Goal: Browse casually

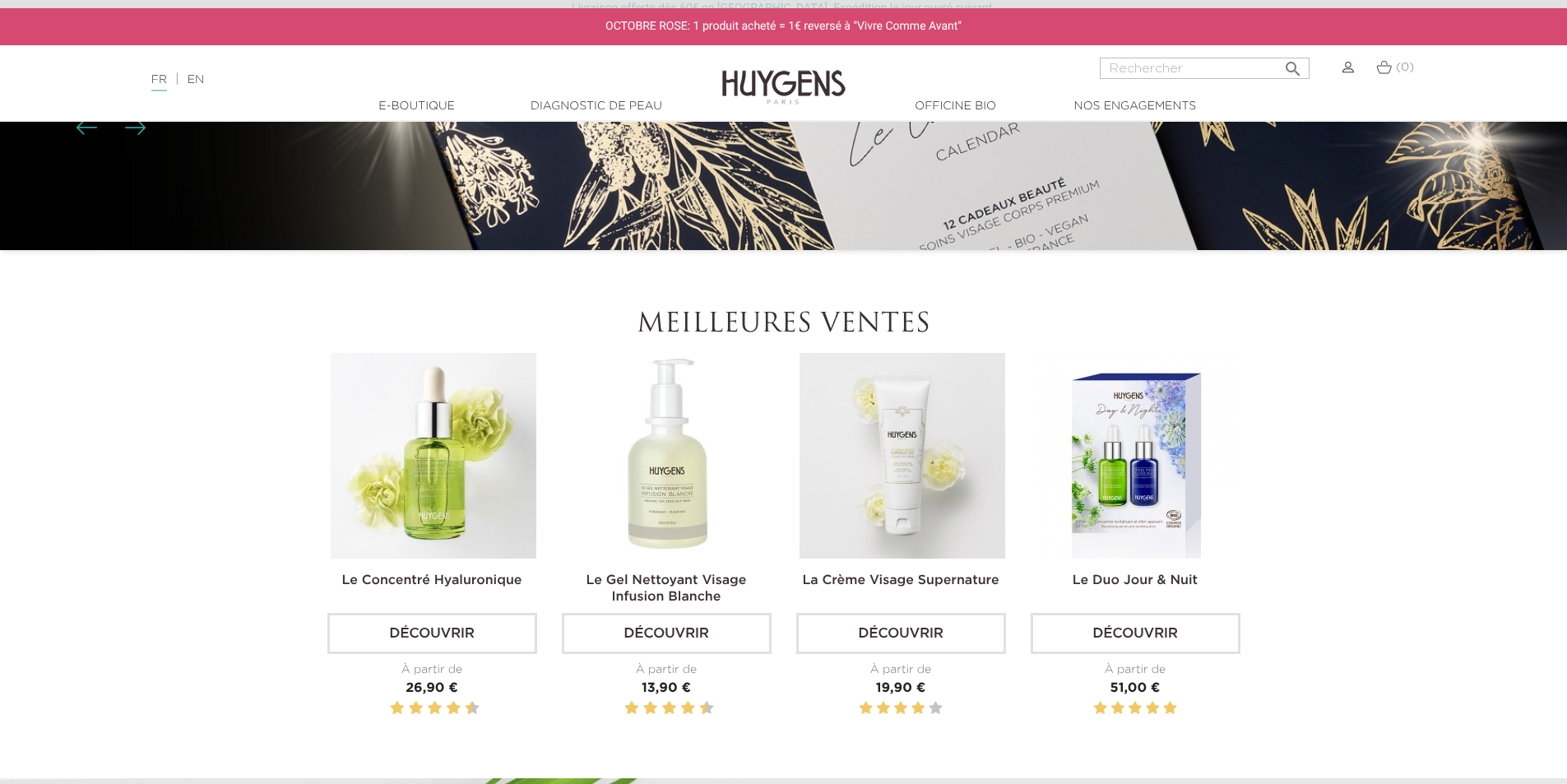
scroll to position [493, 0]
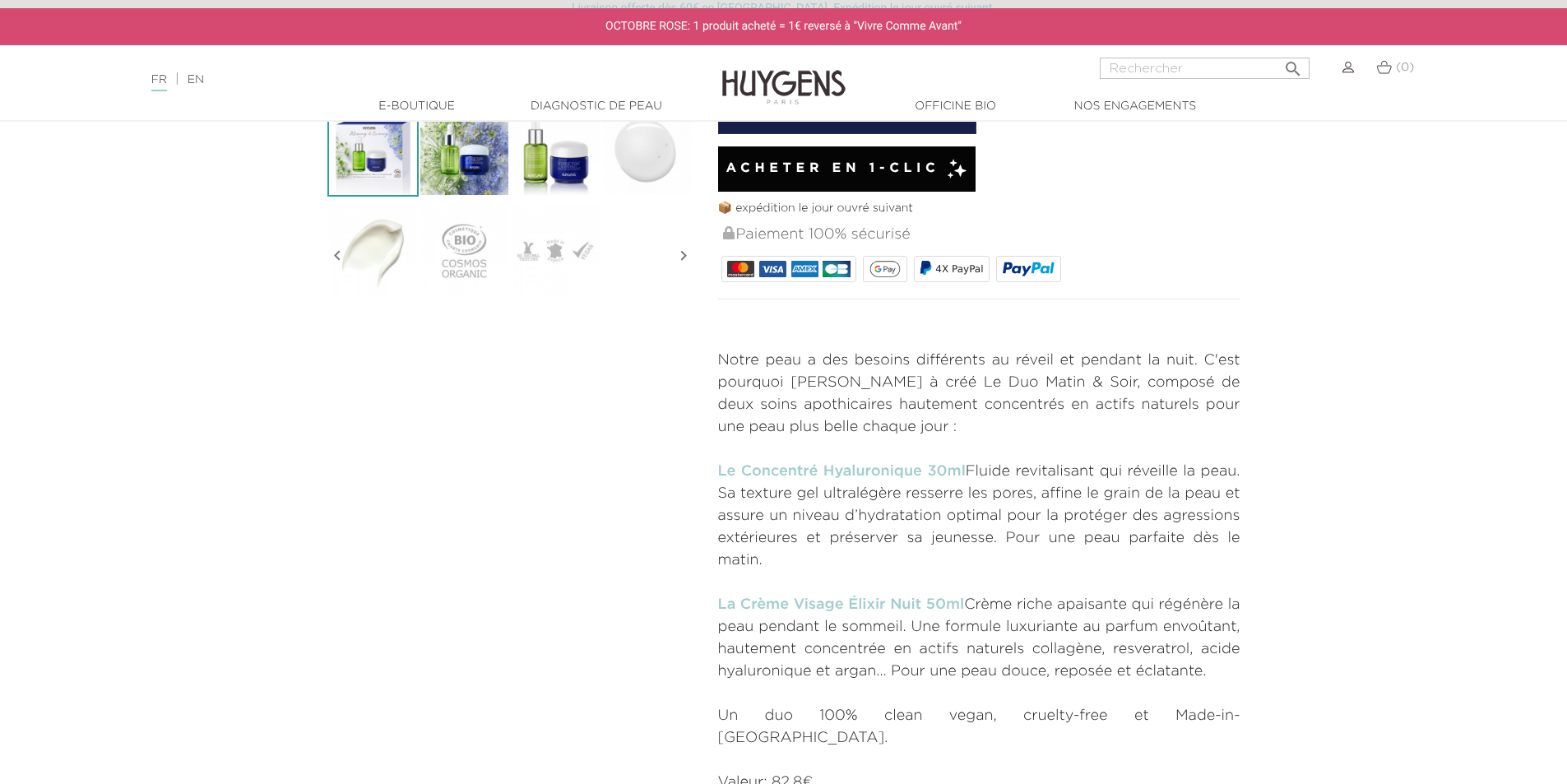
scroll to position [493, 0]
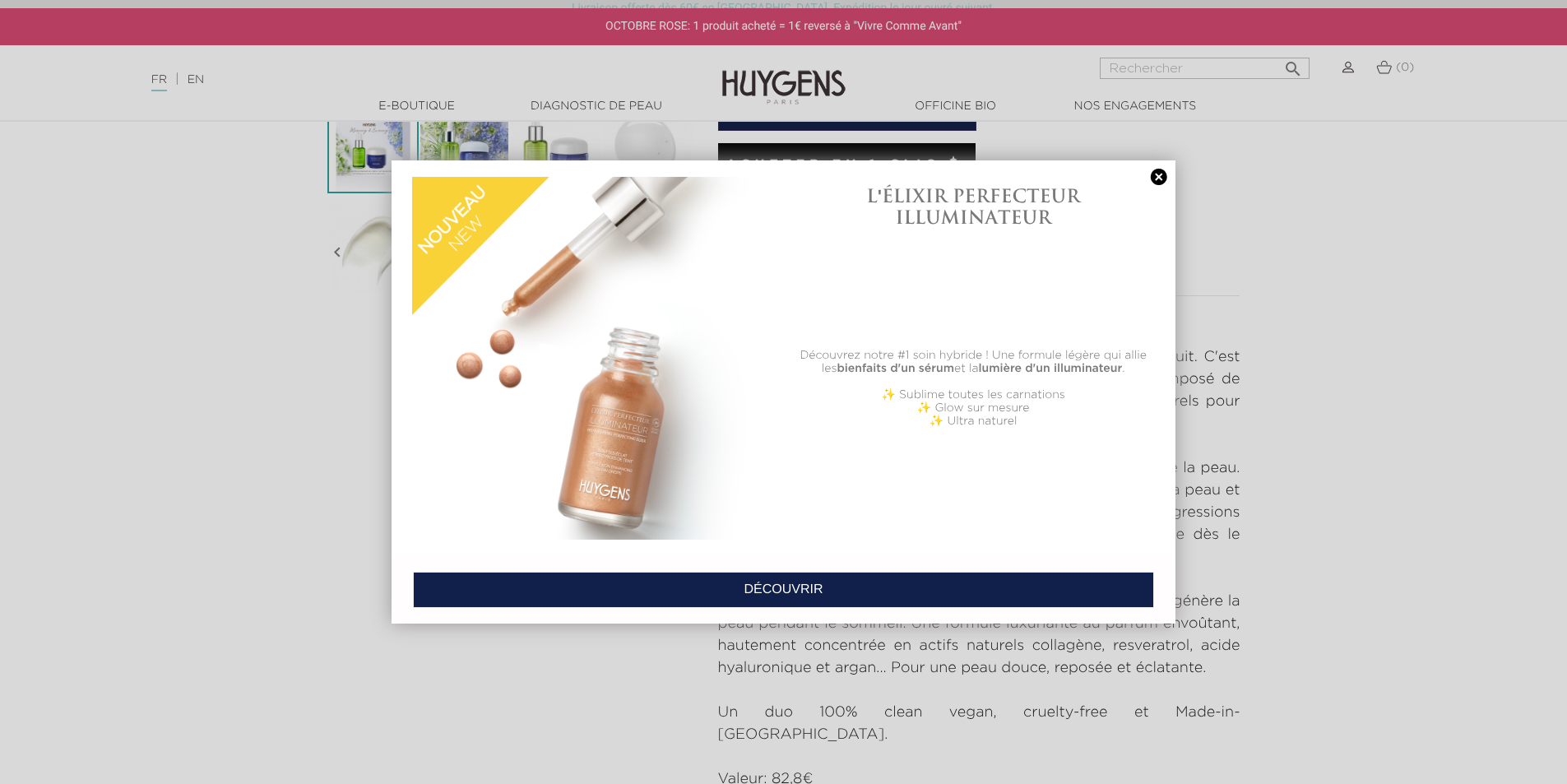
click at [1159, 182] on link at bounding box center [1159, 177] width 23 height 18
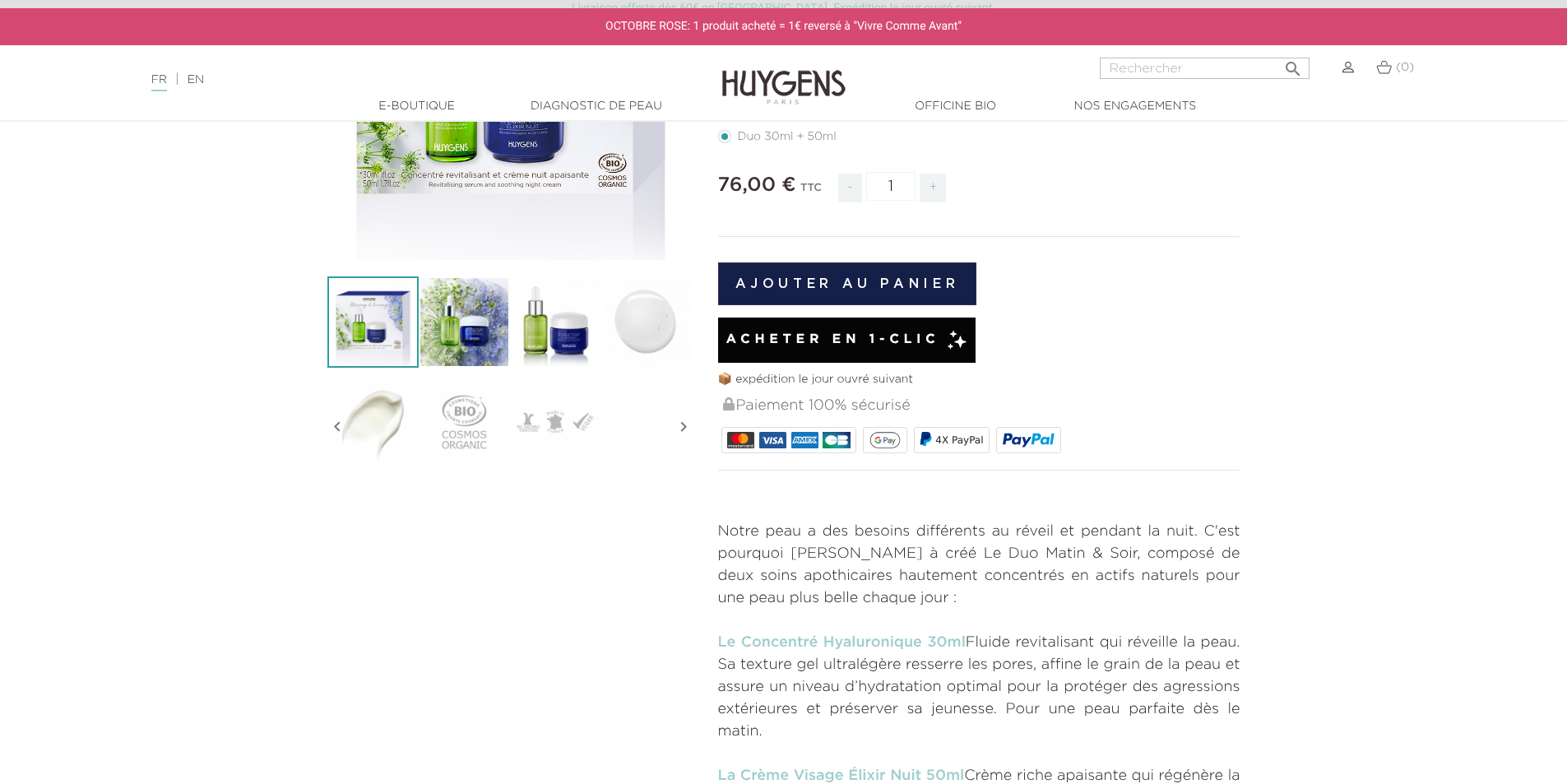
scroll to position [82, 0]
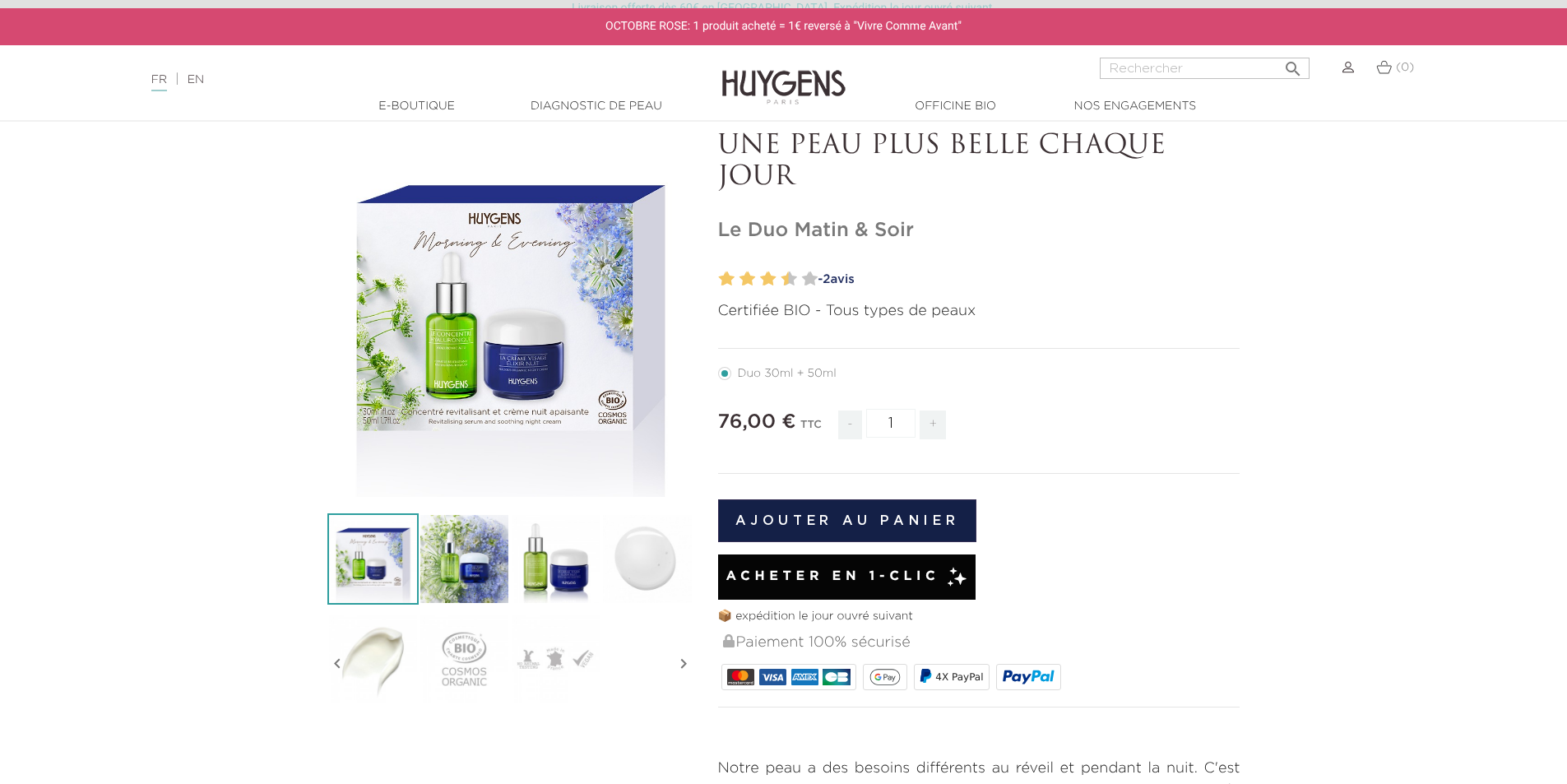
click at [495, 561] on img at bounding box center [464, 559] width 91 height 91
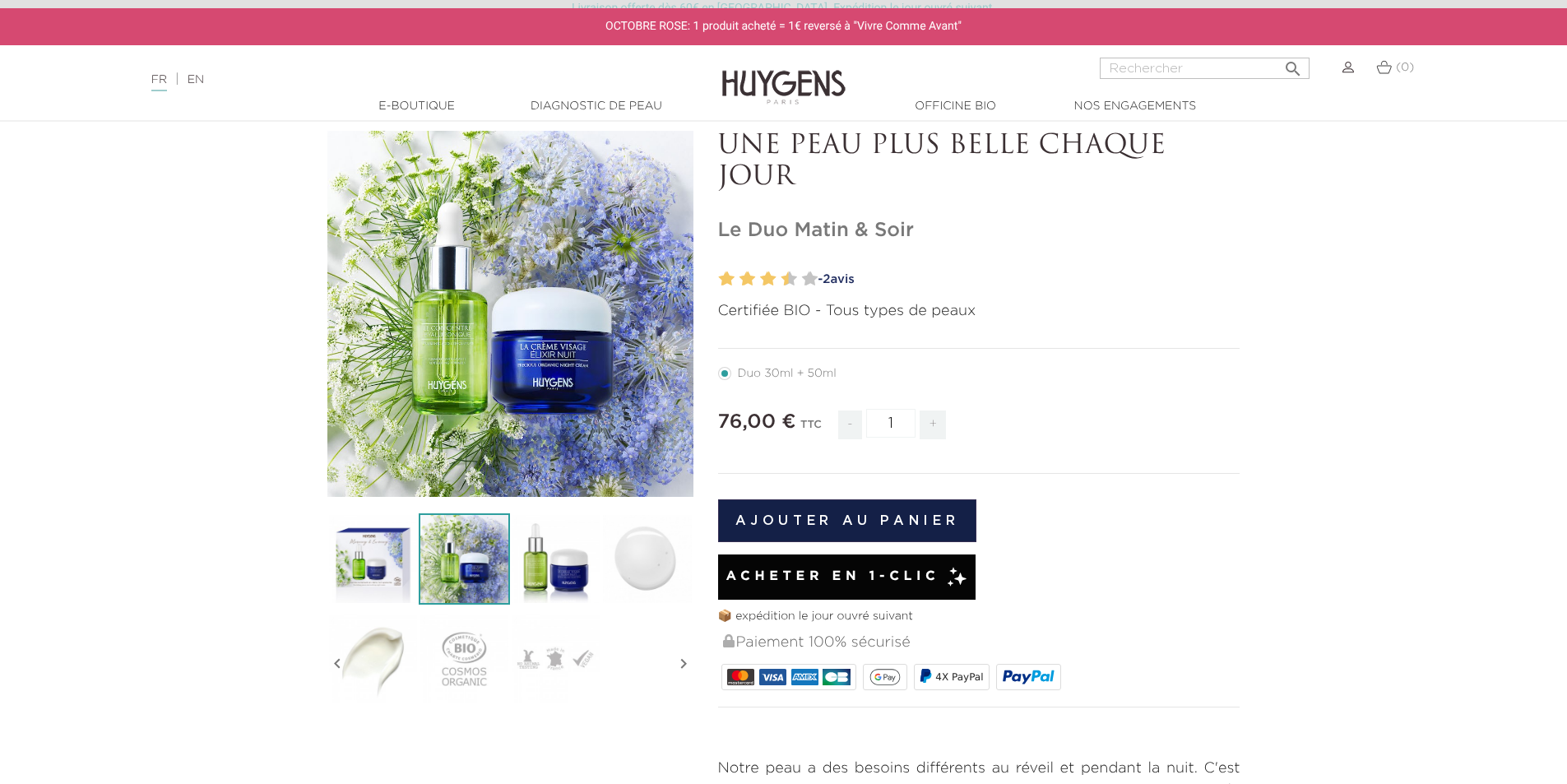
click at [529, 566] on img at bounding box center [555, 559] width 91 height 91
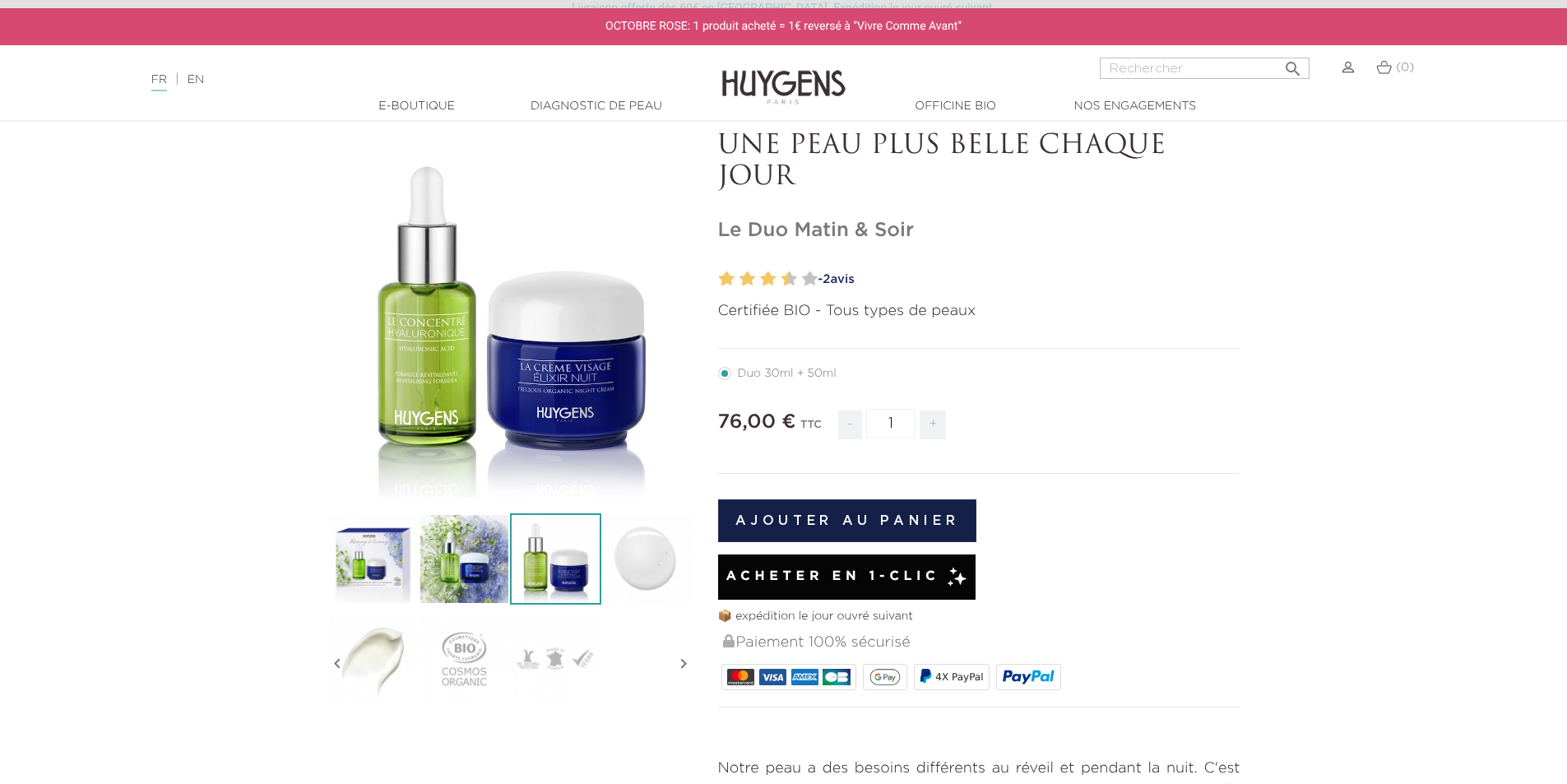
click at [619, 589] on img at bounding box center [647, 559] width 91 height 91
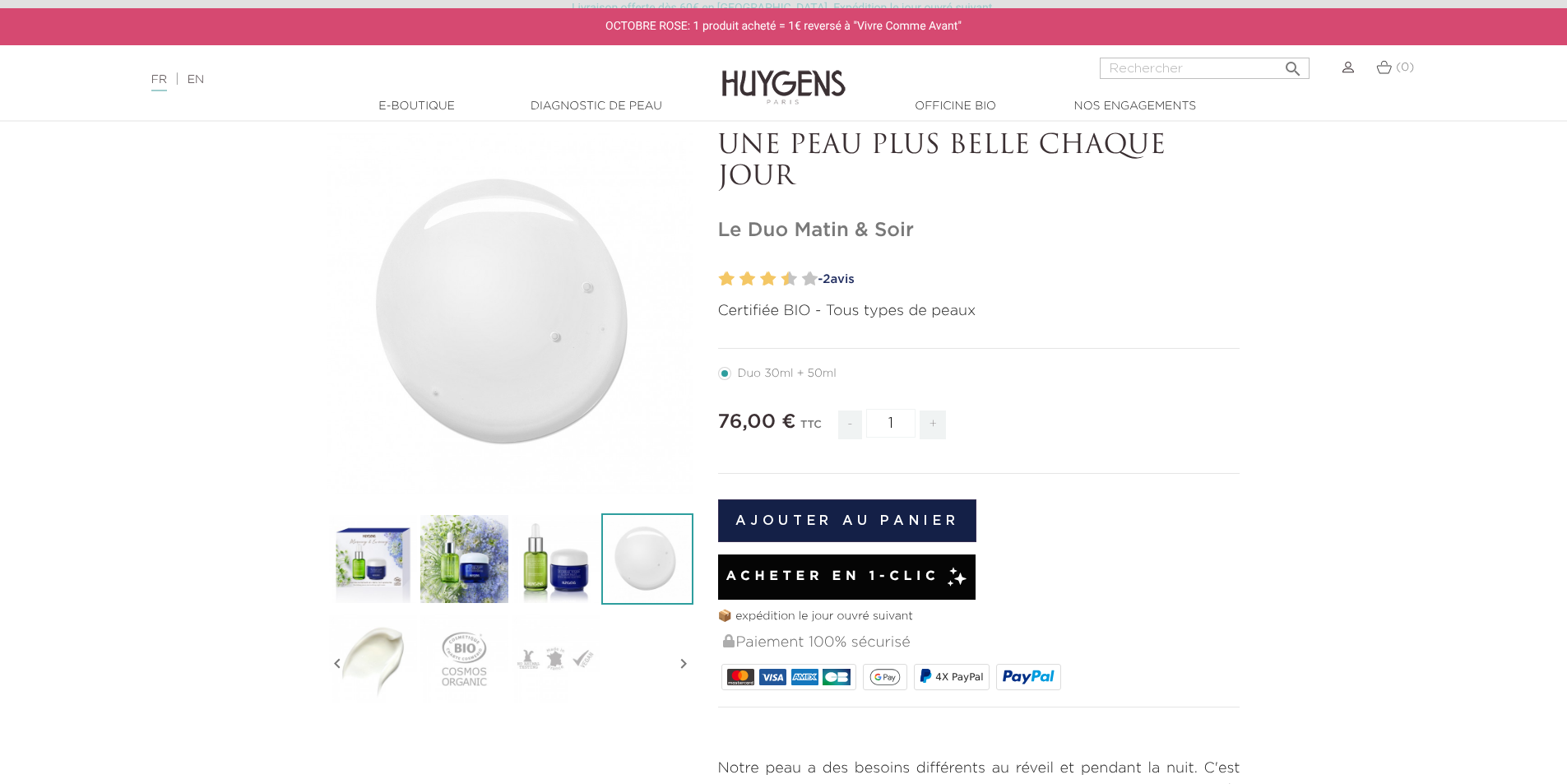
click at [555, 568] on img at bounding box center [555, 559] width 91 height 91
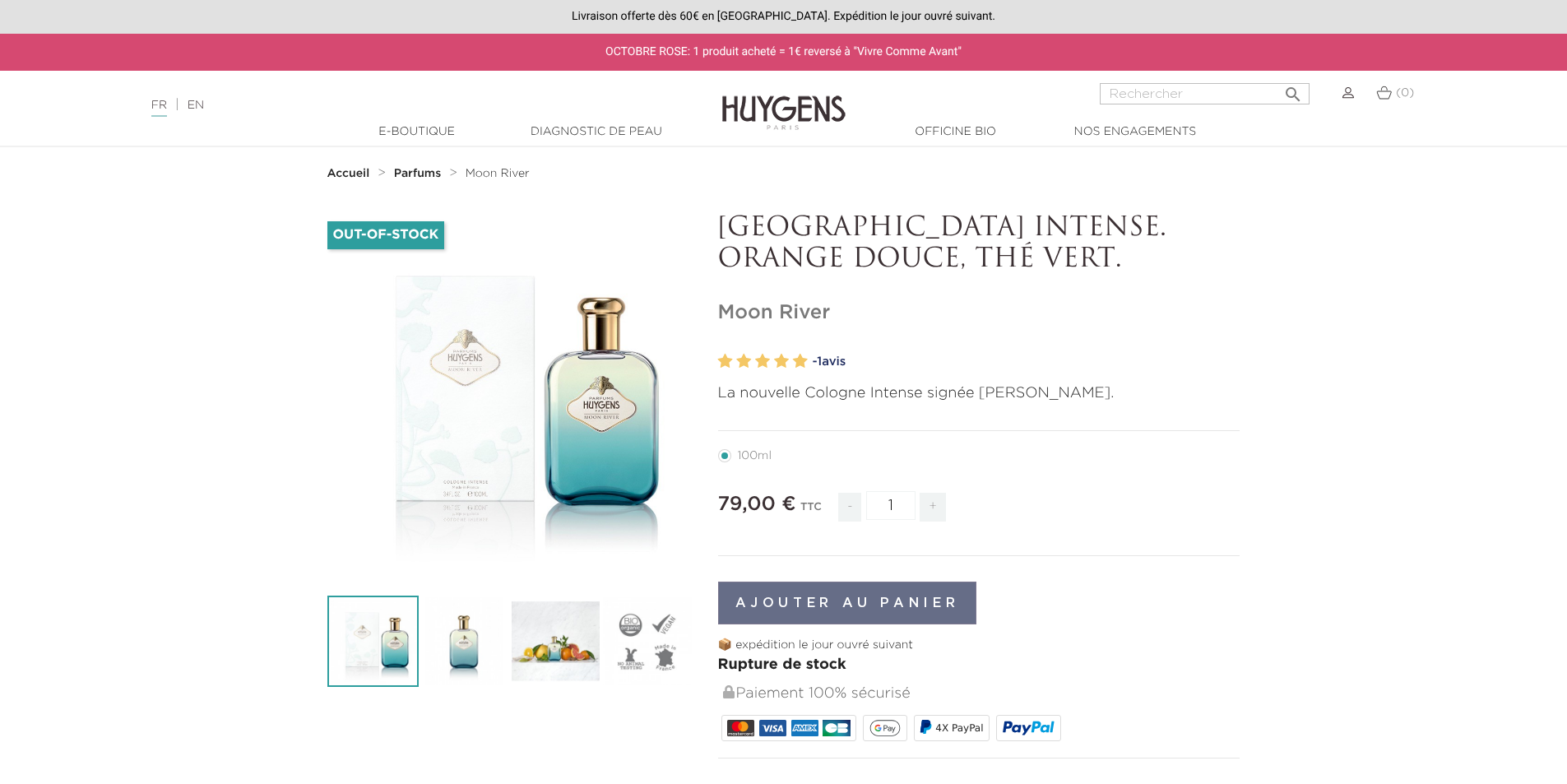
click at [636, 132] on link "Diagnostic de peau" at bounding box center [596, 132] width 165 height 18
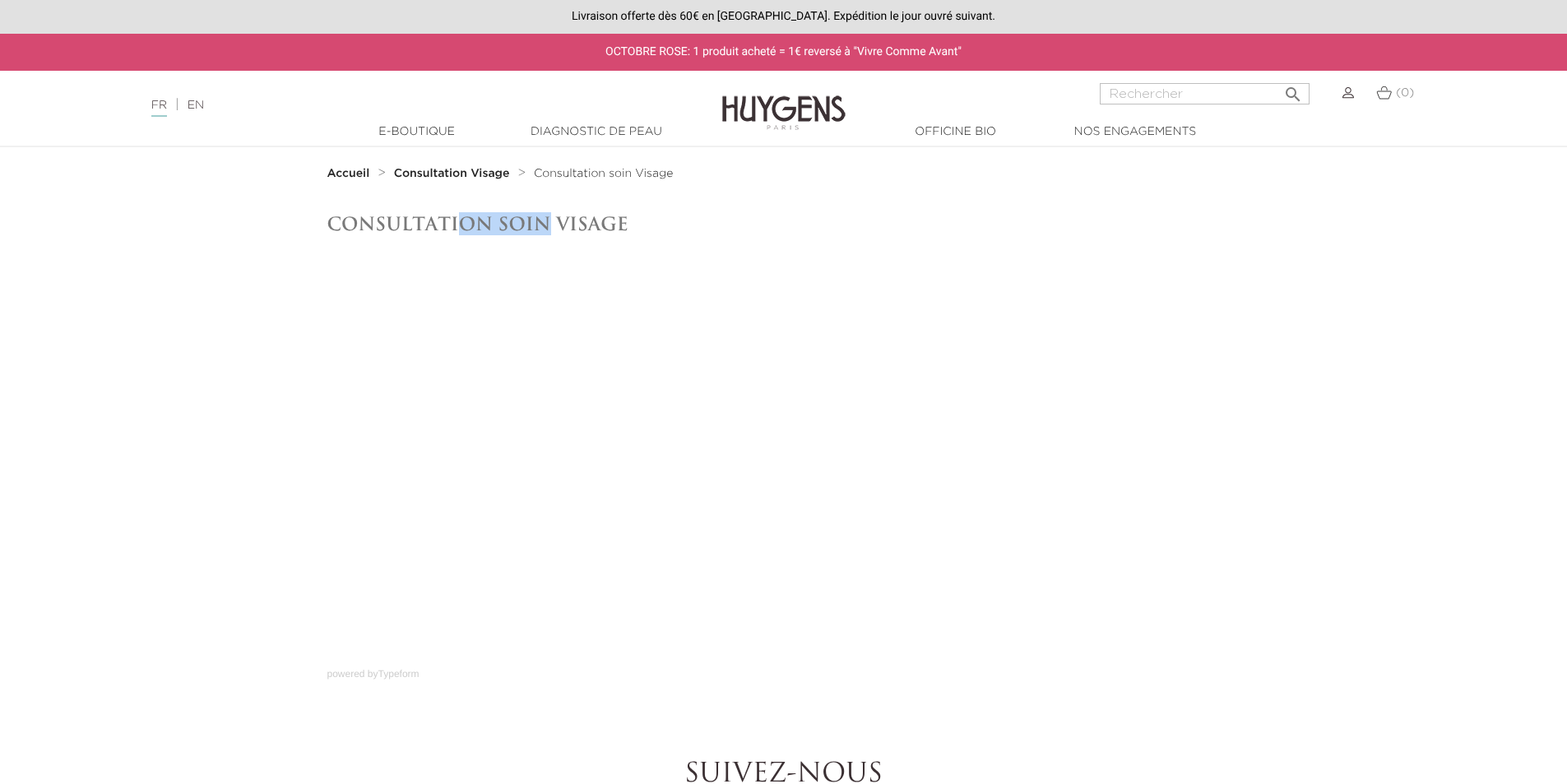
drag, startPoint x: 466, startPoint y: 221, endPoint x: 550, endPoint y: 229, distance: 84.4
click at [550, 229] on h1 "Consultation soin Visage" at bounding box center [784, 224] width 913 height 22
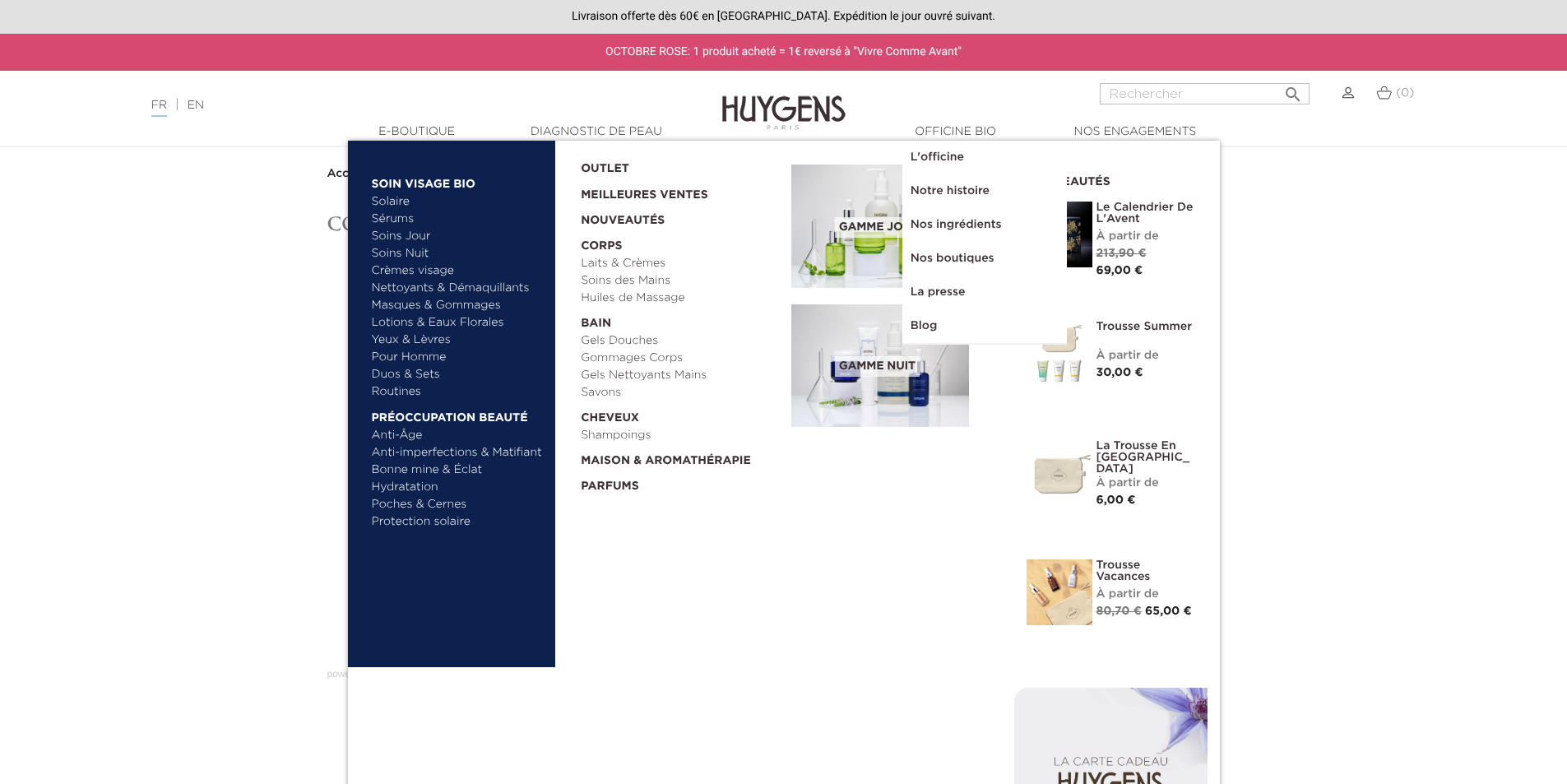
click at [625, 434] on link "Shampoings" at bounding box center [680, 435] width 199 height 18
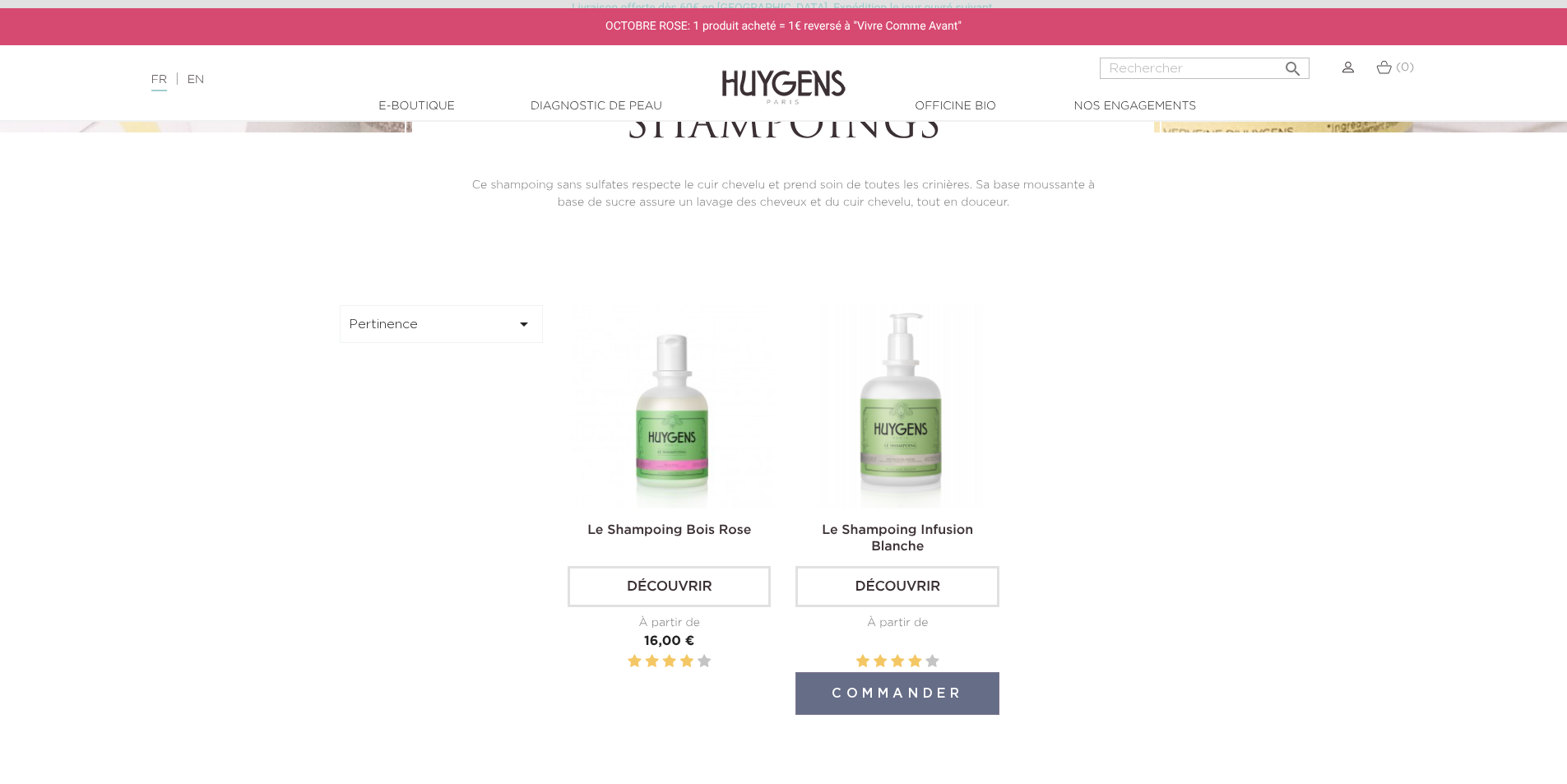
scroll to position [411, 0]
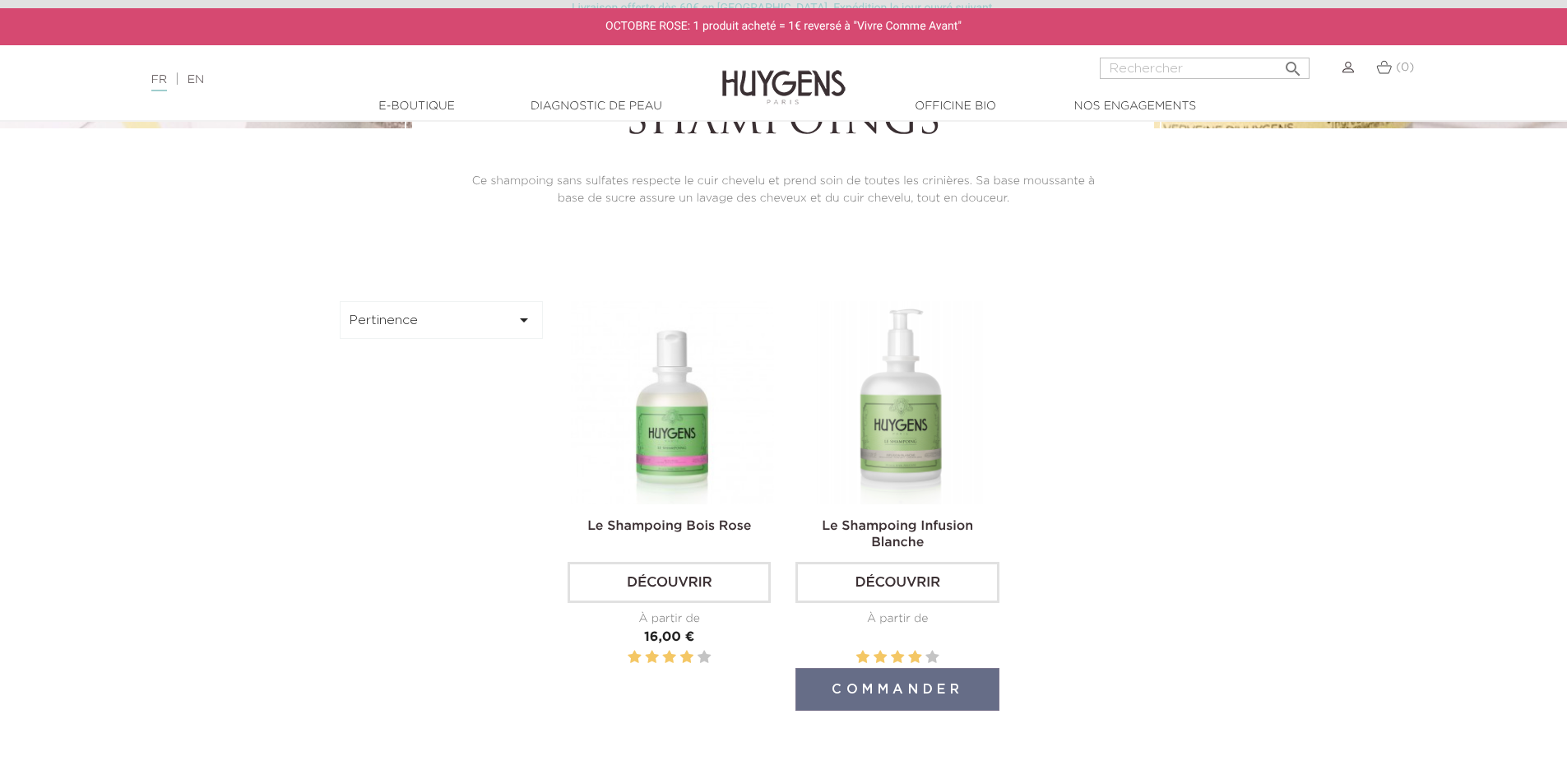
click at [912, 582] on link "Découvrir" at bounding box center [896, 582] width 203 height 41
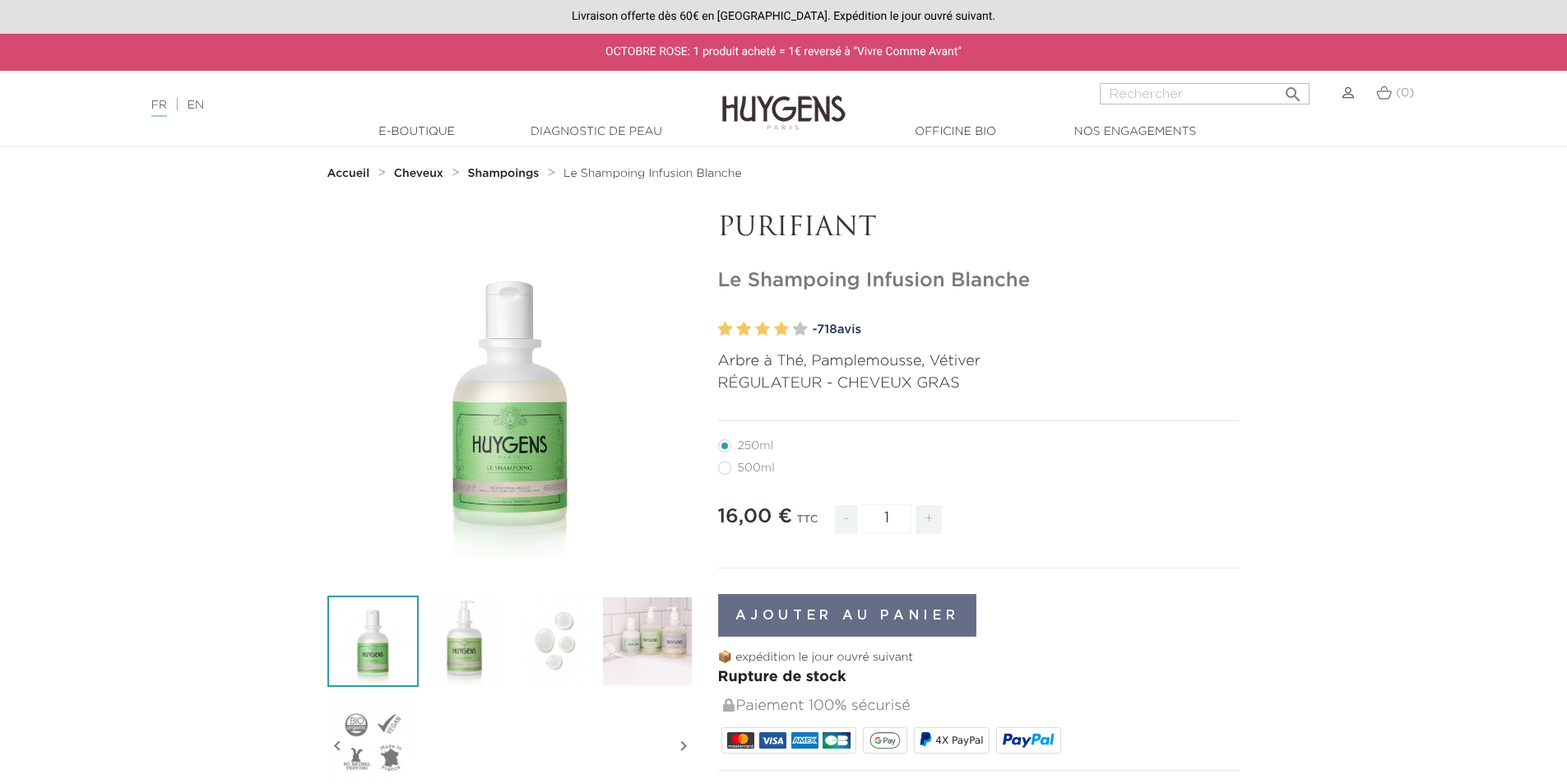
click at [730, 472] on label3"] "500ml" at bounding box center [757, 468] width 77 height 13
radio input "true"
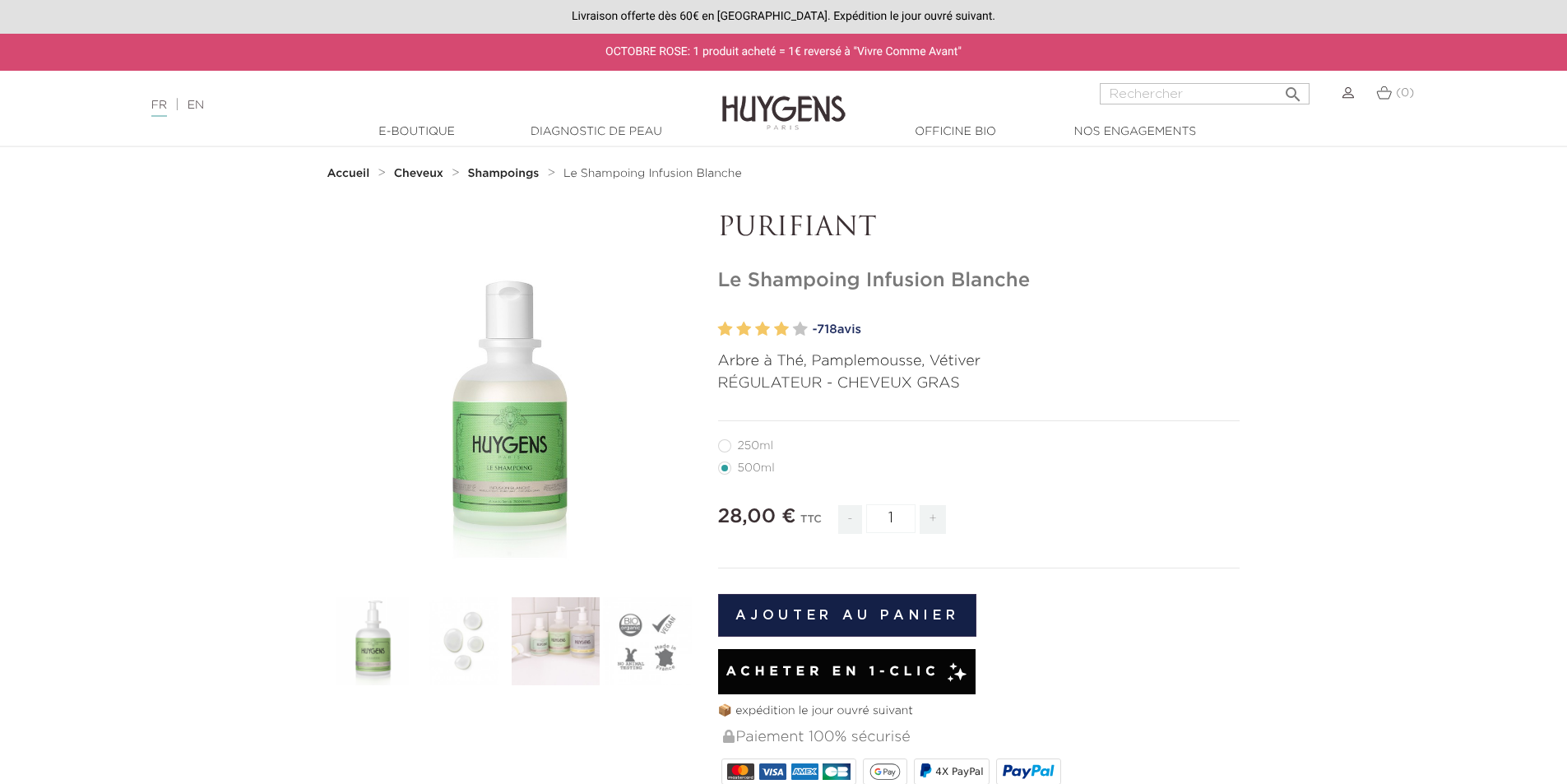
click at [728, 448] on label1"] "250ml" at bounding box center [756, 446] width 75 height 13
radio input "true"
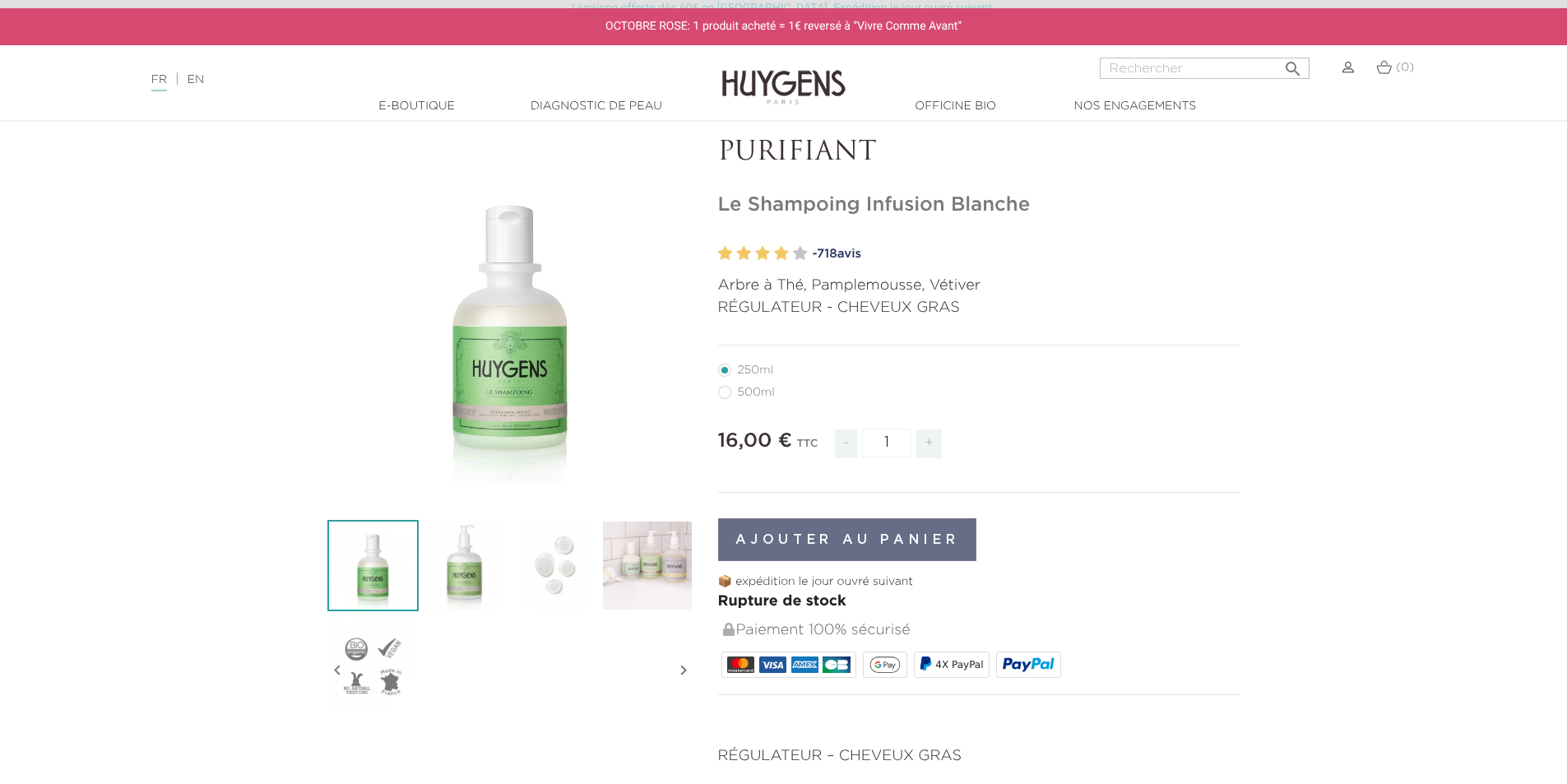
scroll to position [82, 0]
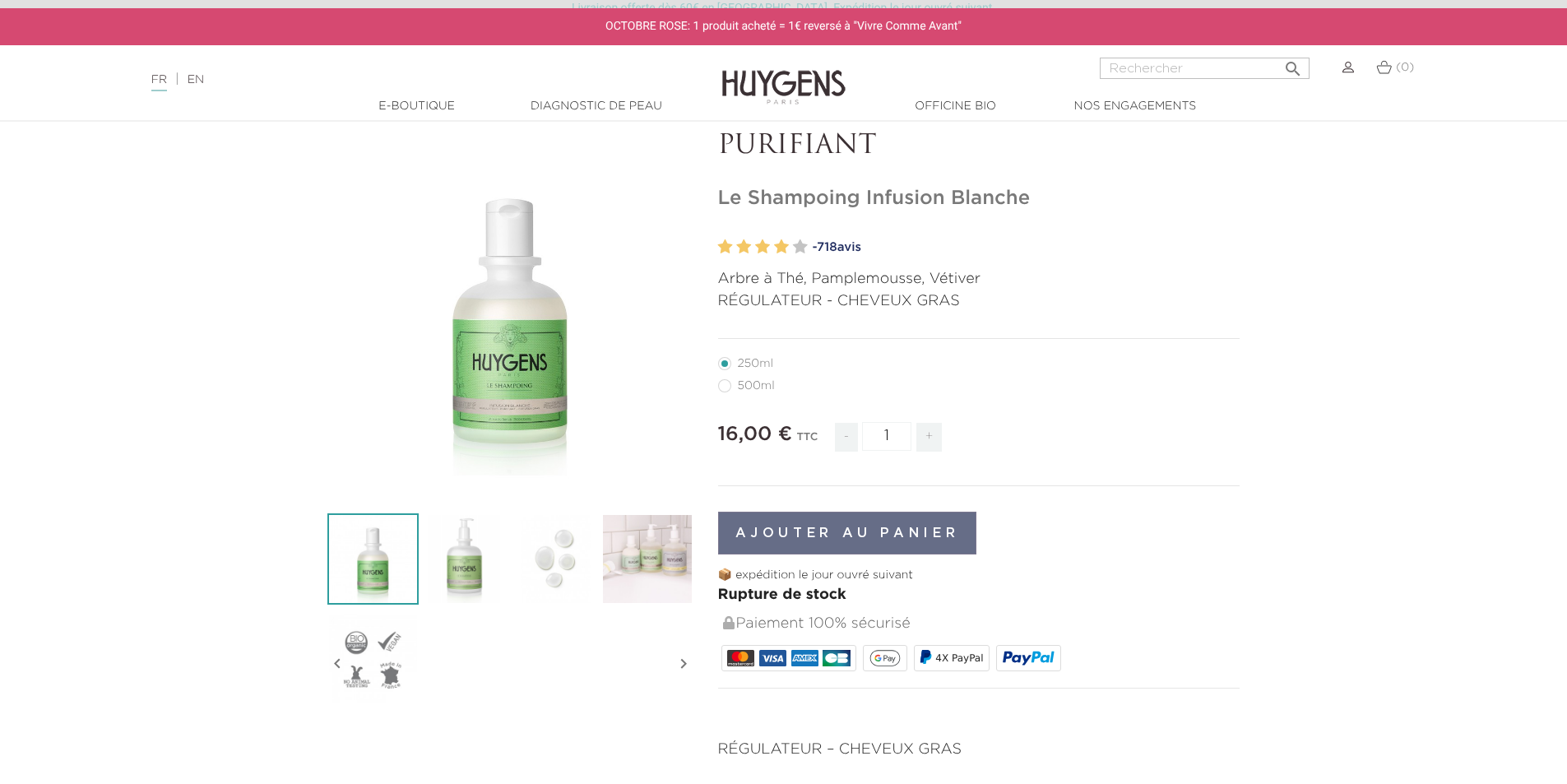
click at [723, 383] on label3"] "500ml" at bounding box center [757, 386] width 77 height 13
radio input "true"
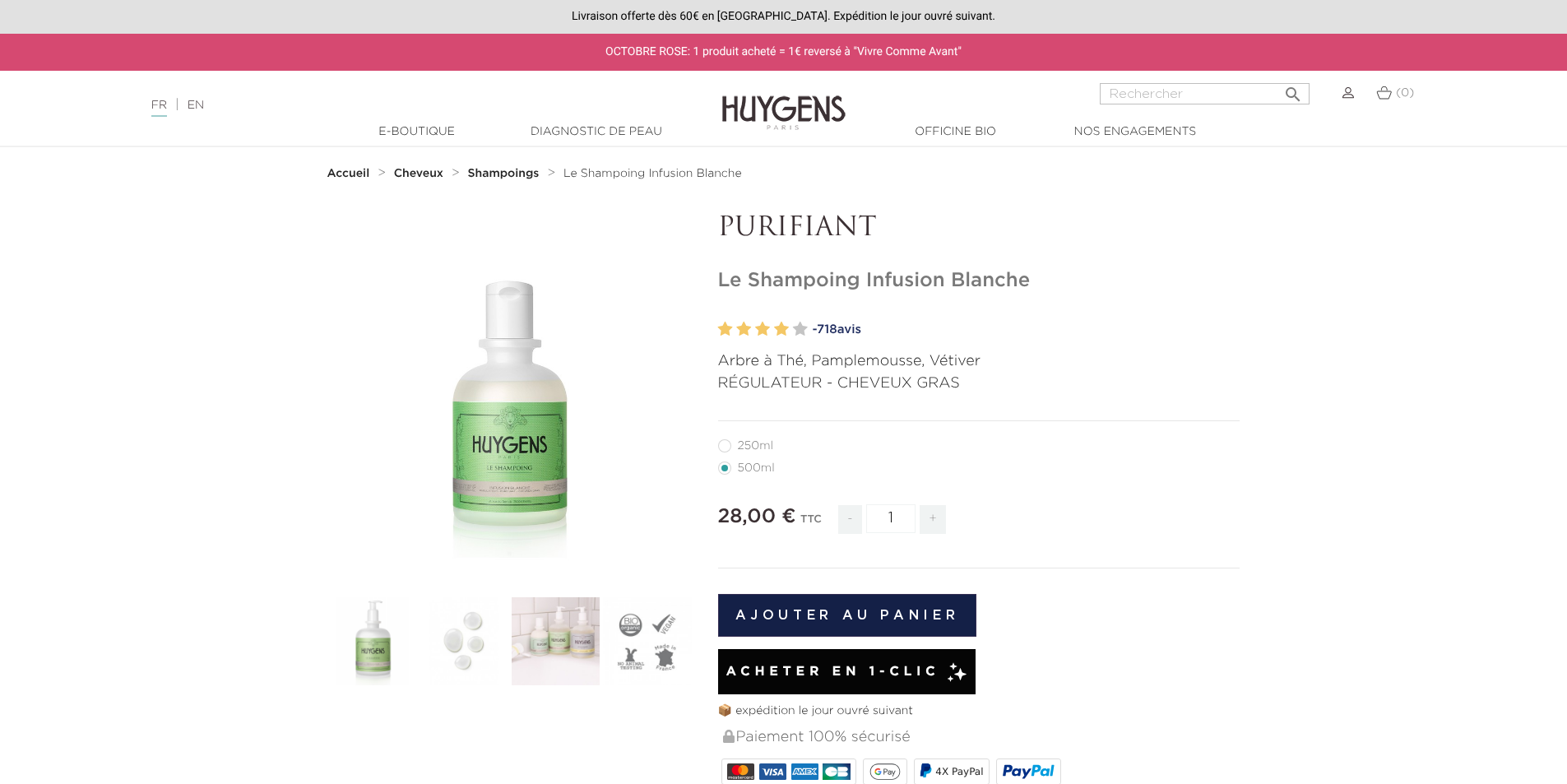
radio input "true"
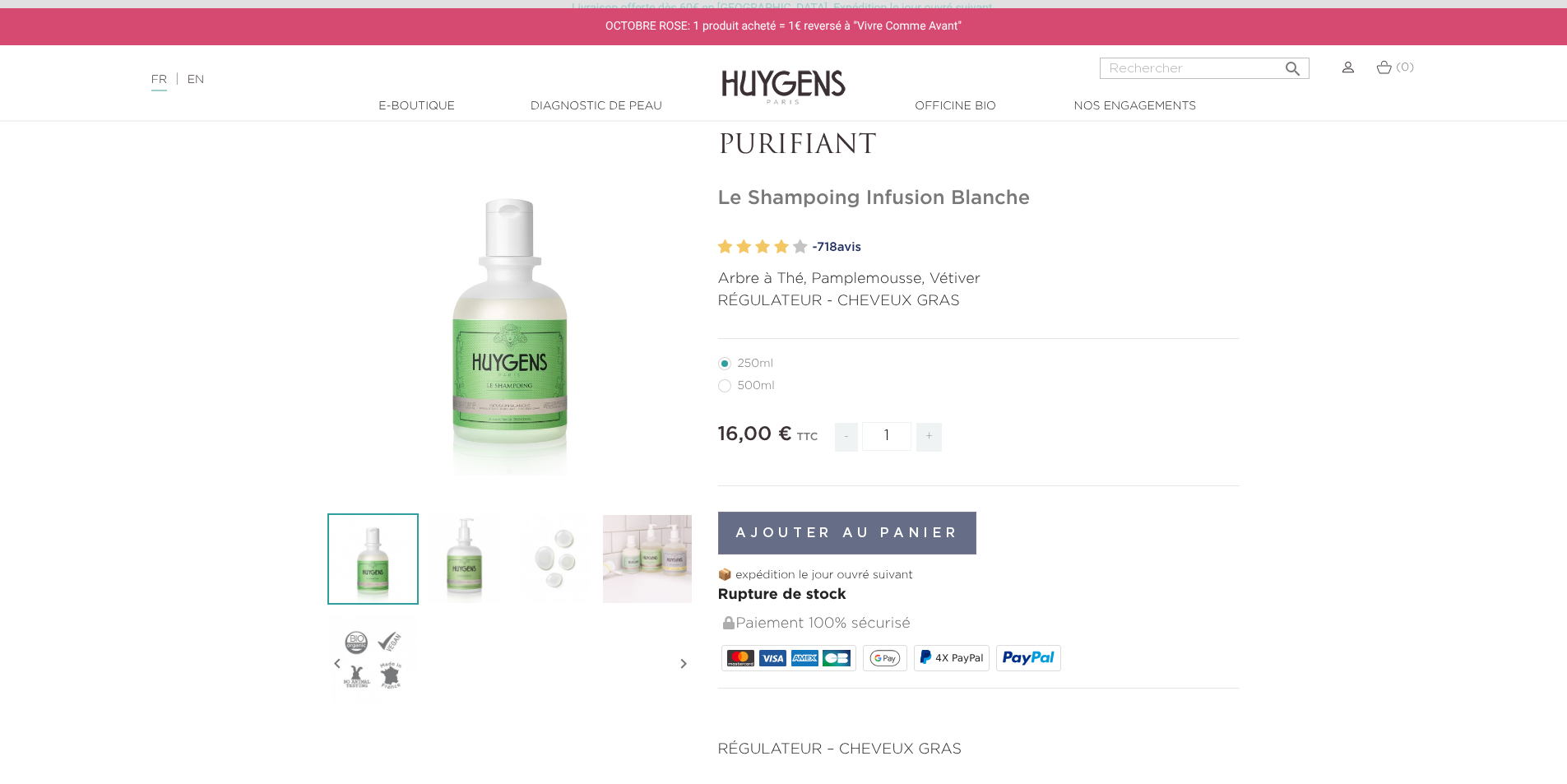
radio input "true"
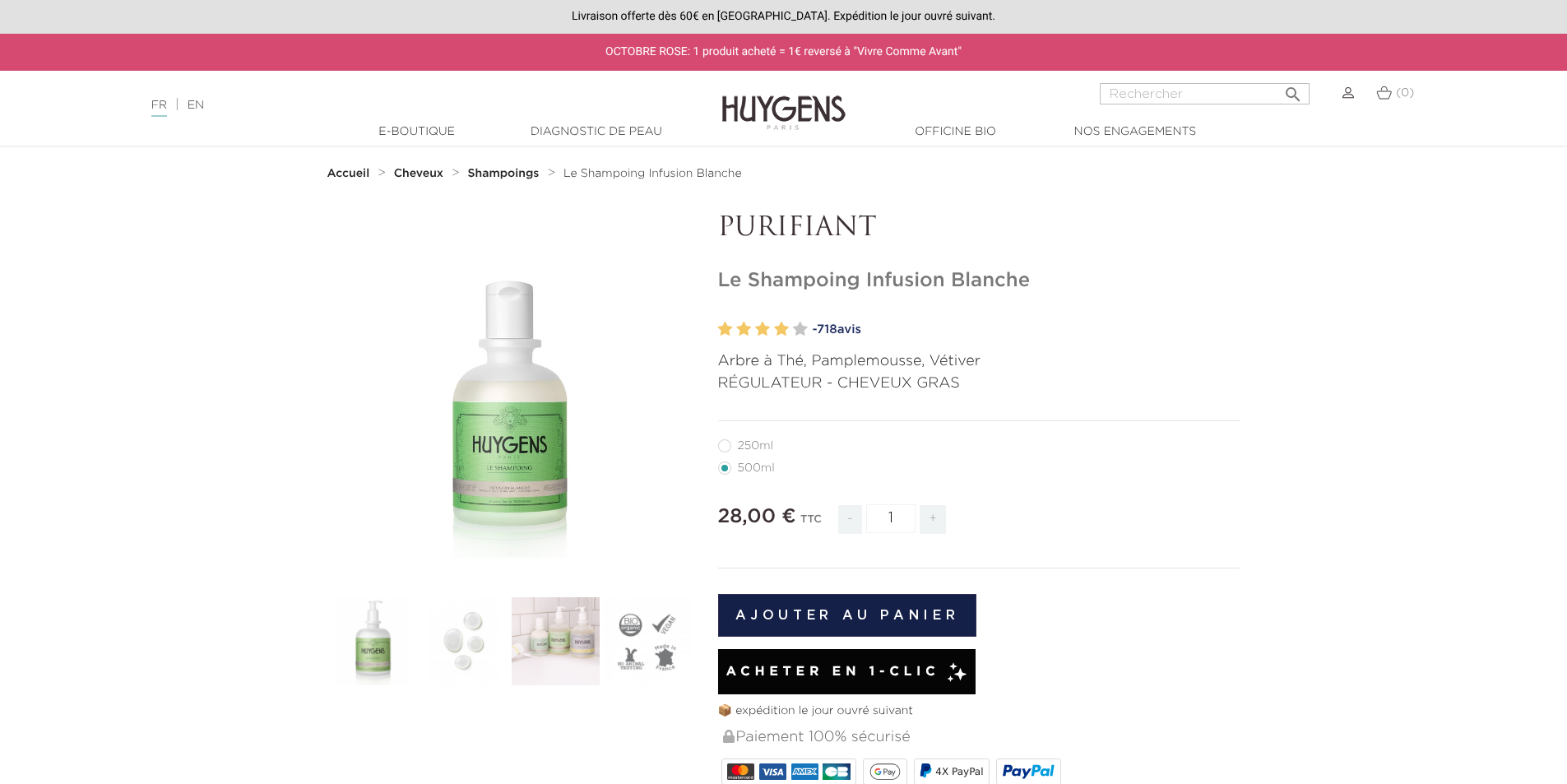
radio input "true"
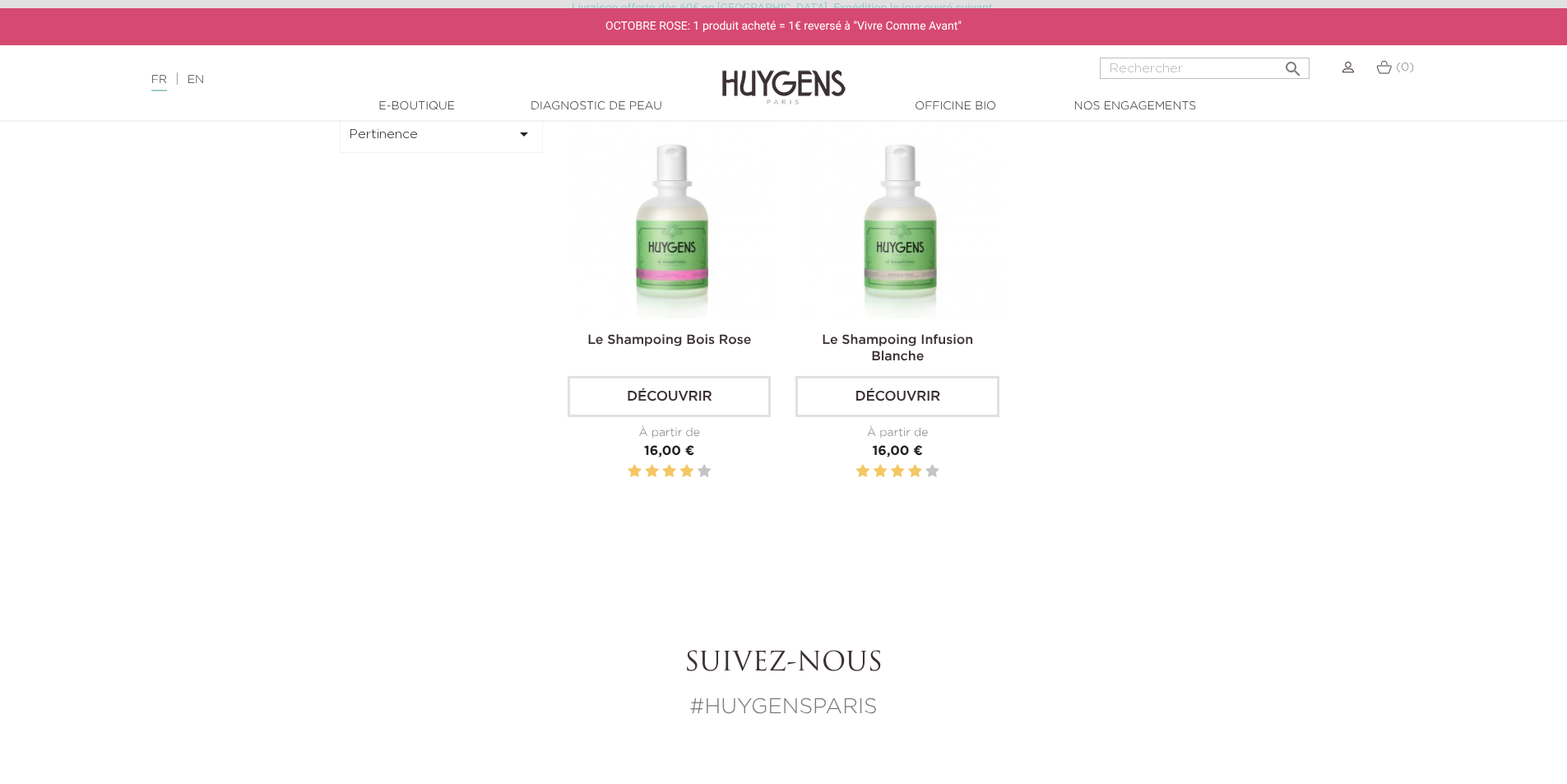
scroll to position [575, 0]
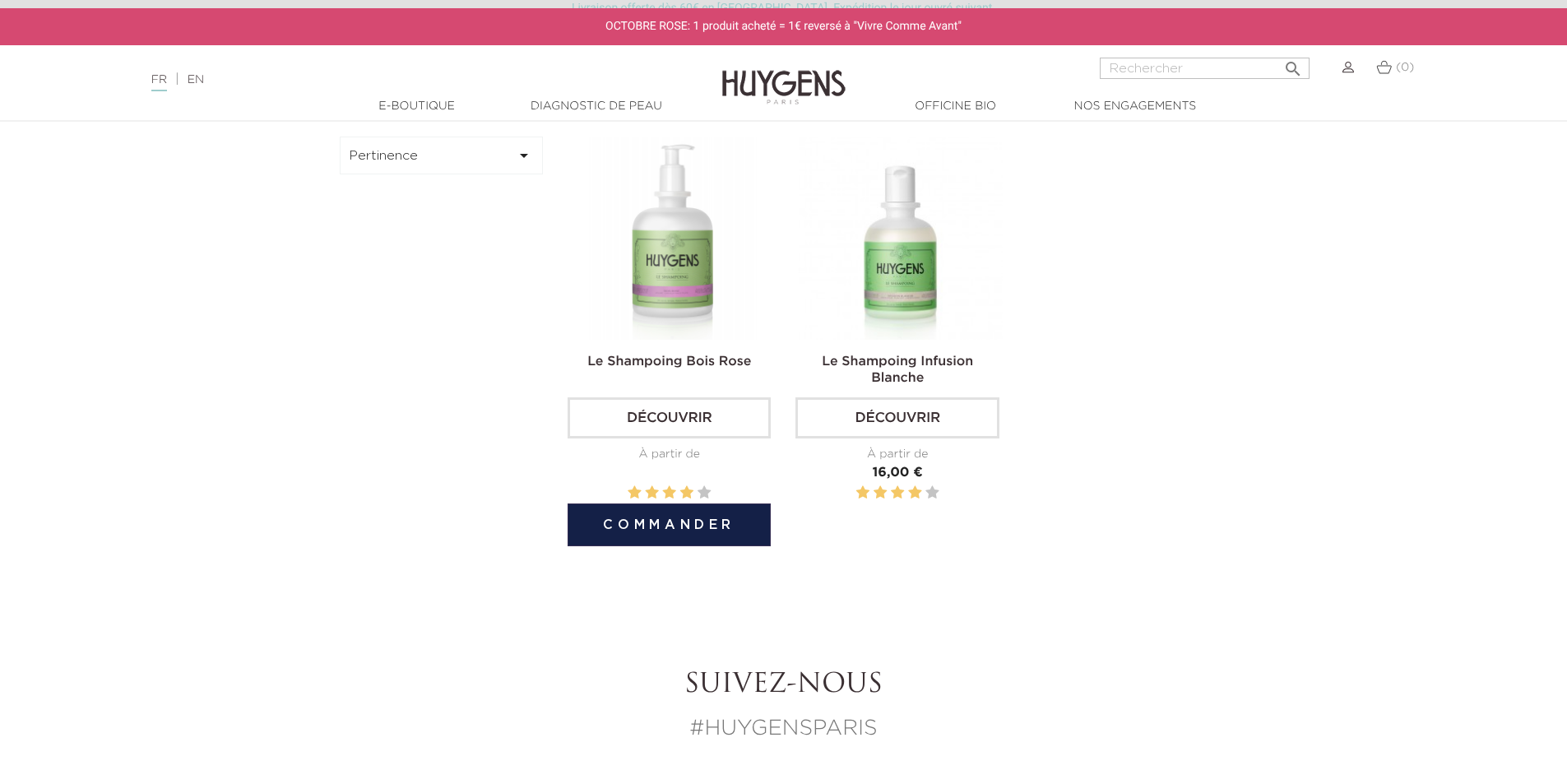
click at [655, 276] on img at bounding box center [672, 238] width 203 height 203
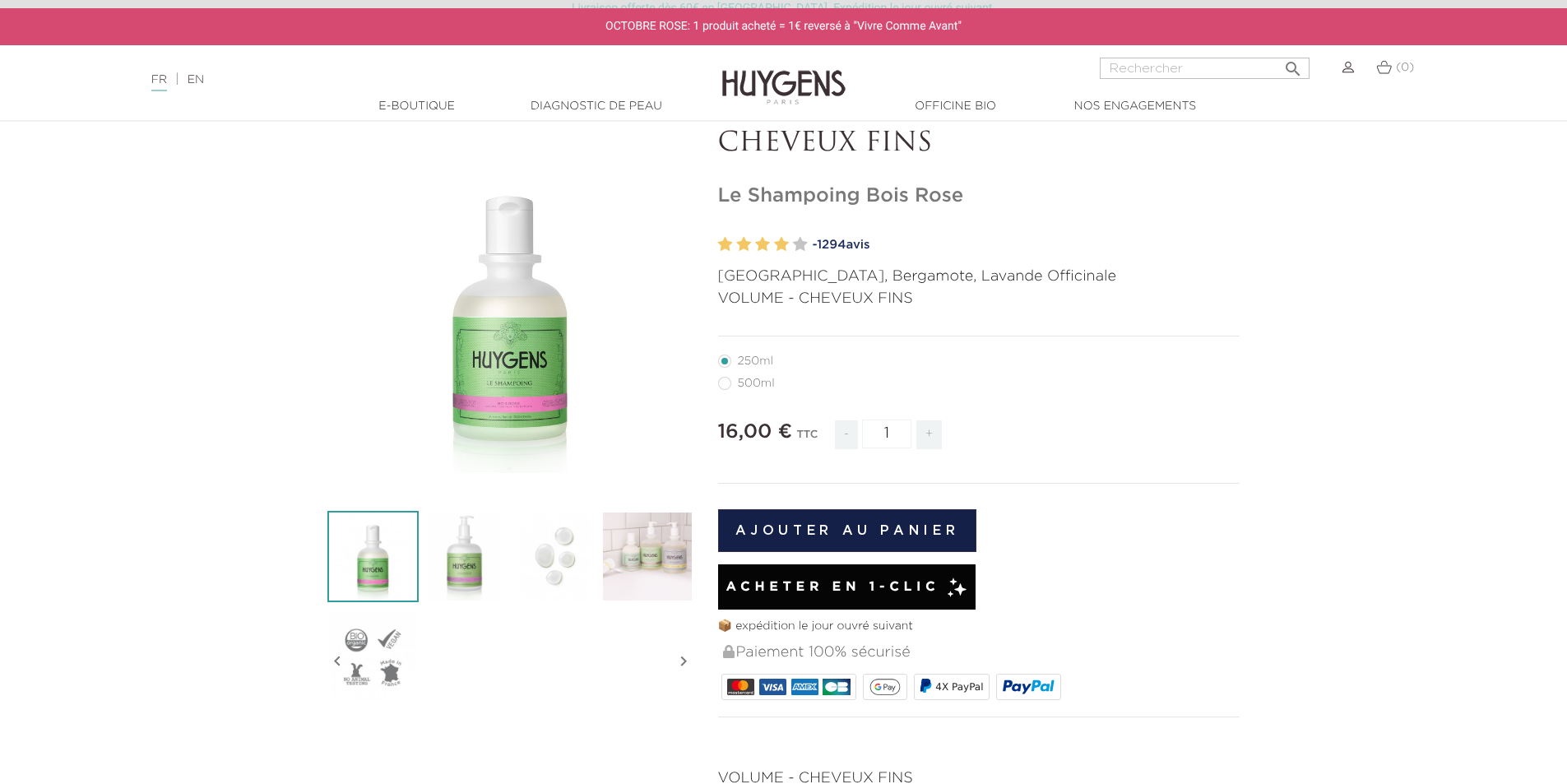
scroll to position [82, 0]
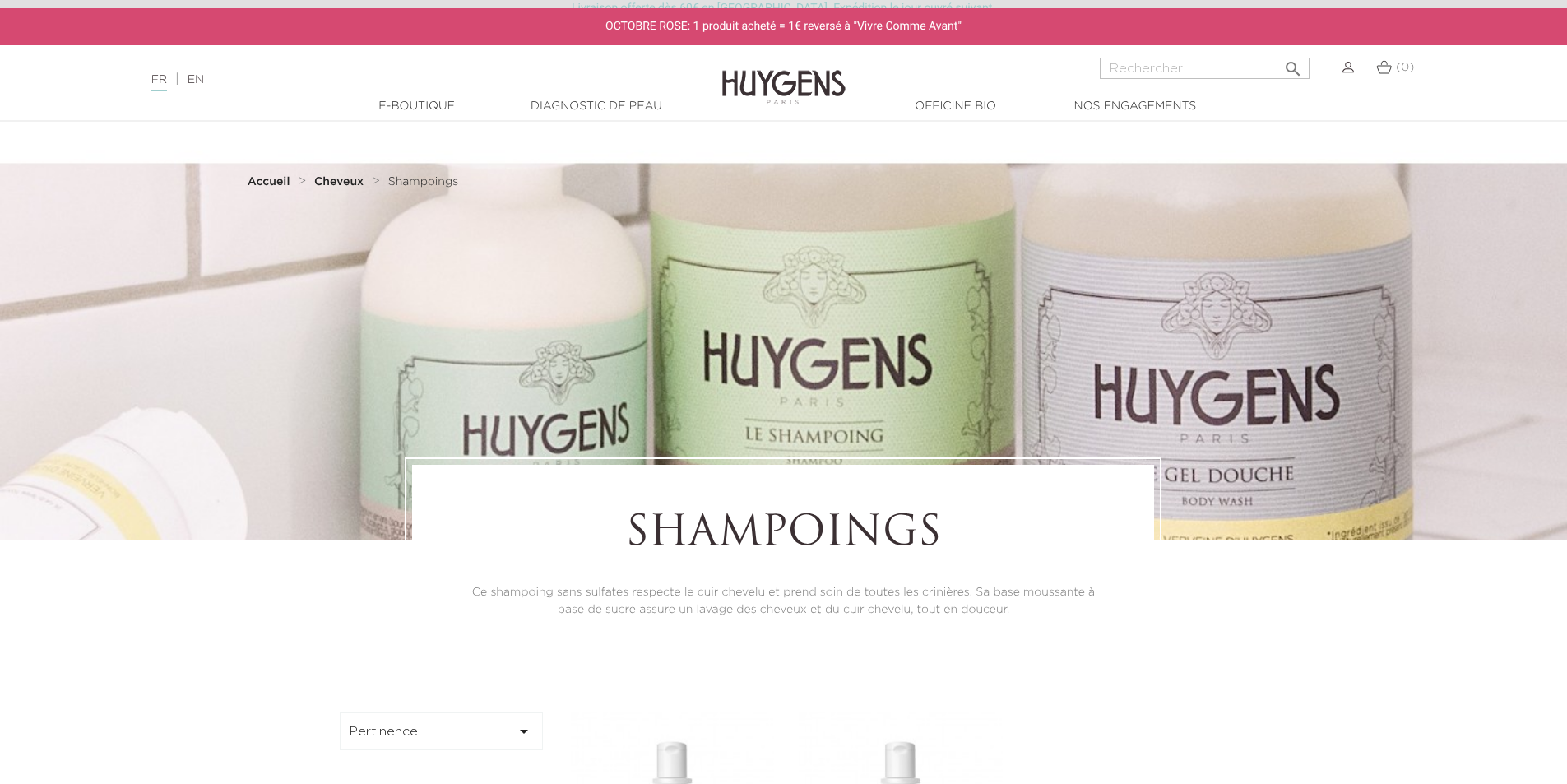
scroll to position [575, 0]
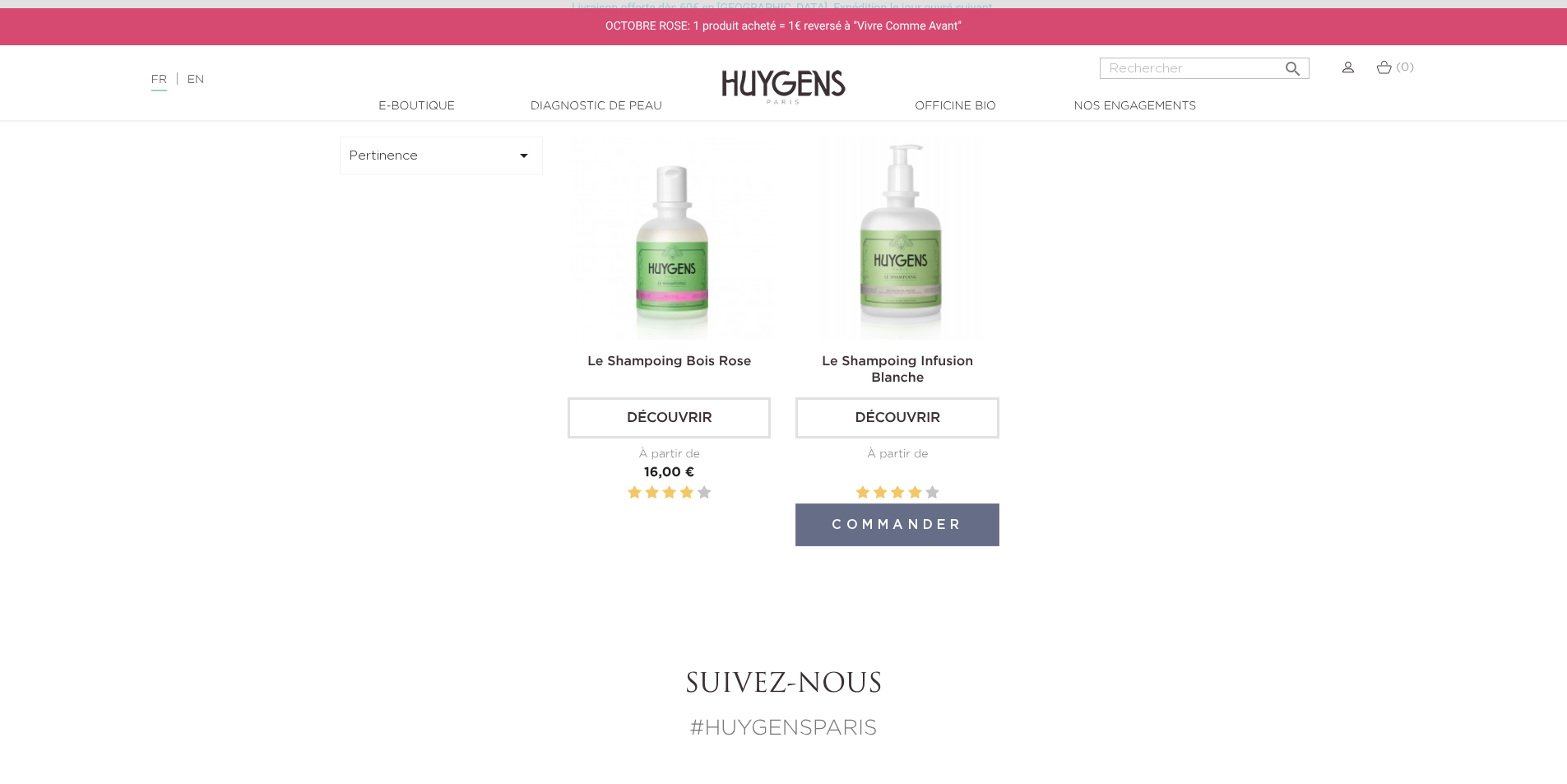
click at [892, 239] on img at bounding box center [900, 238] width 203 height 203
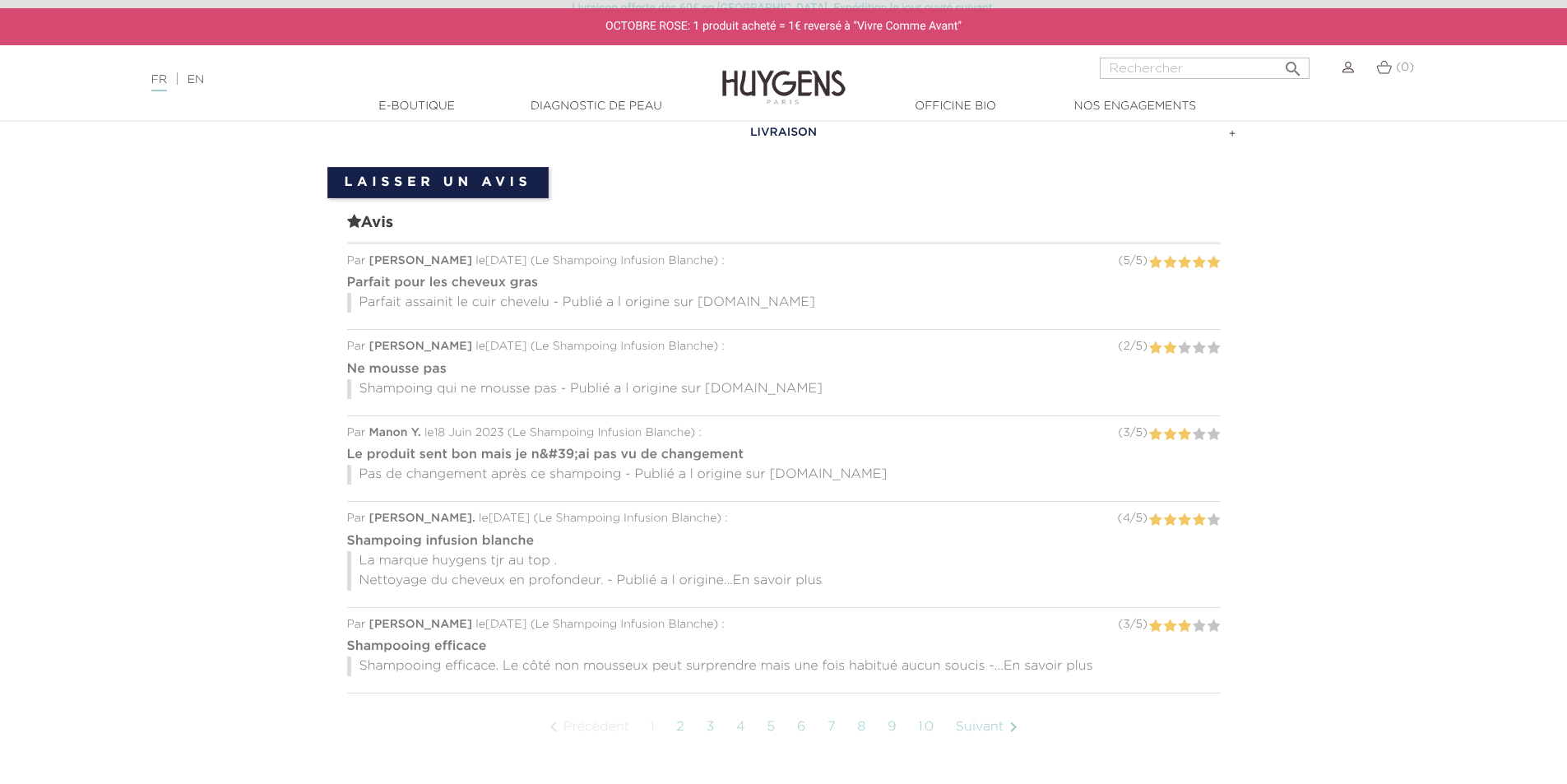
scroll to position [1480, 0]
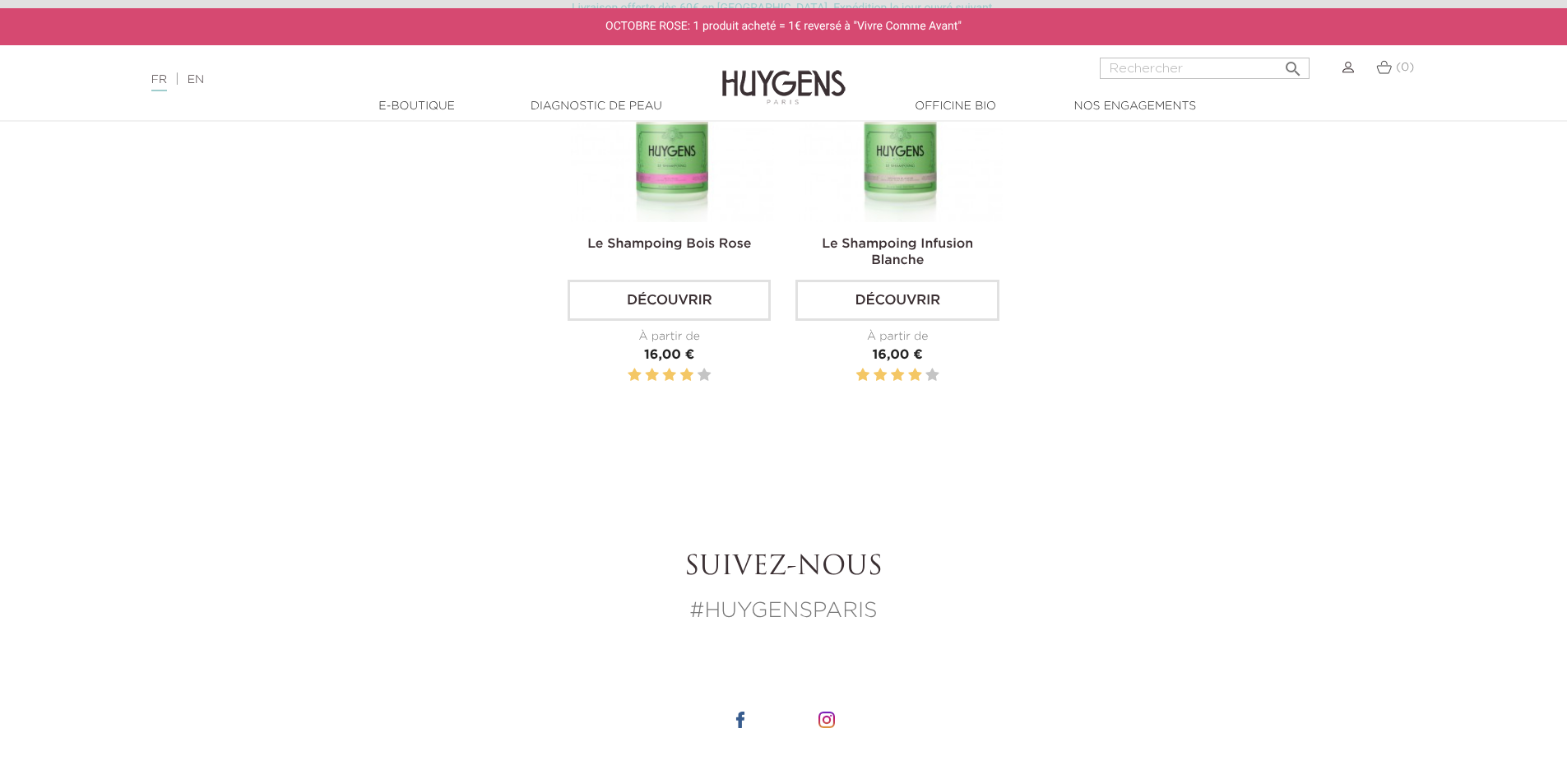
scroll to position [658, 0]
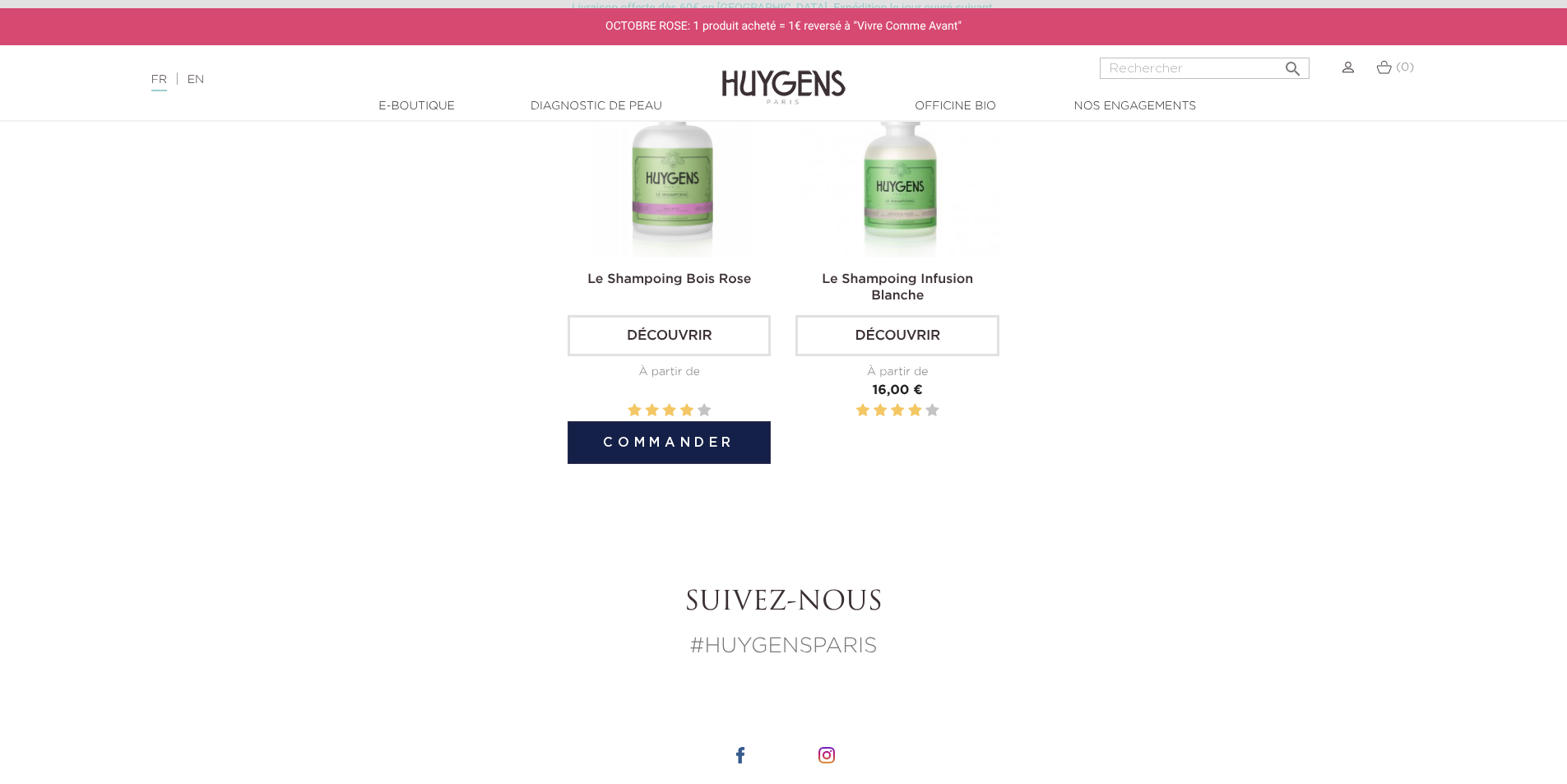
click at [646, 235] on img at bounding box center [672, 155] width 203 height 203
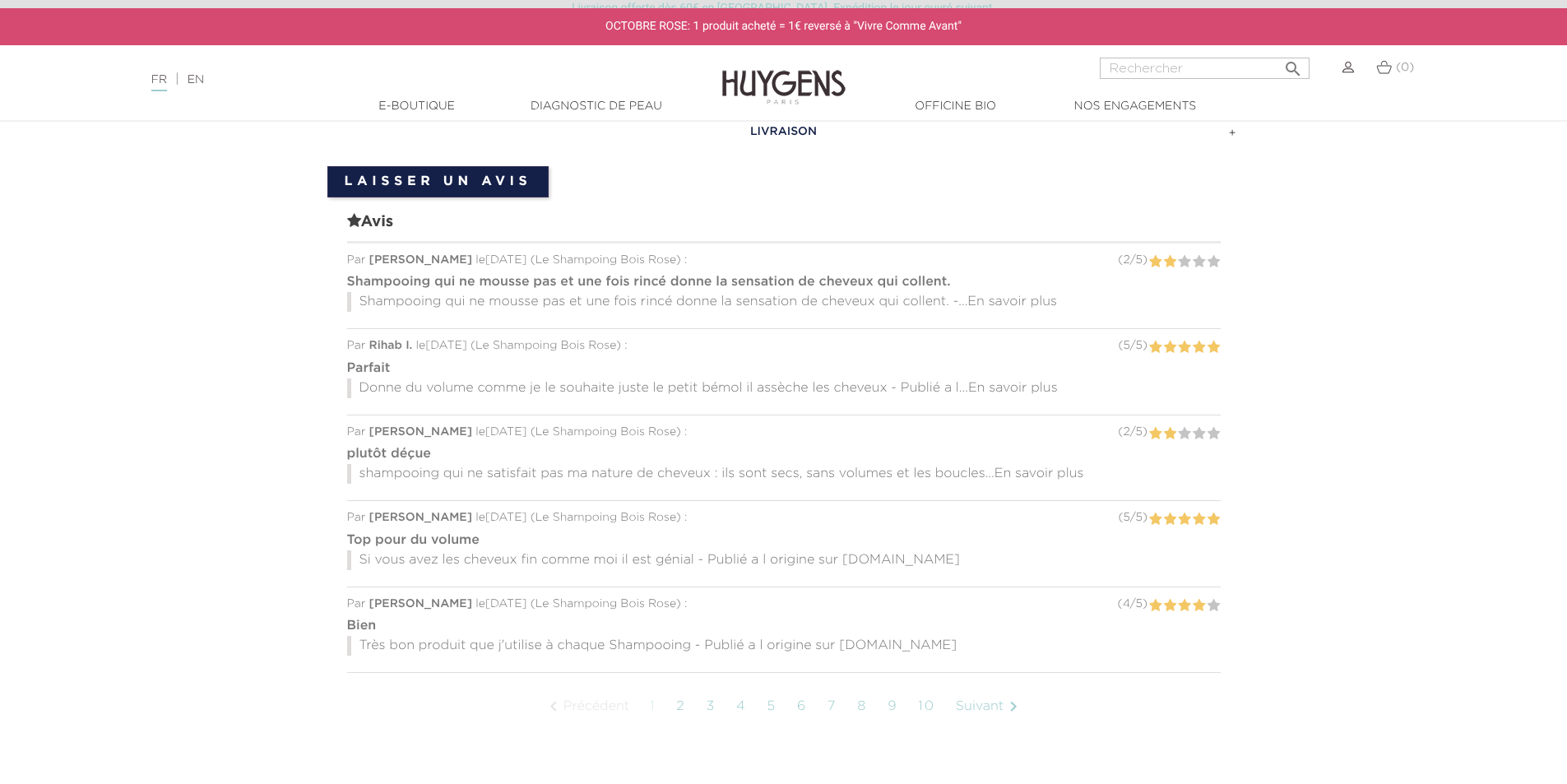
scroll to position [1562, 0]
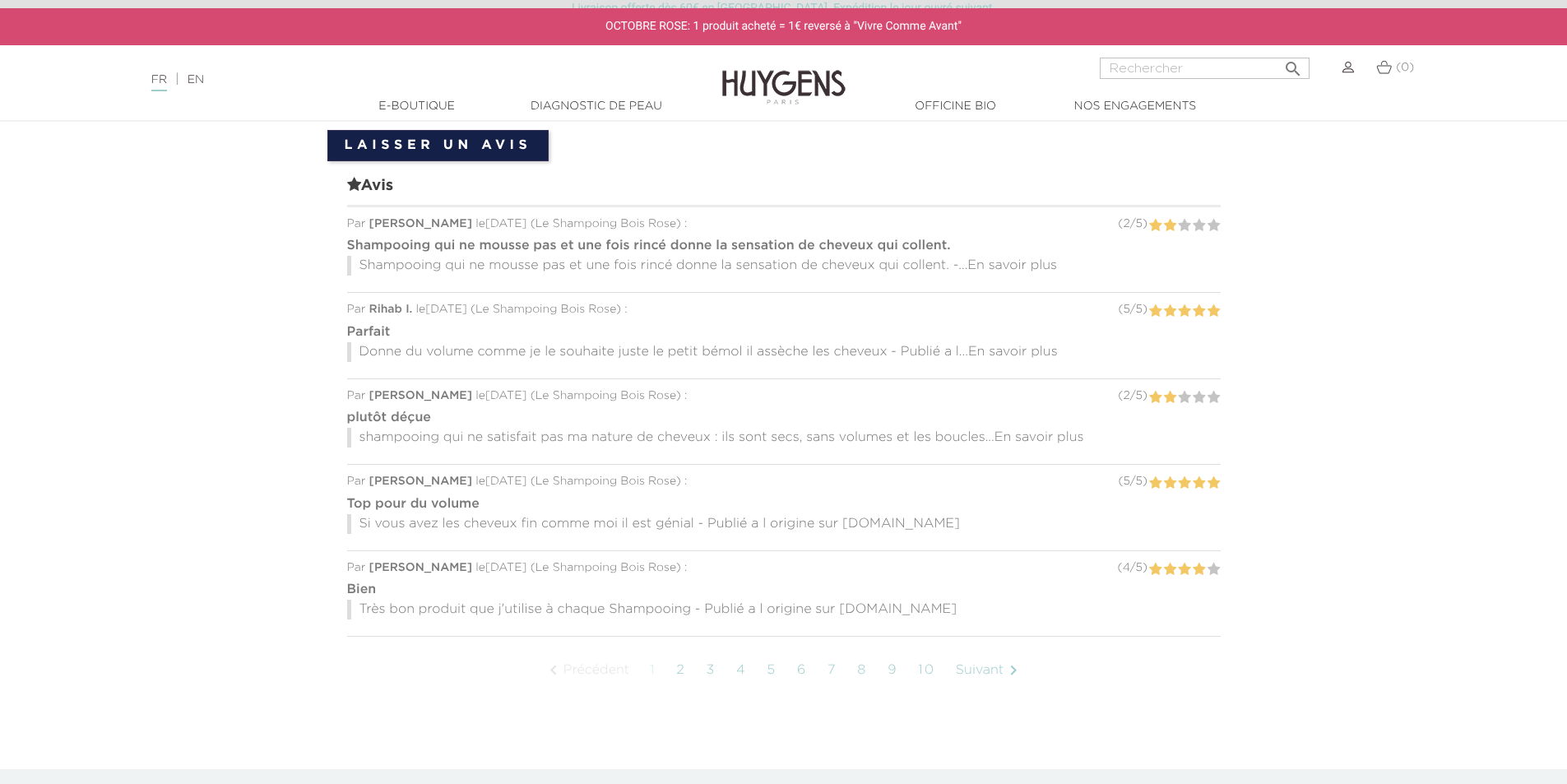
click at [683, 669] on link "2" at bounding box center [681, 670] width 26 height 41
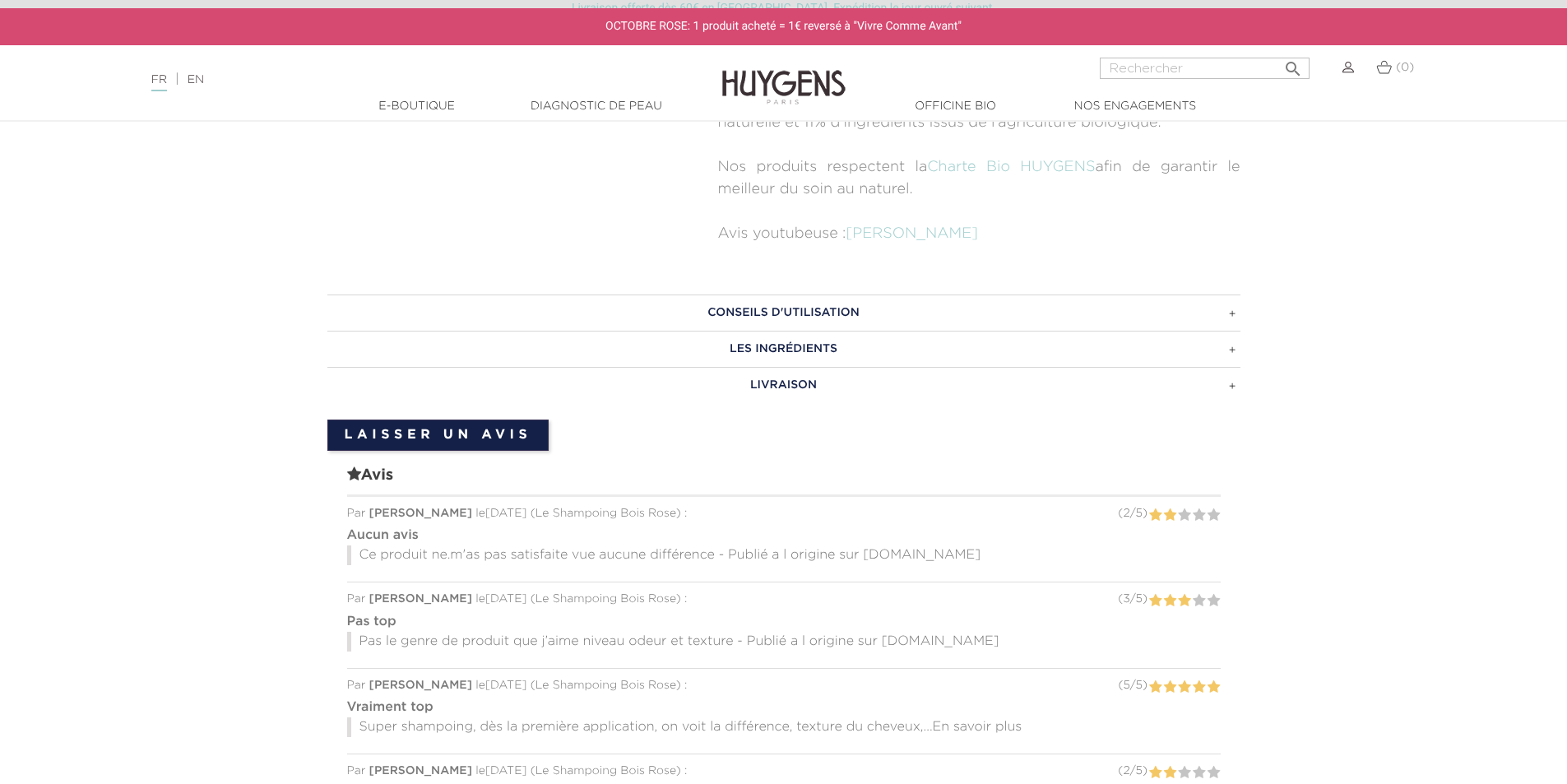
scroll to position [1220, 0]
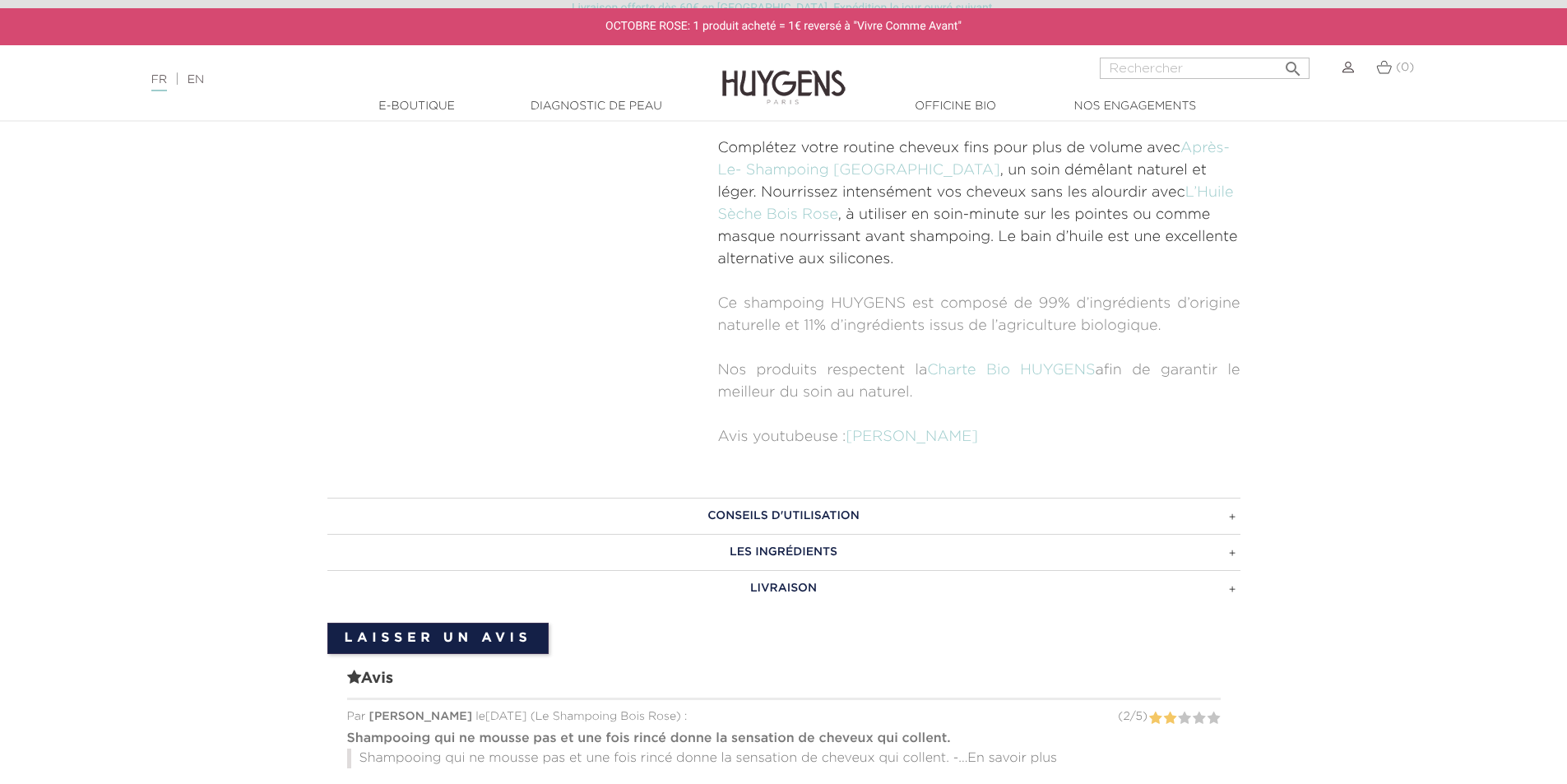
scroll to position [1069, 0]
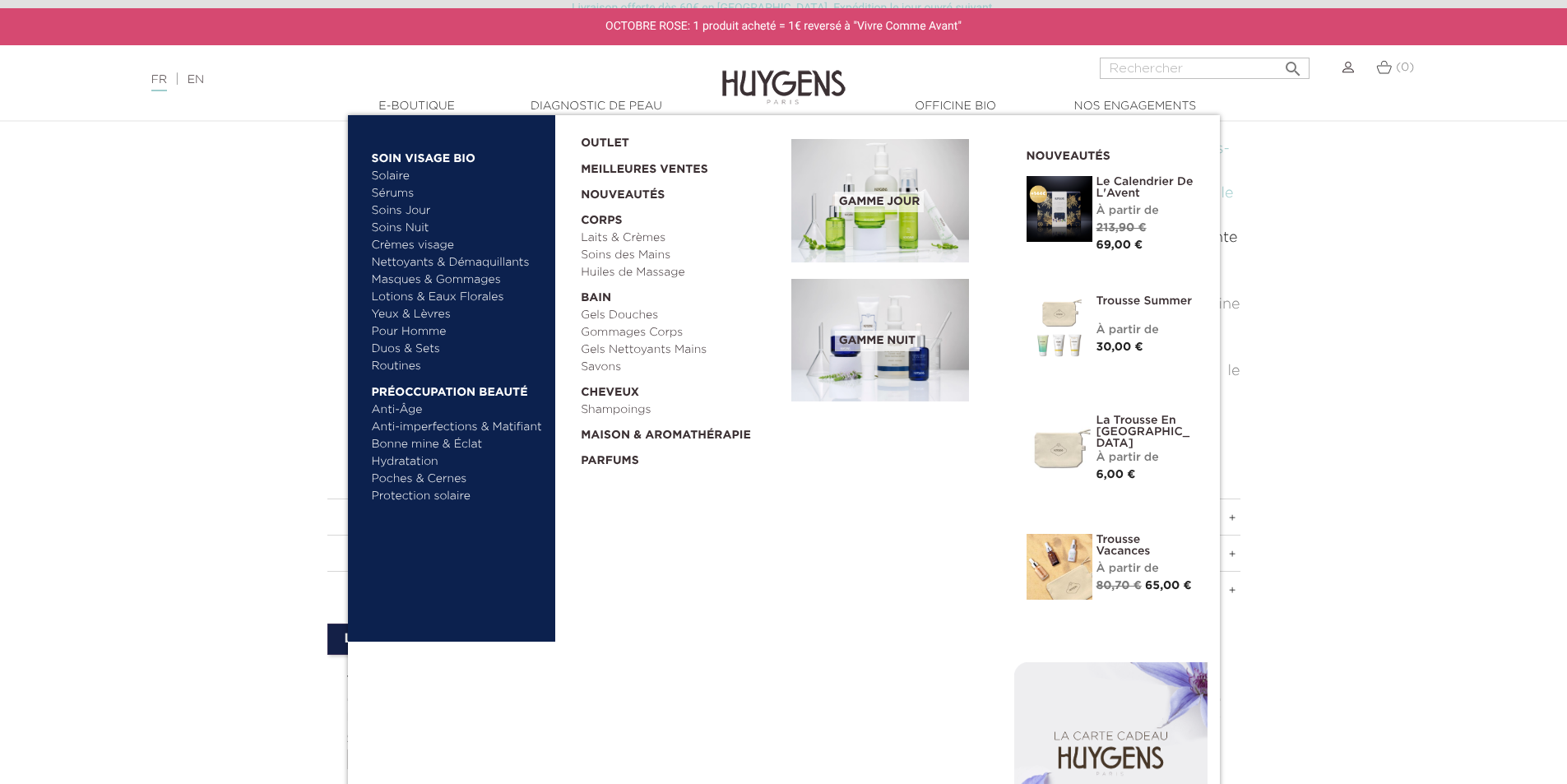
click at [612, 463] on link "Parfums" at bounding box center [680, 457] width 199 height 26
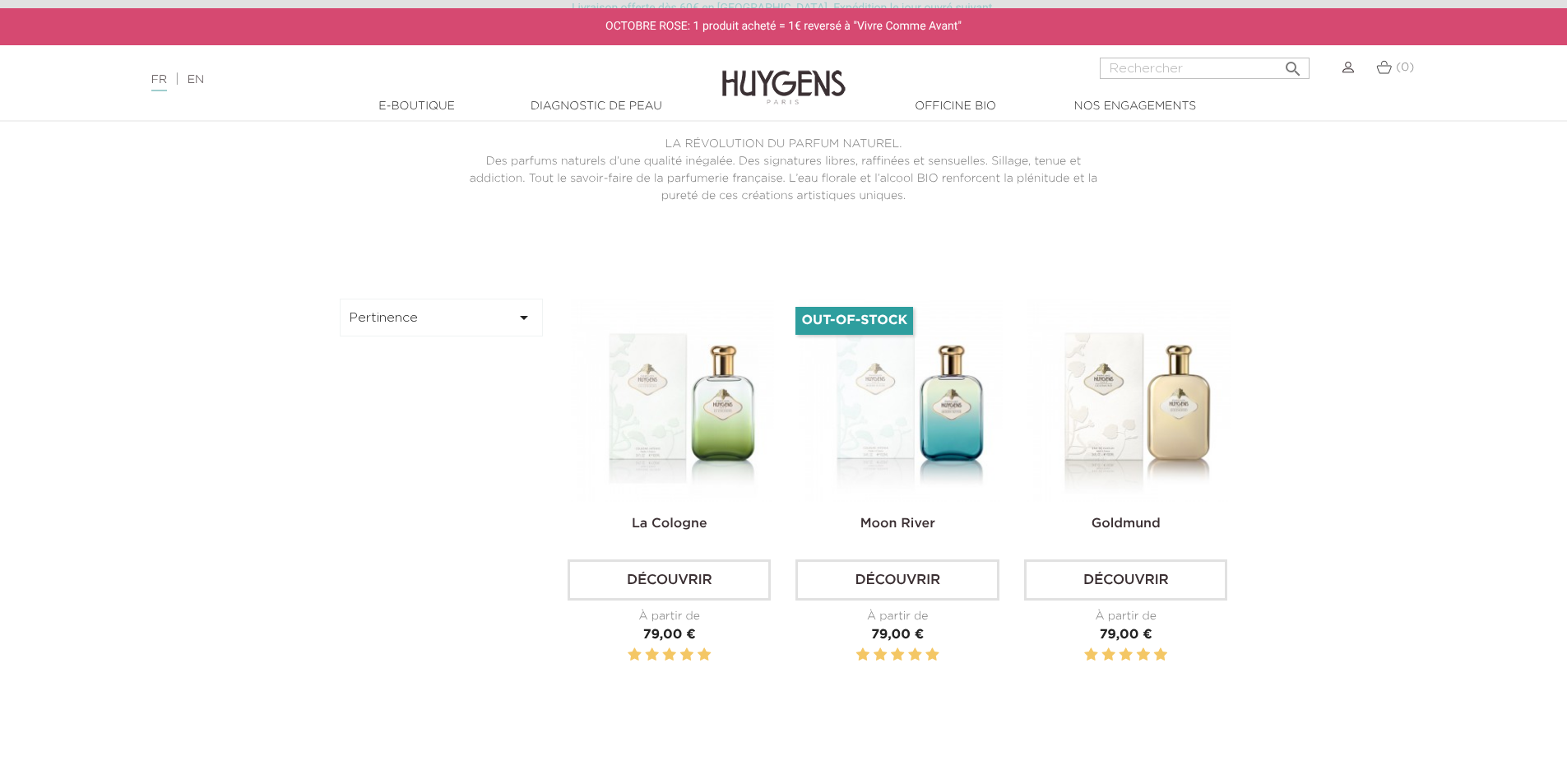
scroll to position [493, 0]
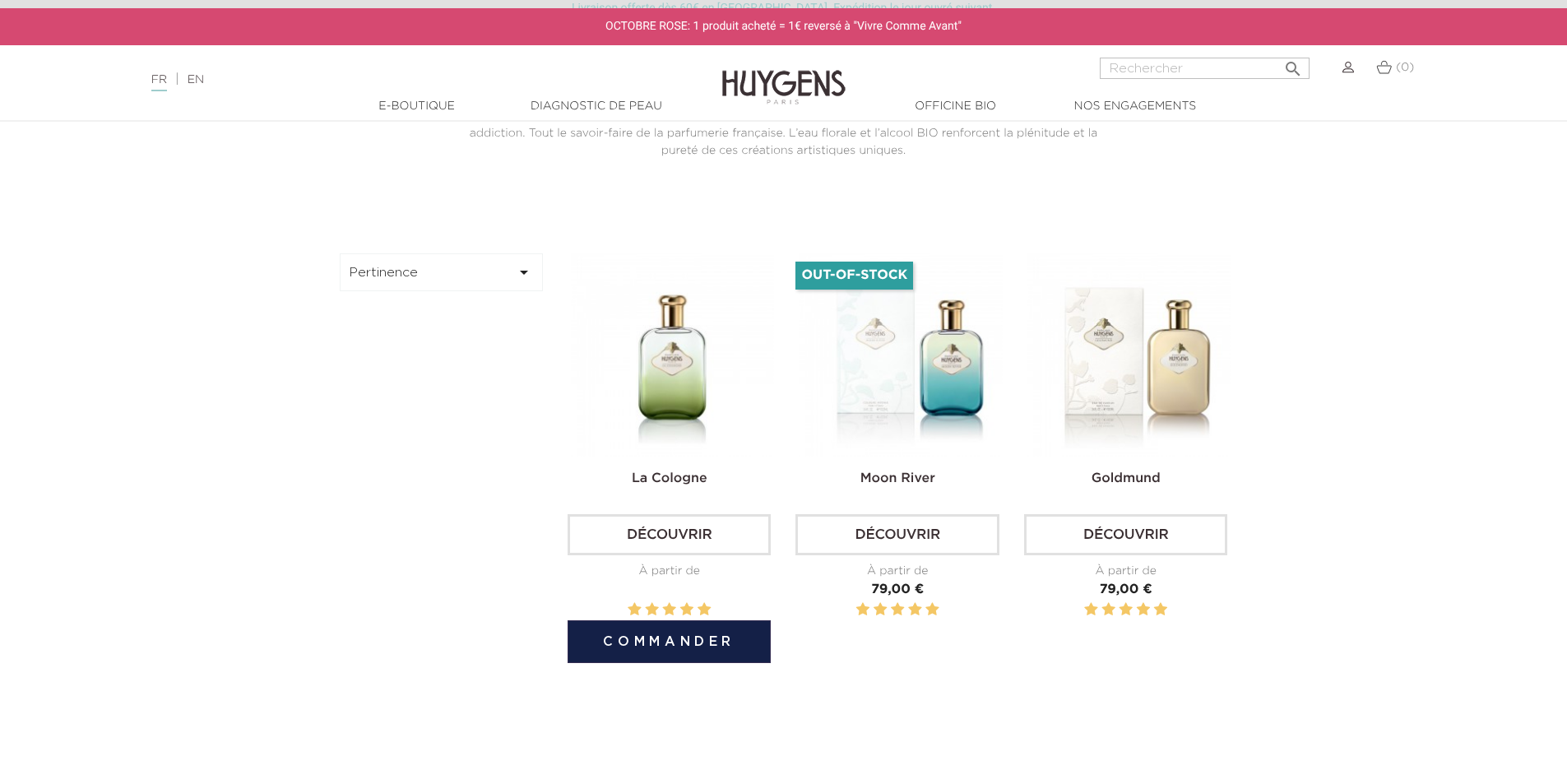
click at [673, 425] on img at bounding box center [672, 354] width 203 height 203
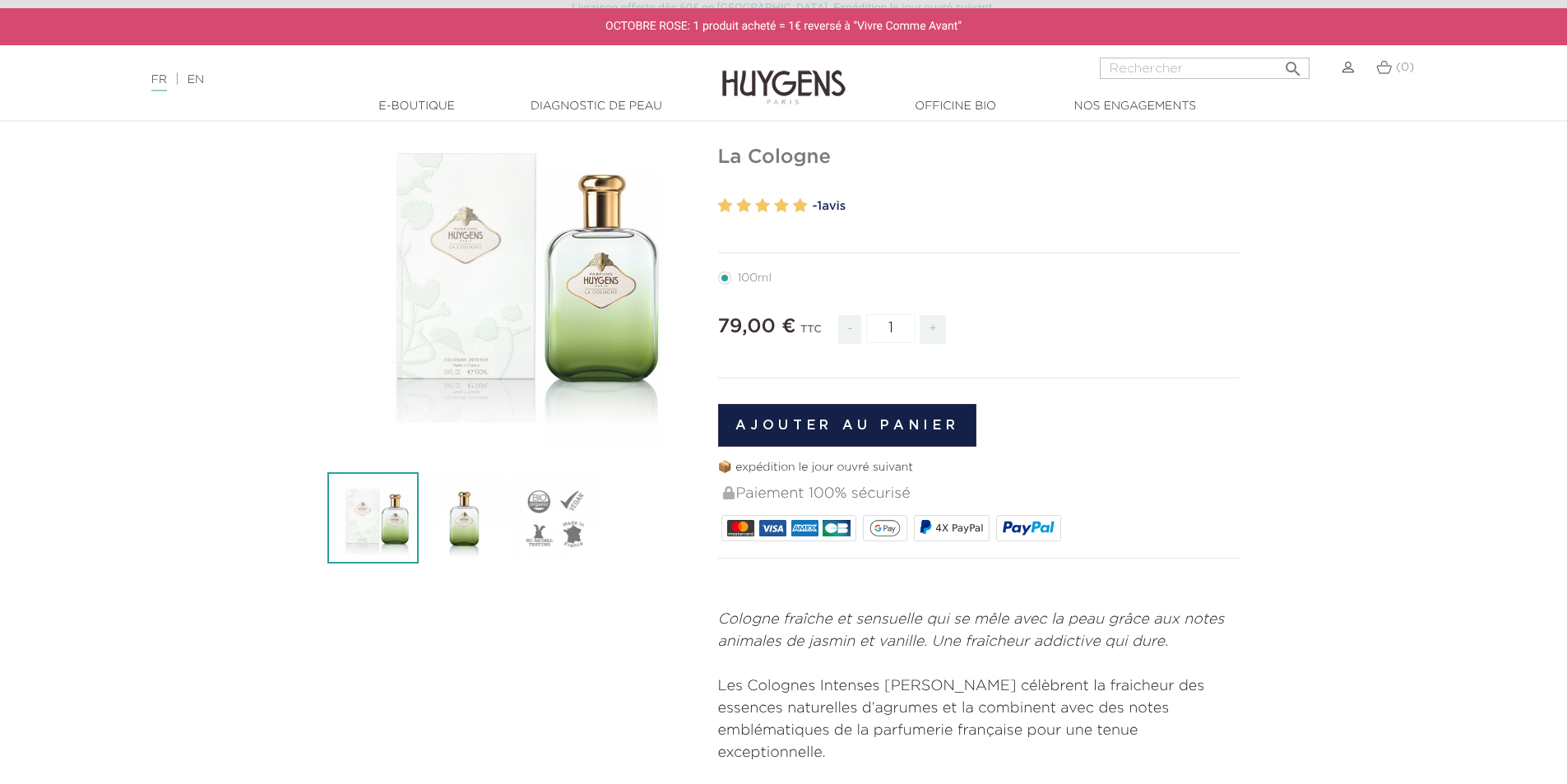
scroll to position [82, 0]
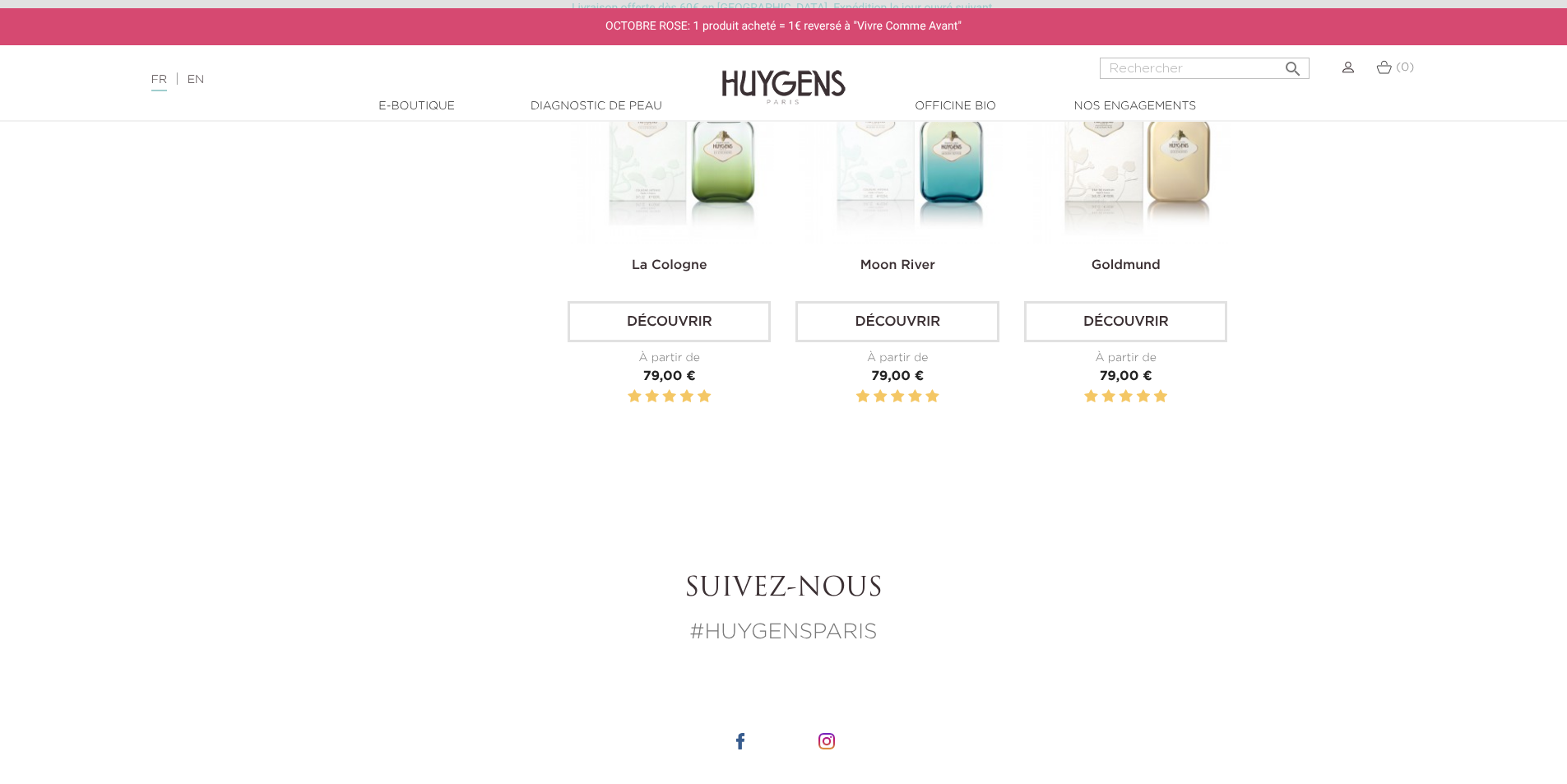
scroll to position [575, 0]
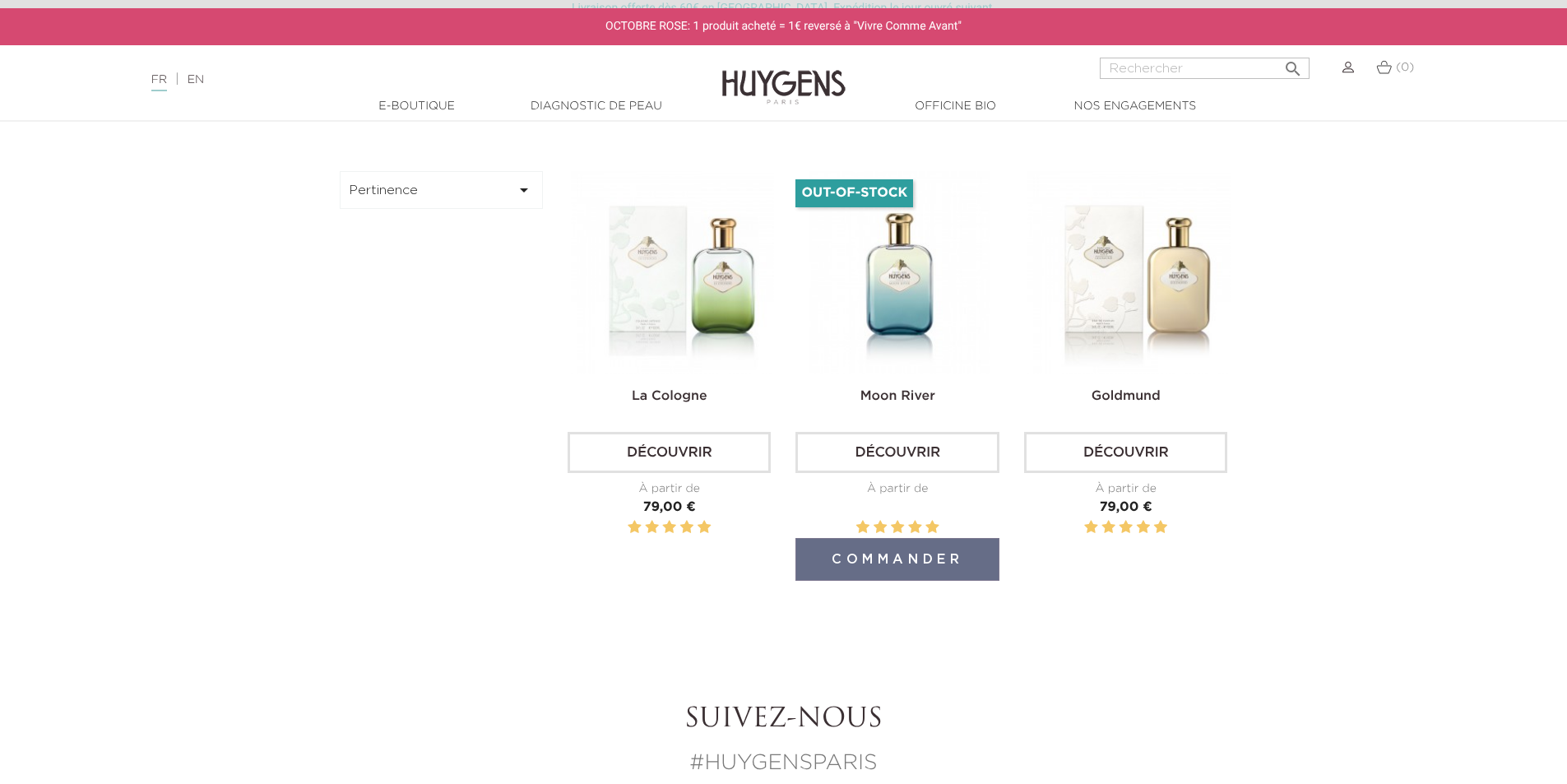
click at [873, 270] on img at bounding box center [900, 272] width 203 height 203
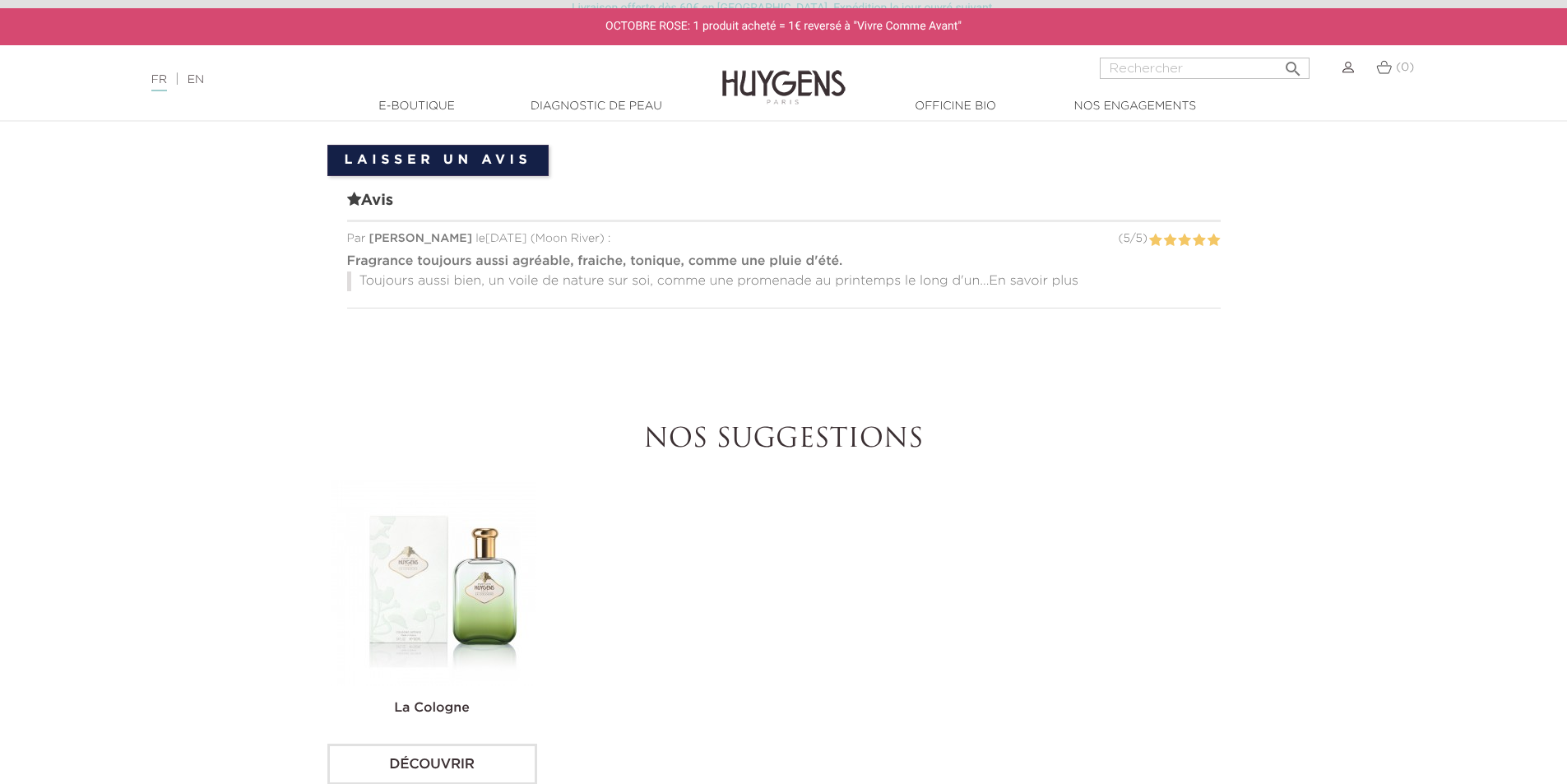
scroll to position [1480, 0]
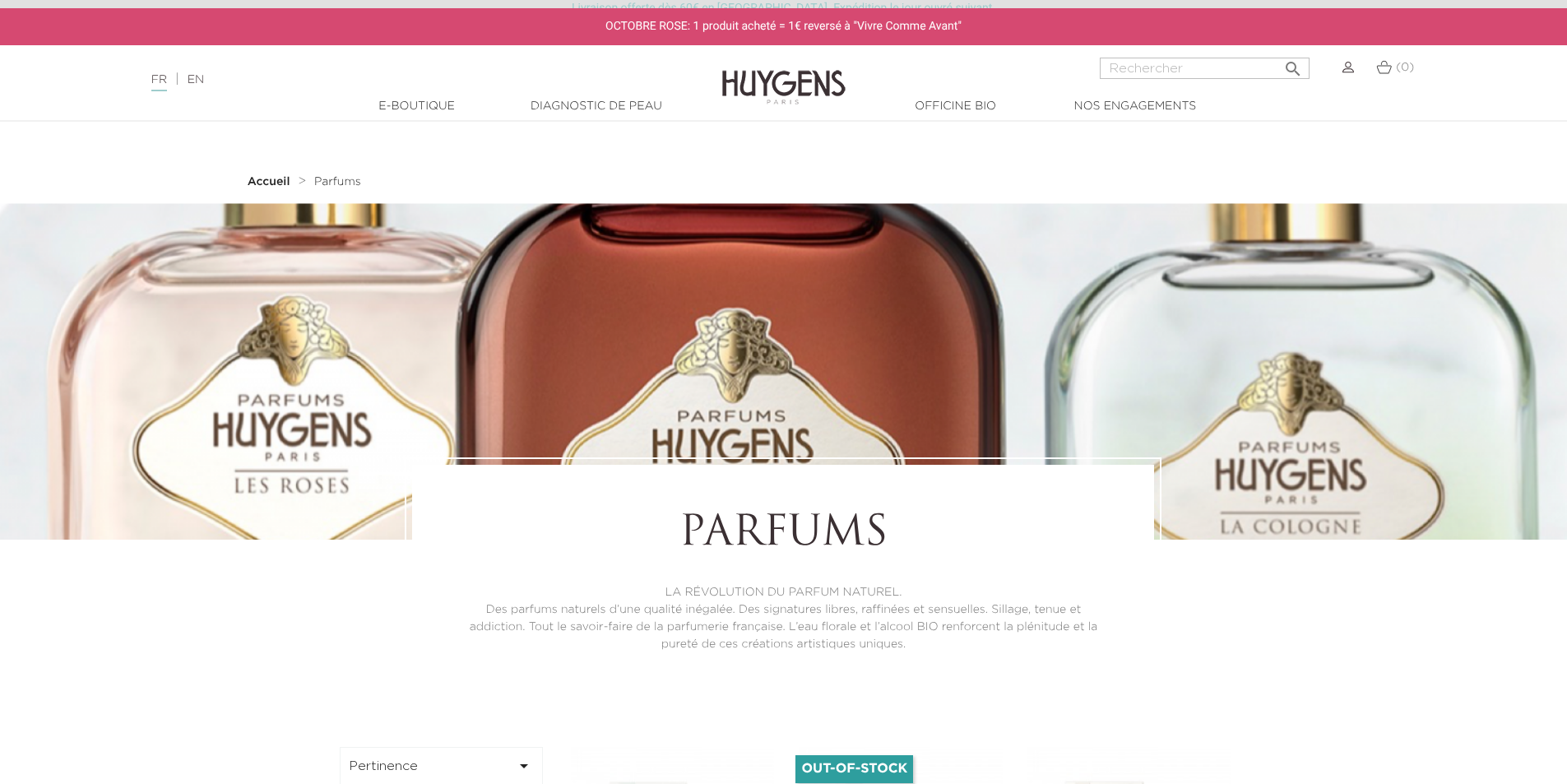
scroll to position [575, 0]
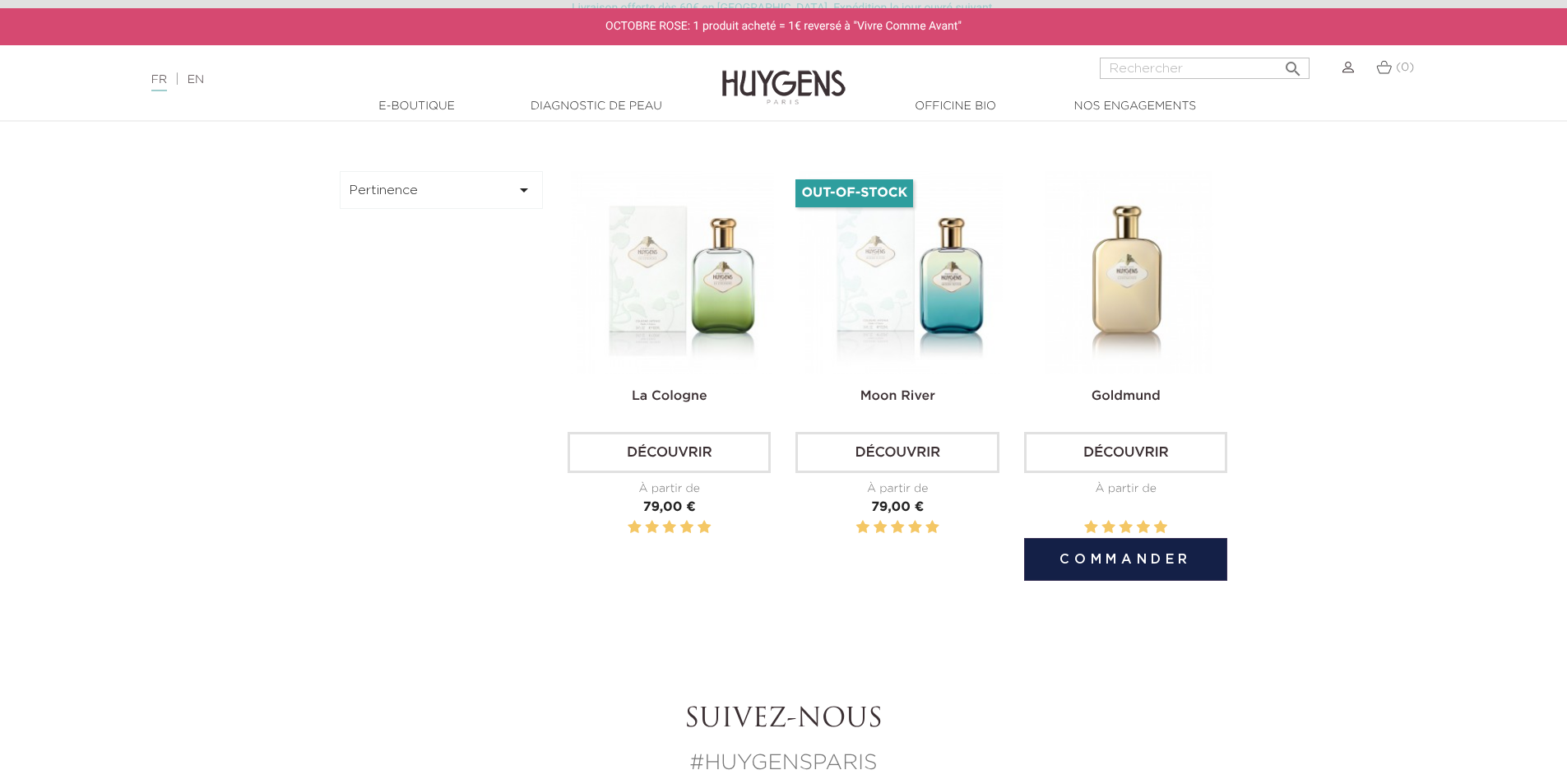
click at [1186, 351] on img at bounding box center [1128, 272] width 203 height 203
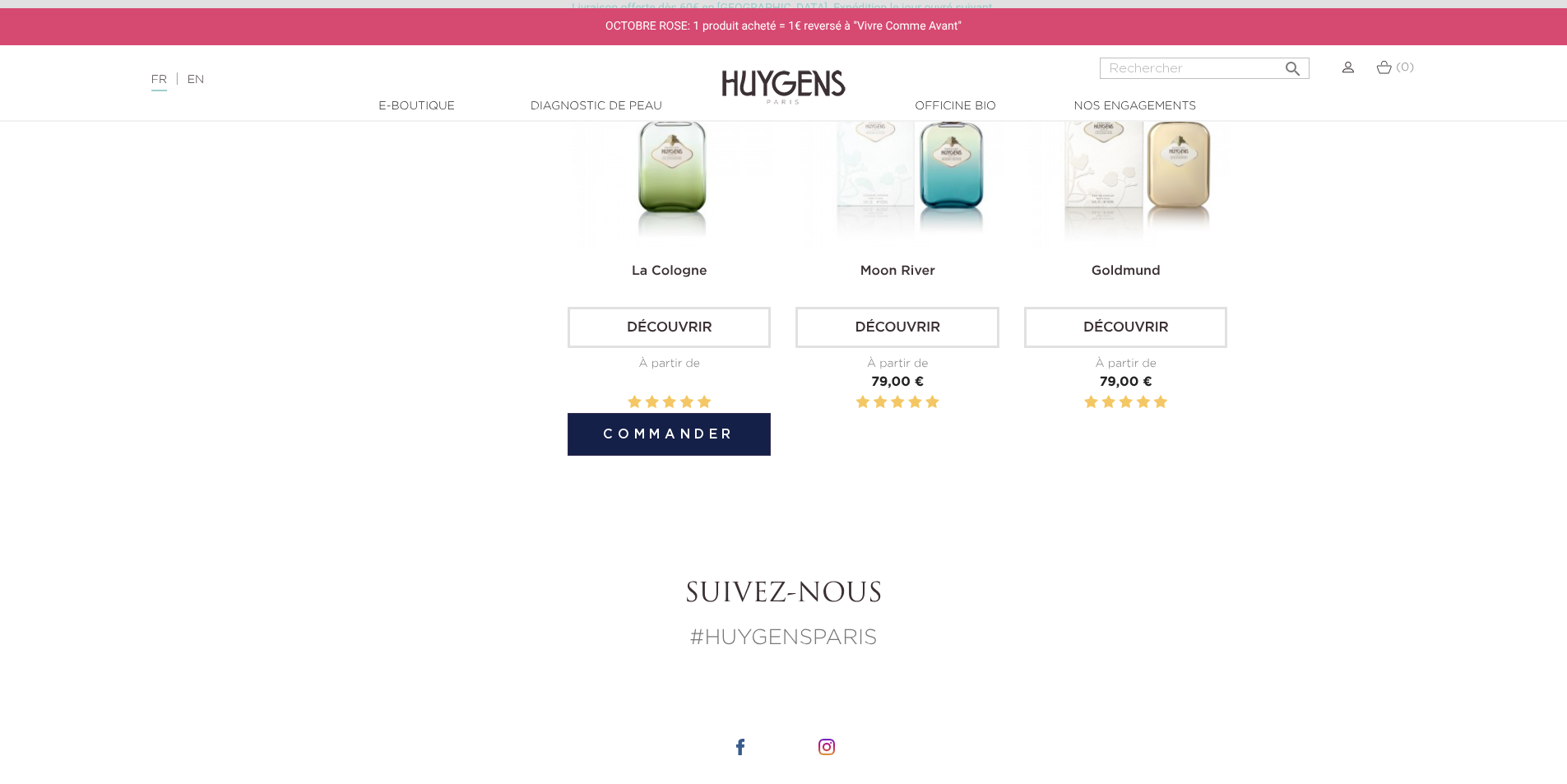
scroll to position [658, 0]
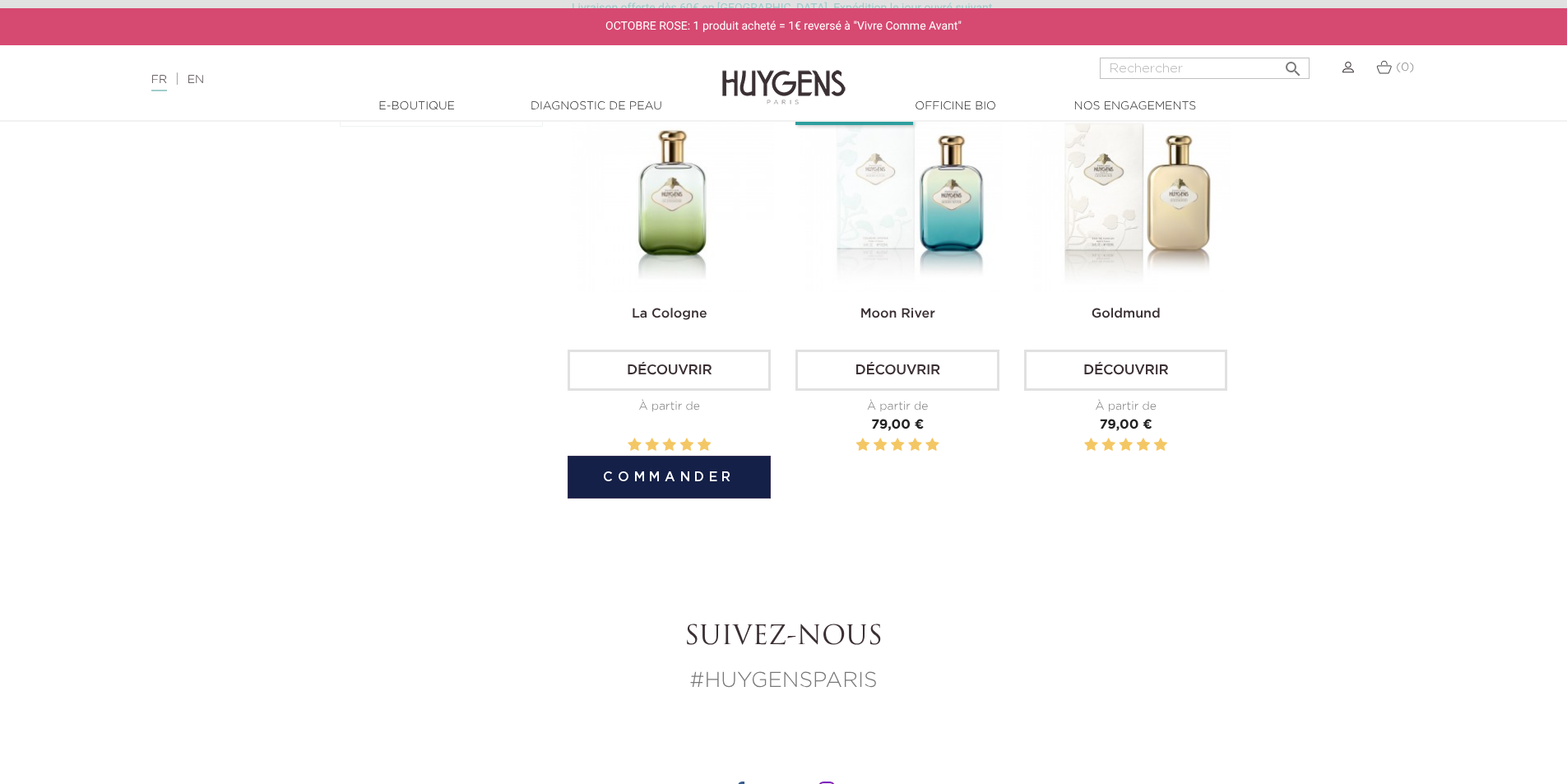
click at [634, 225] on img at bounding box center [672, 190] width 203 height 203
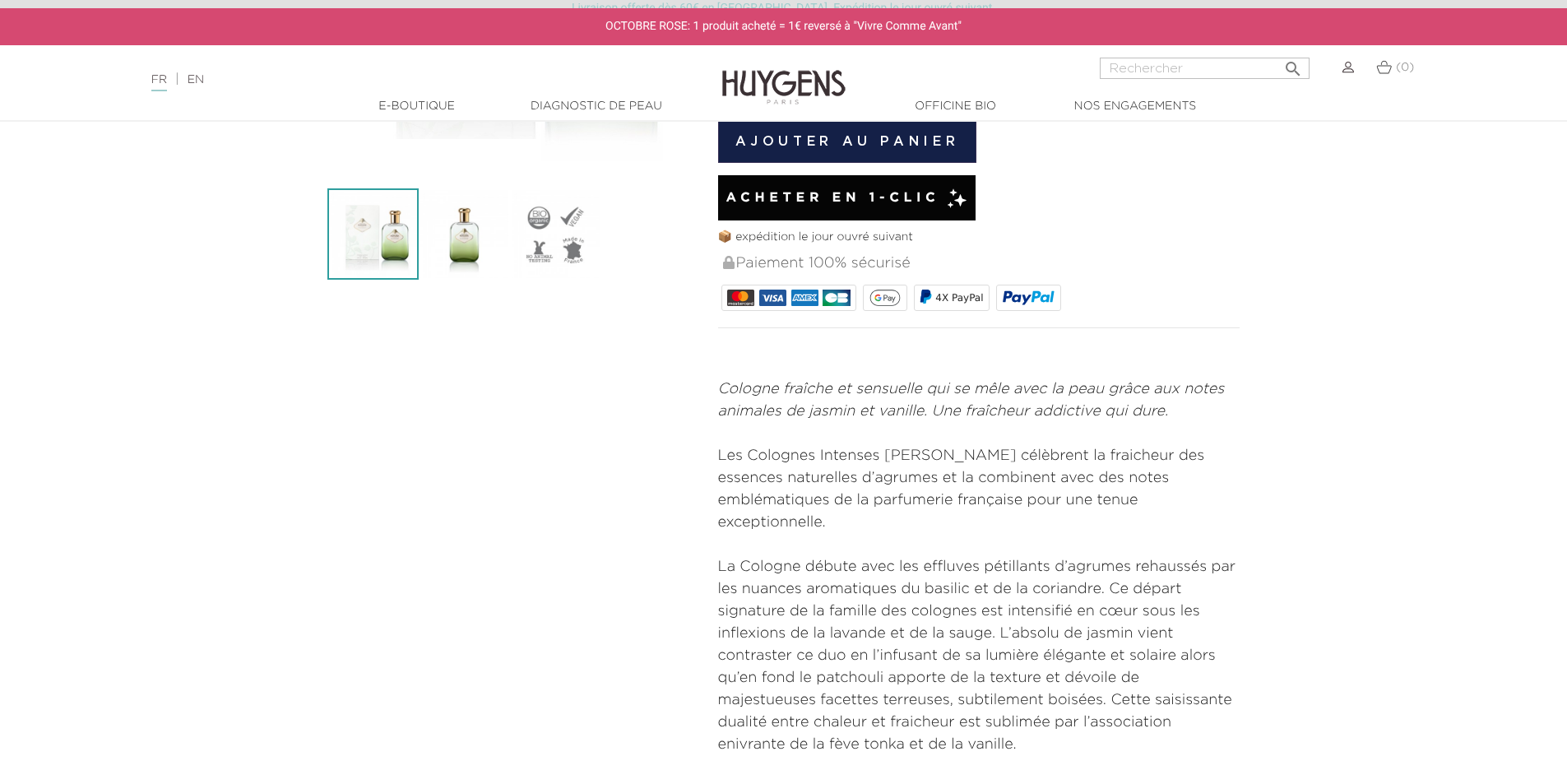
scroll to position [411, 0]
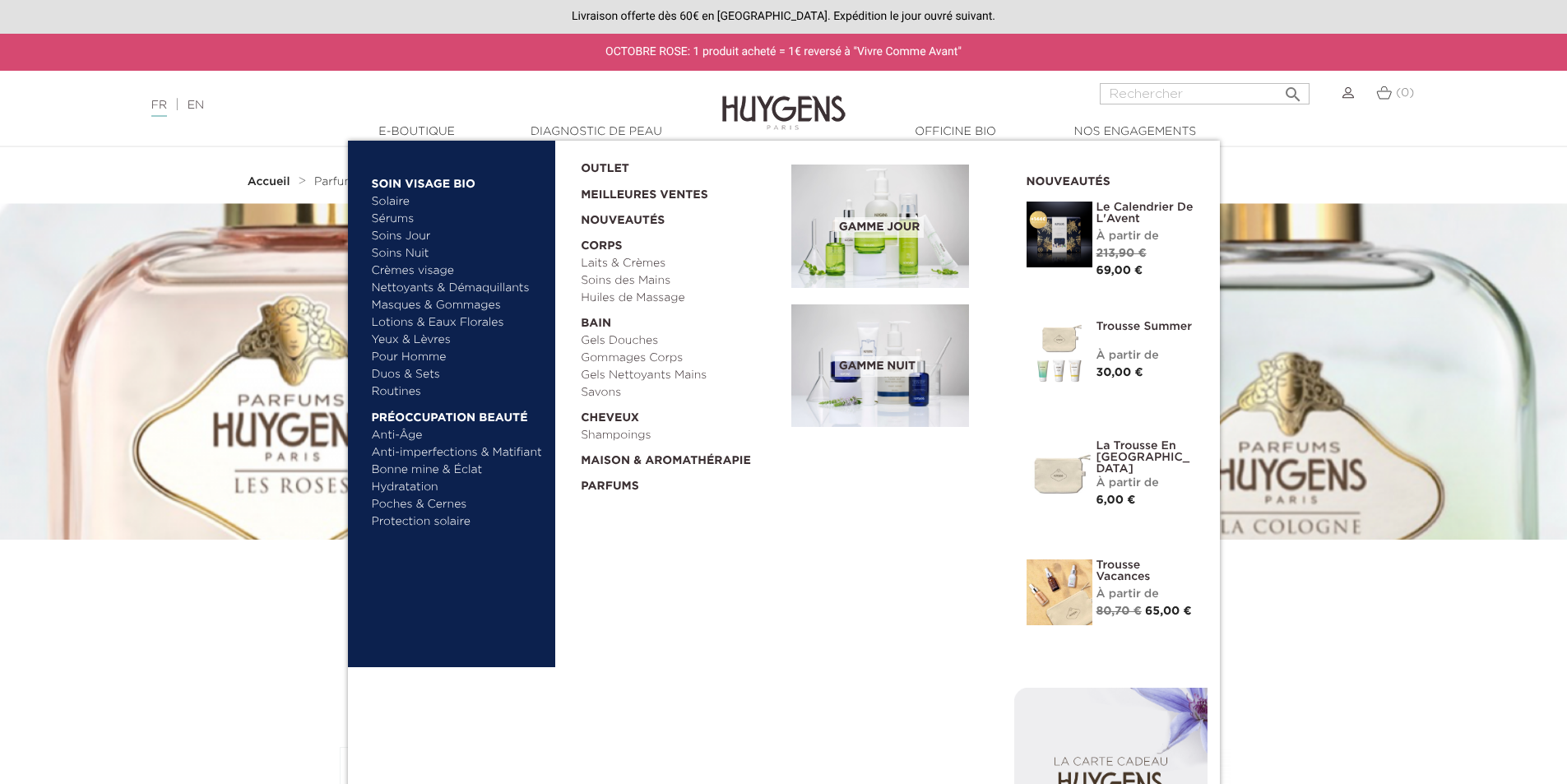
click at [1114, 215] on link "Le Calendrier de L'Avent" at bounding box center [1146, 213] width 99 height 23
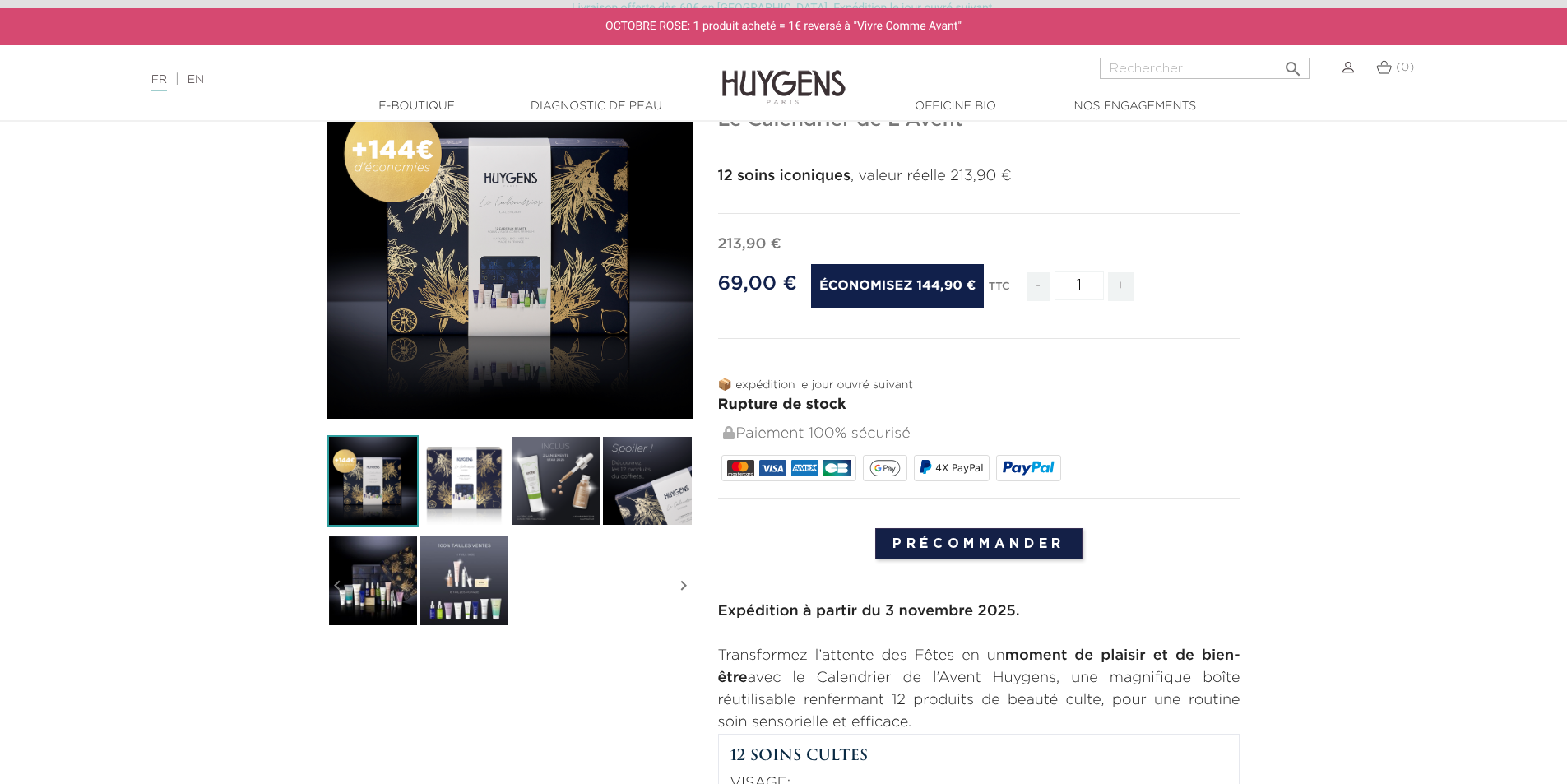
scroll to position [164, 0]
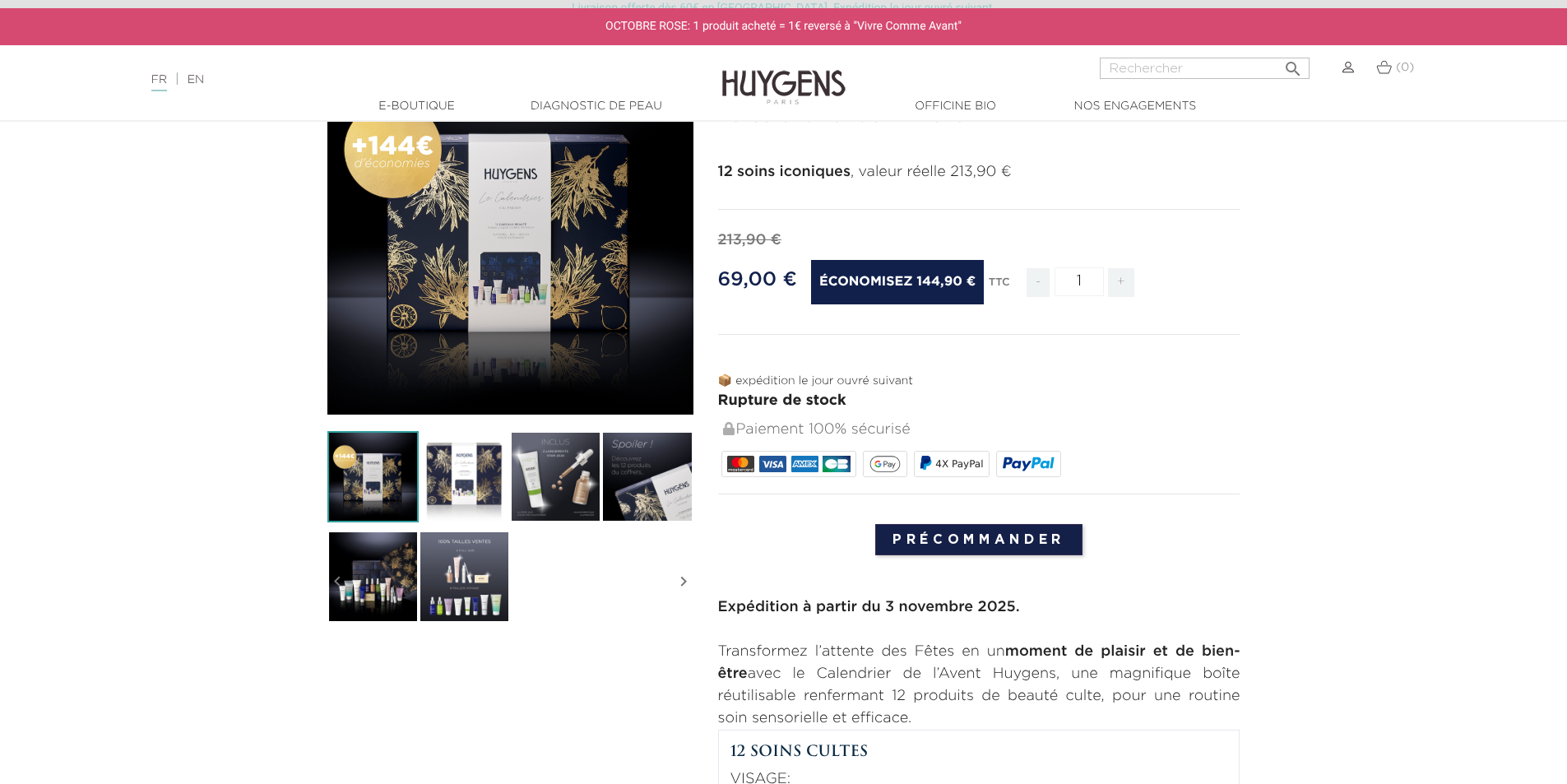
click at [556, 461] on img at bounding box center [555, 476] width 91 height 91
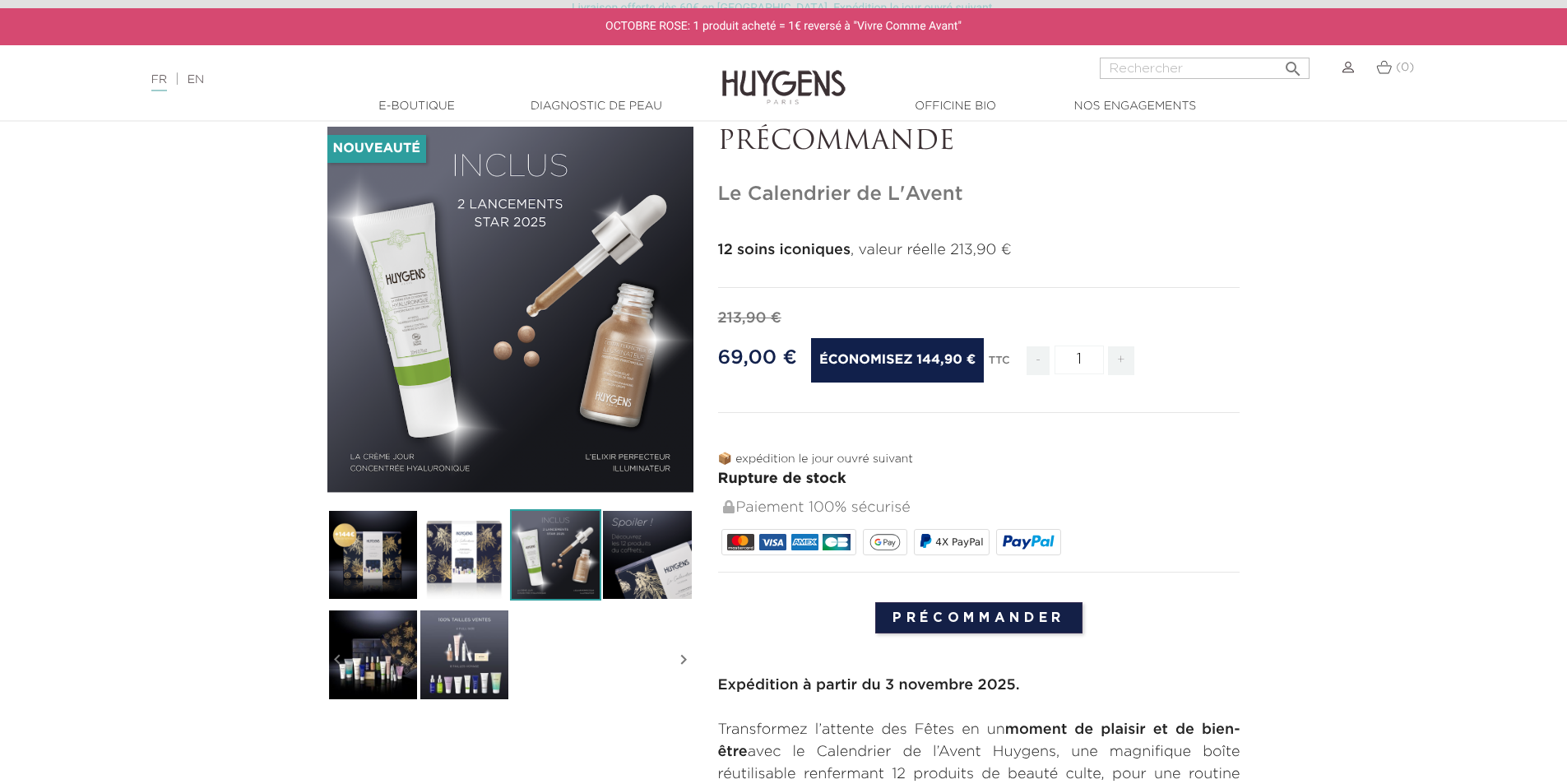
scroll to position [82, 0]
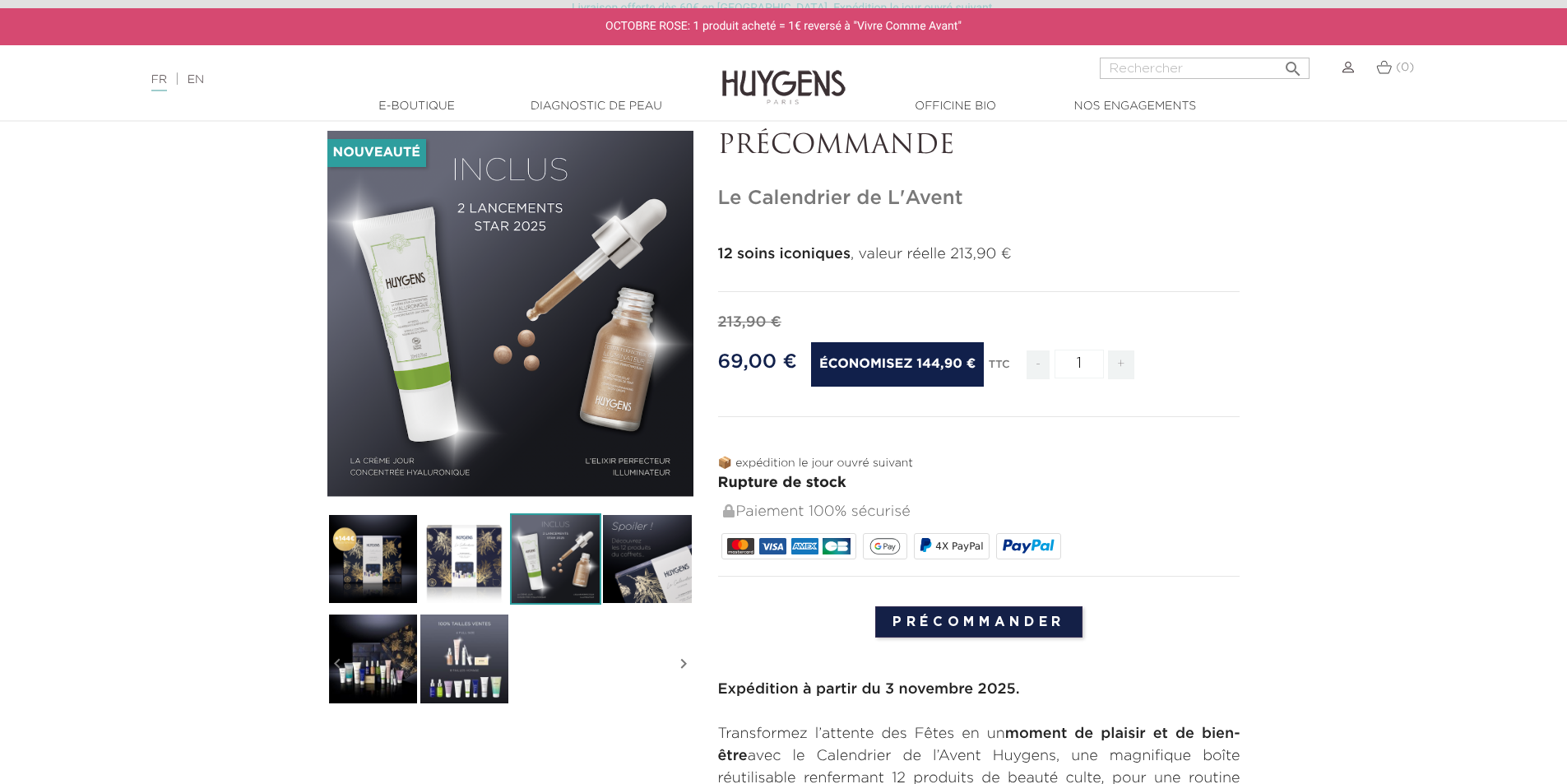
click at [657, 559] on img at bounding box center [647, 559] width 91 height 91
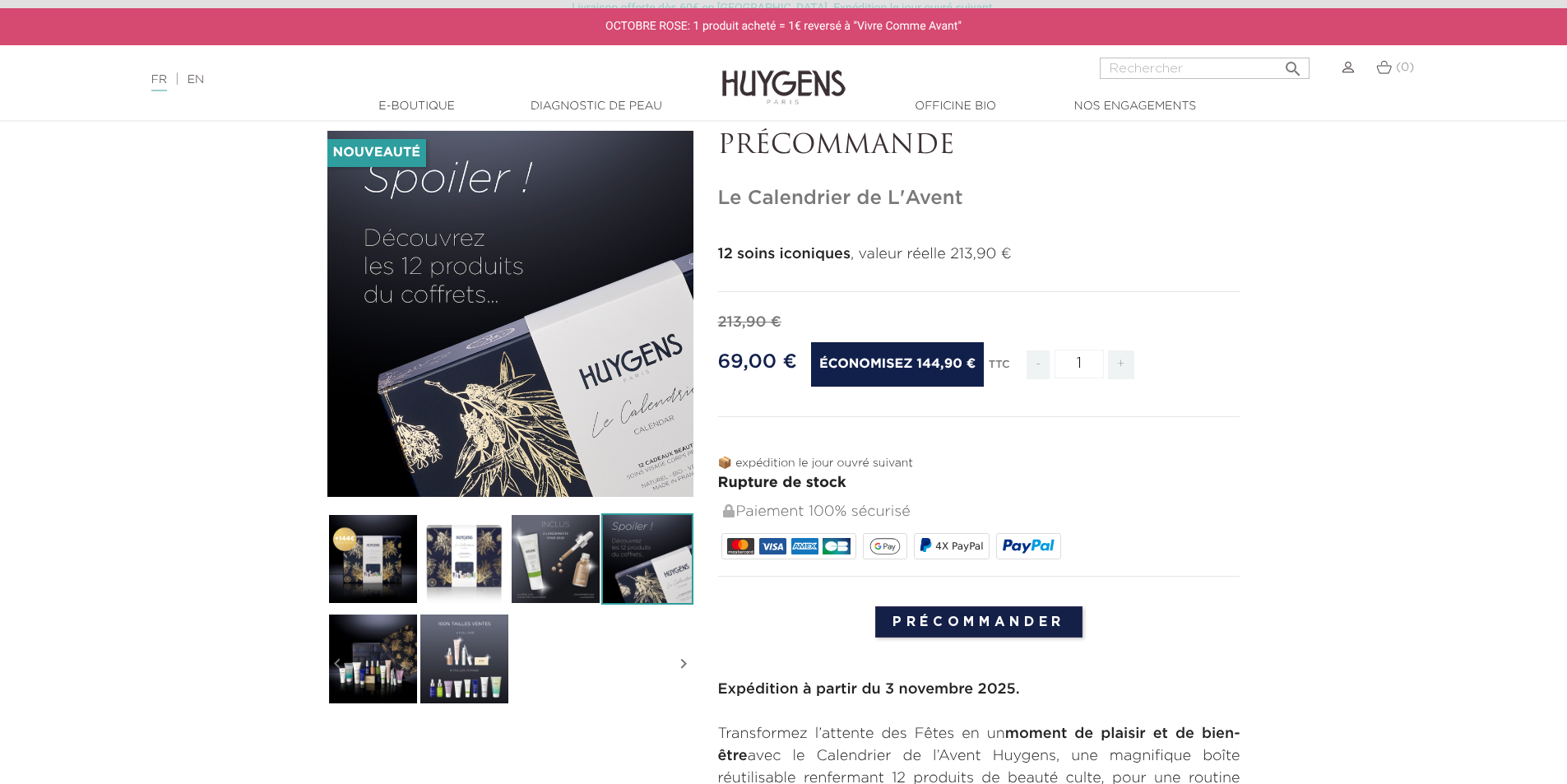
click at [393, 668] on img at bounding box center [373, 658] width 91 height 91
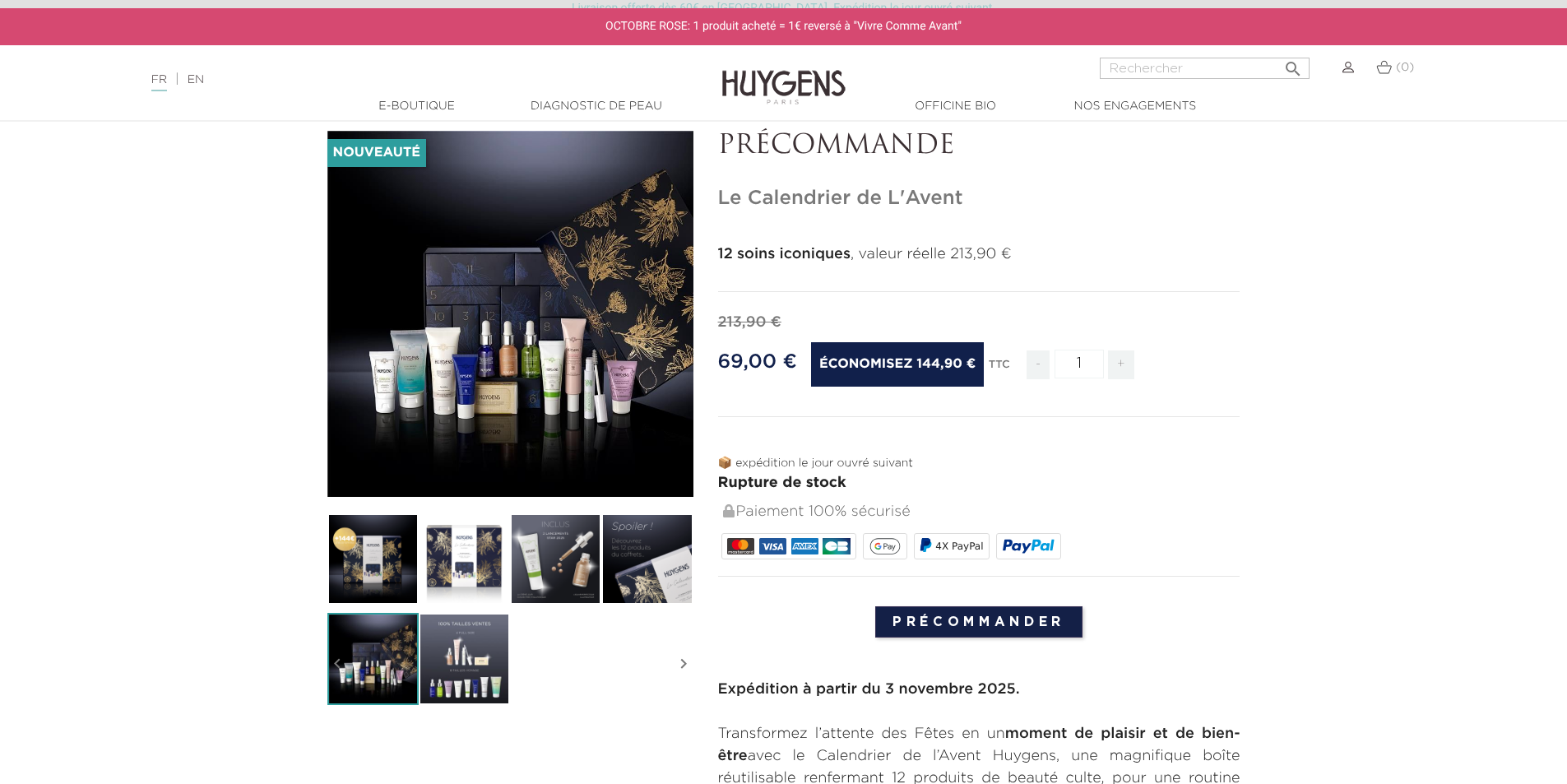
click at [449, 674] on img at bounding box center [464, 658] width 91 height 91
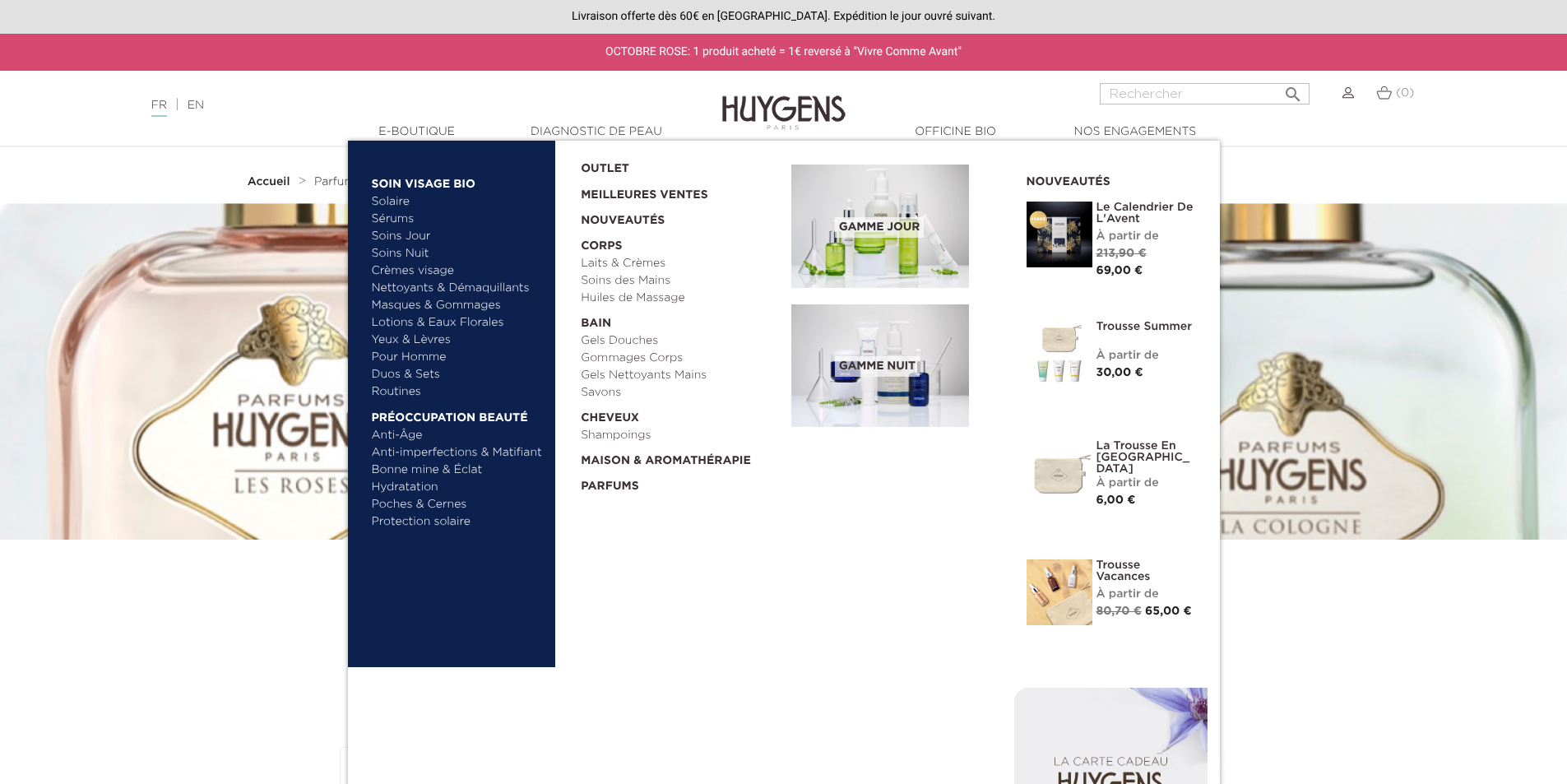
click at [632, 191] on link "Meilleures Ventes" at bounding box center [672, 191] width 185 height 27
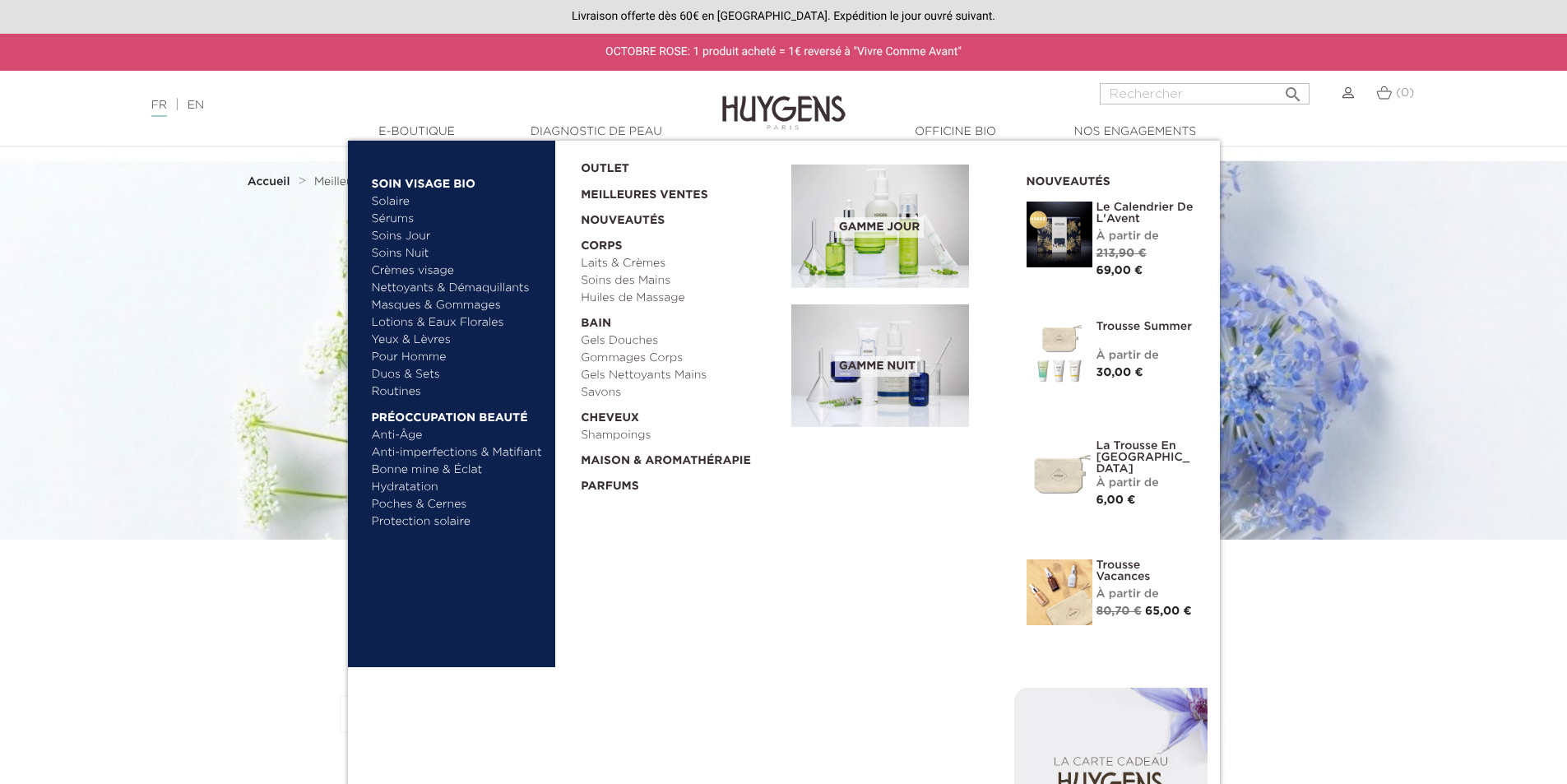
click at [632, 341] on link "Gels Douches" at bounding box center [680, 341] width 199 height 18
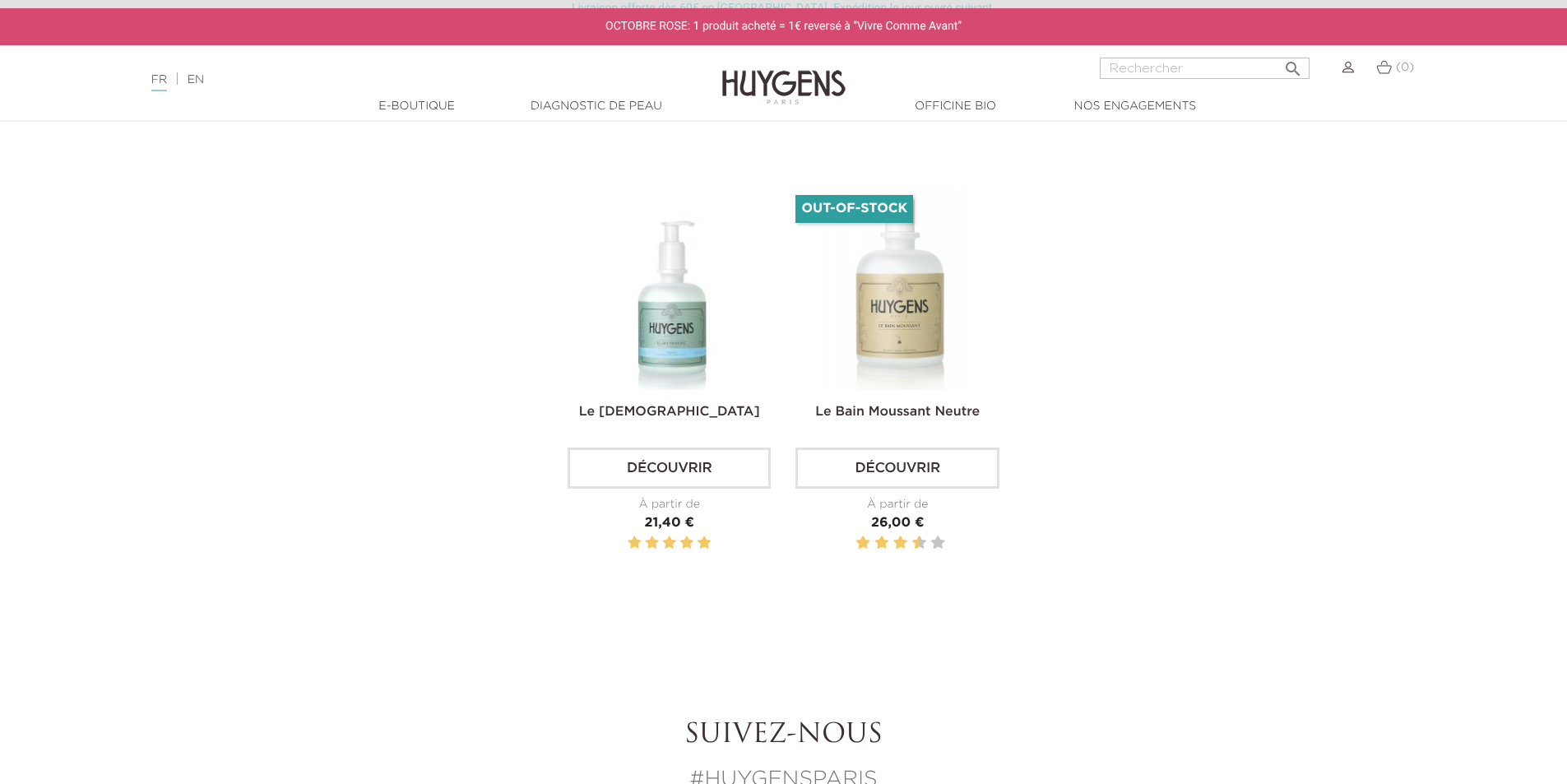
scroll to position [987, 0]
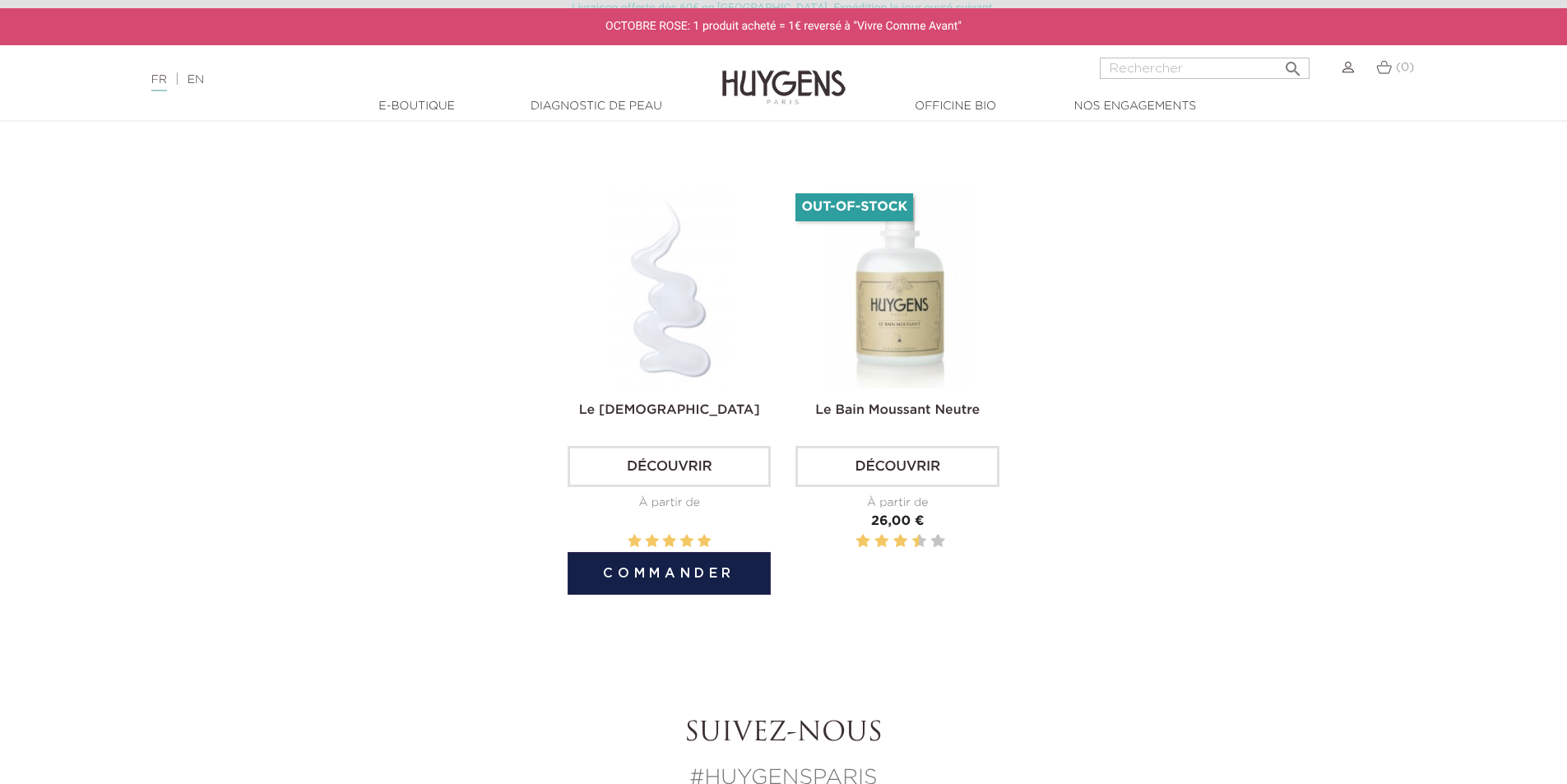
click at [603, 352] on img at bounding box center [672, 286] width 203 height 203
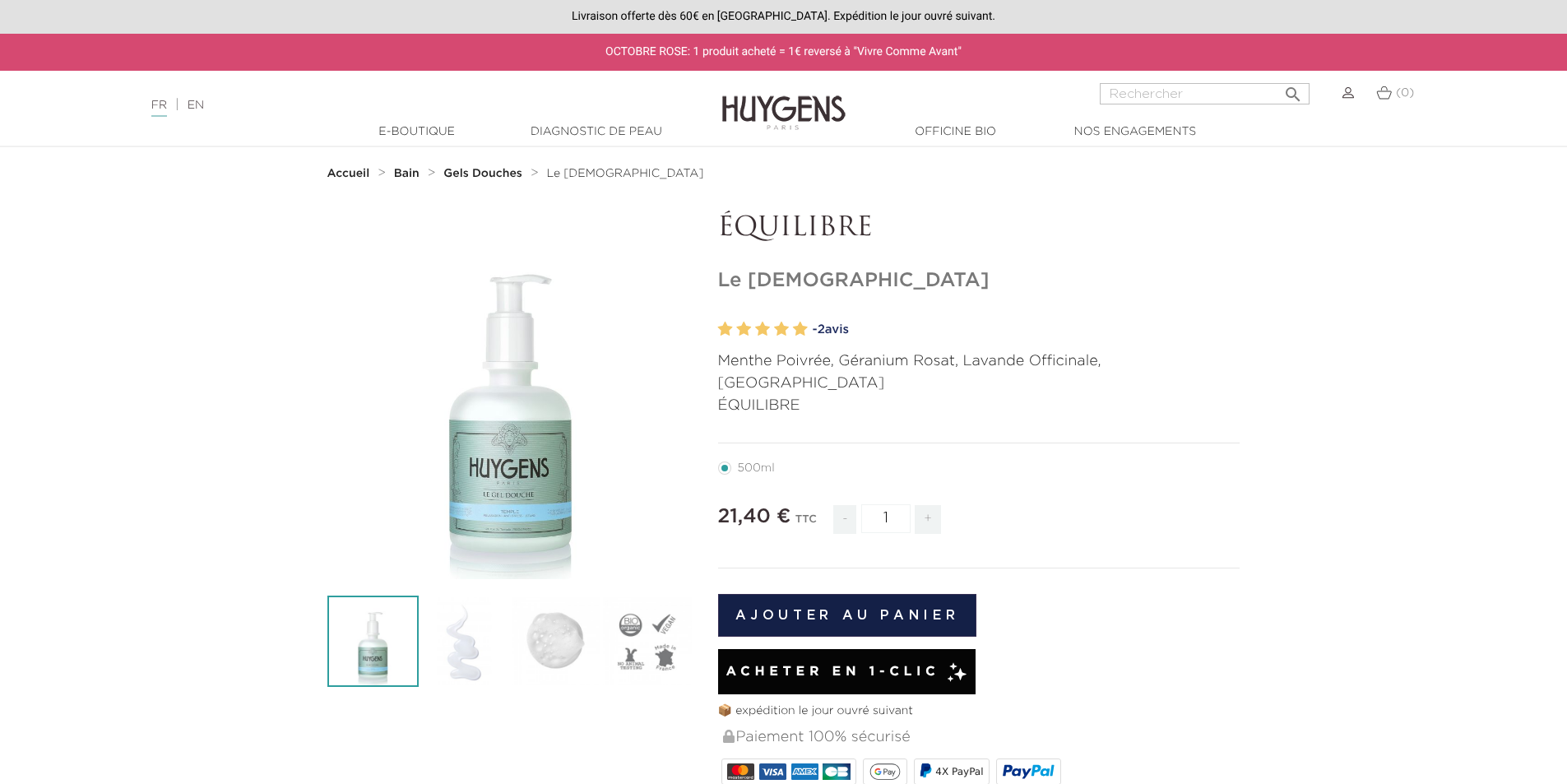
click at [576, 653] on img at bounding box center [555, 640] width 91 height 91
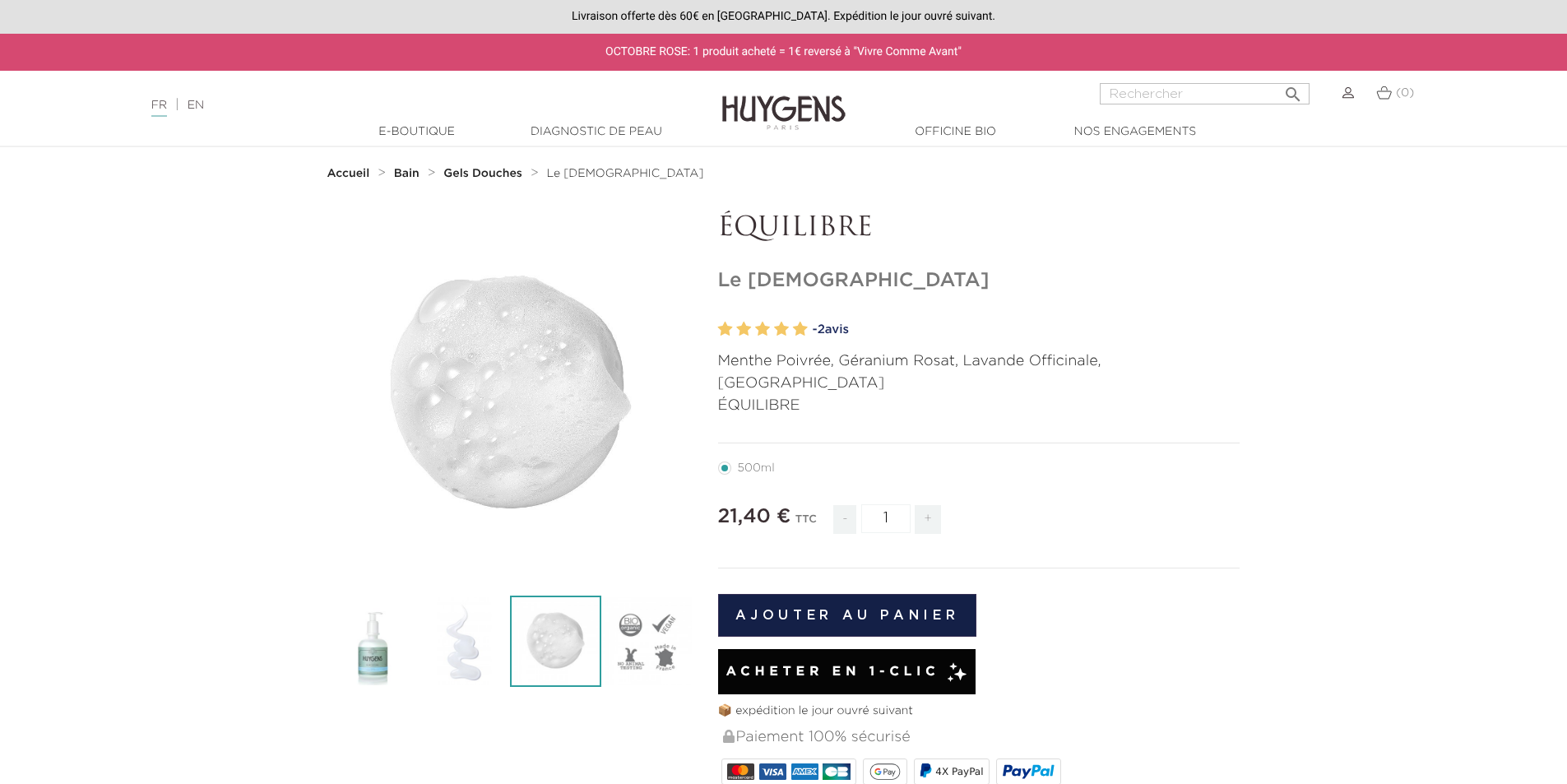
click at [500, 635] on img at bounding box center [464, 640] width 91 height 91
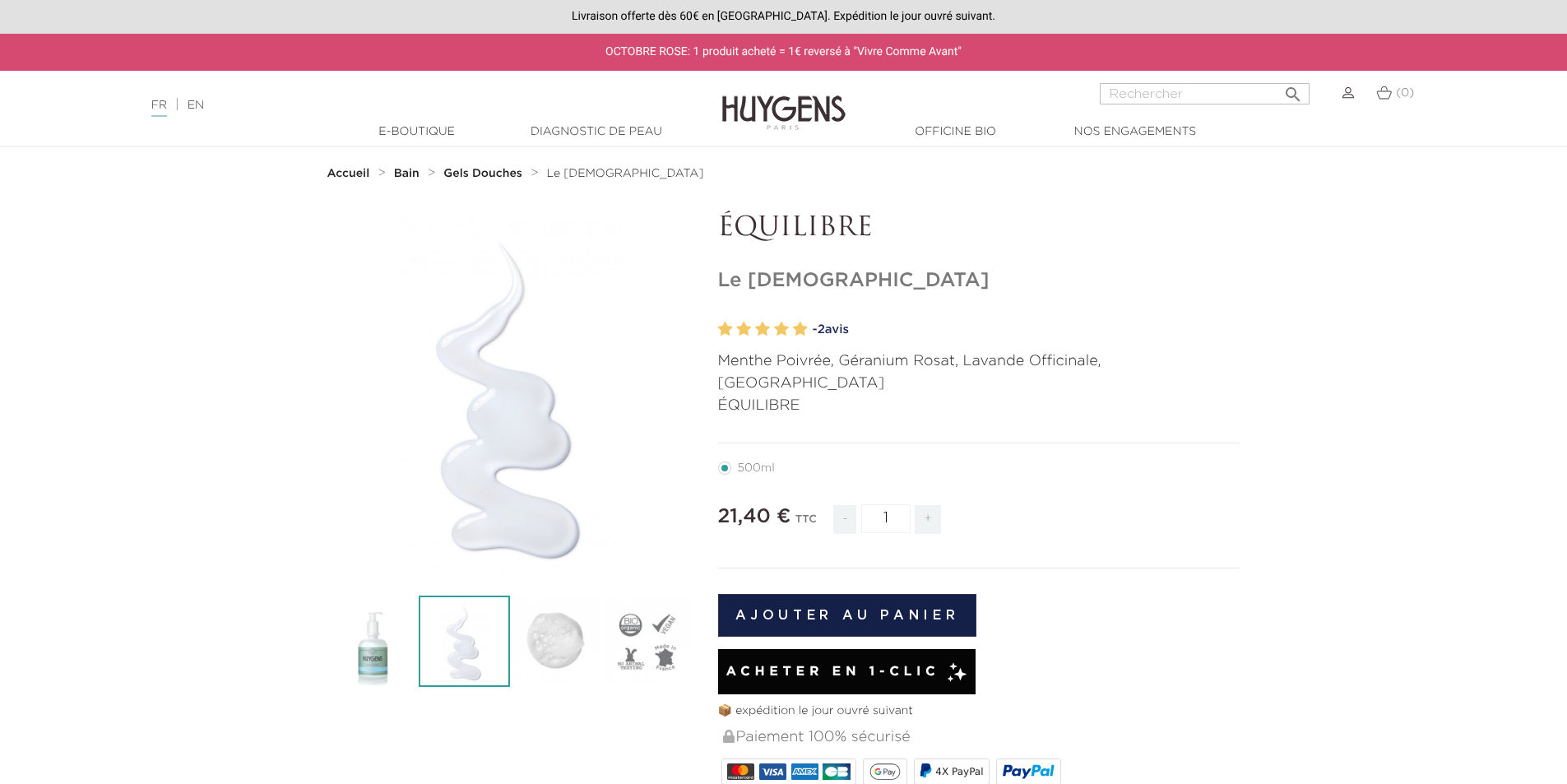
click at [427, 635] on img at bounding box center [464, 640] width 91 height 91
click at [387, 629] on img at bounding box center [373, 640] width 91 height 91
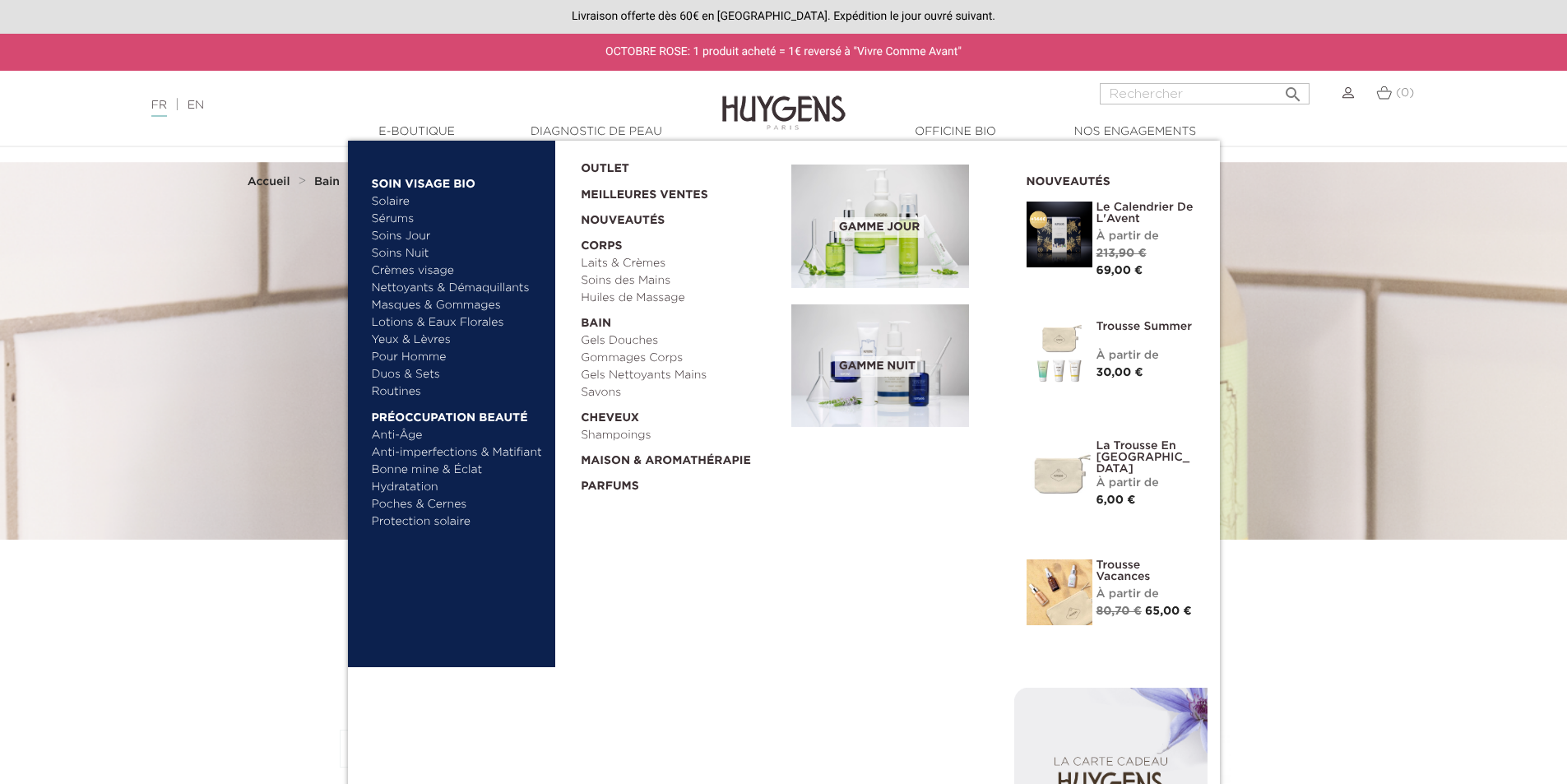
click at [435, 359] on link "Pour Homme" at bounding box center [458, 357] width 172 height 18
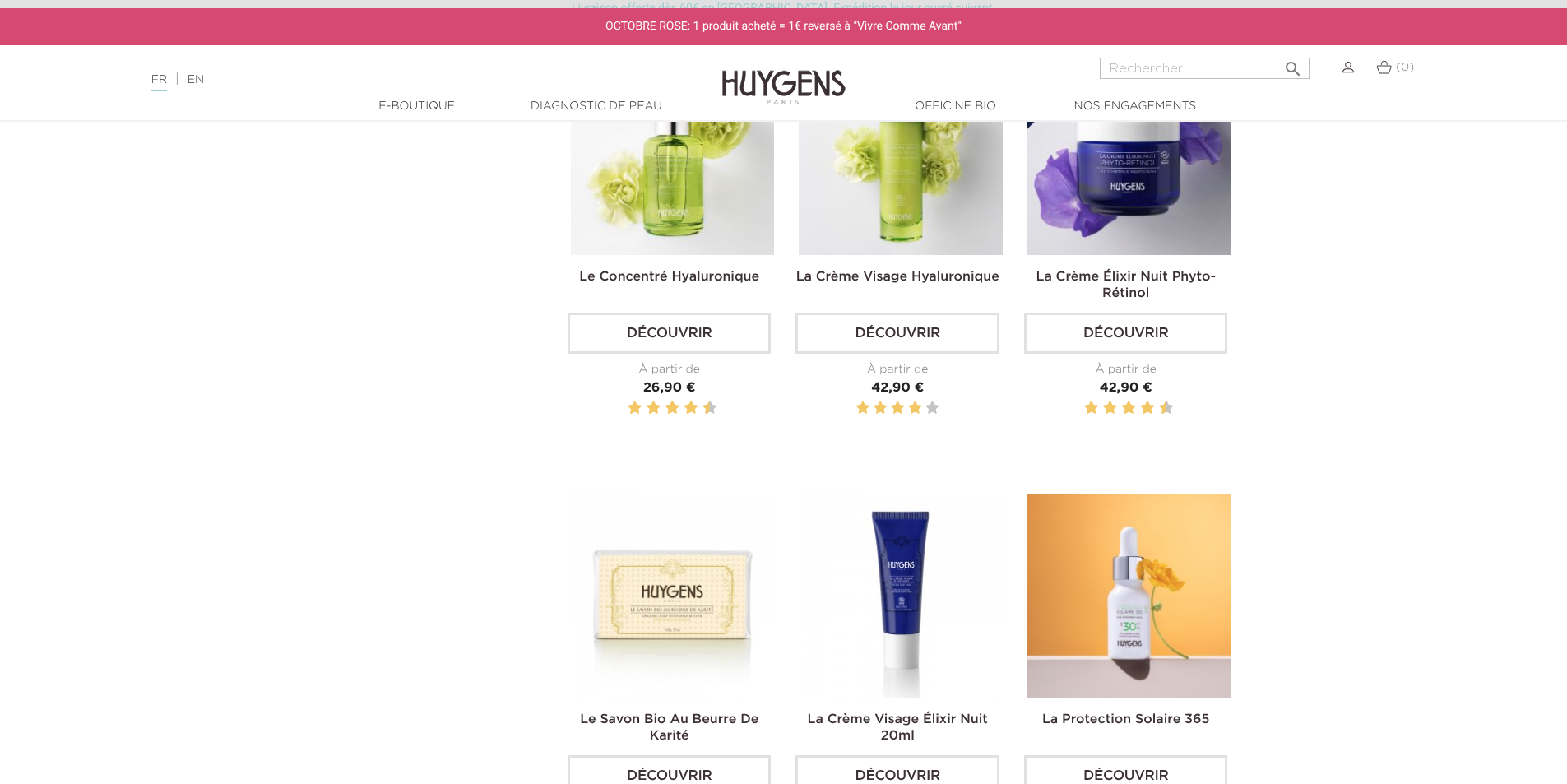
scroll to position [1316, 0]
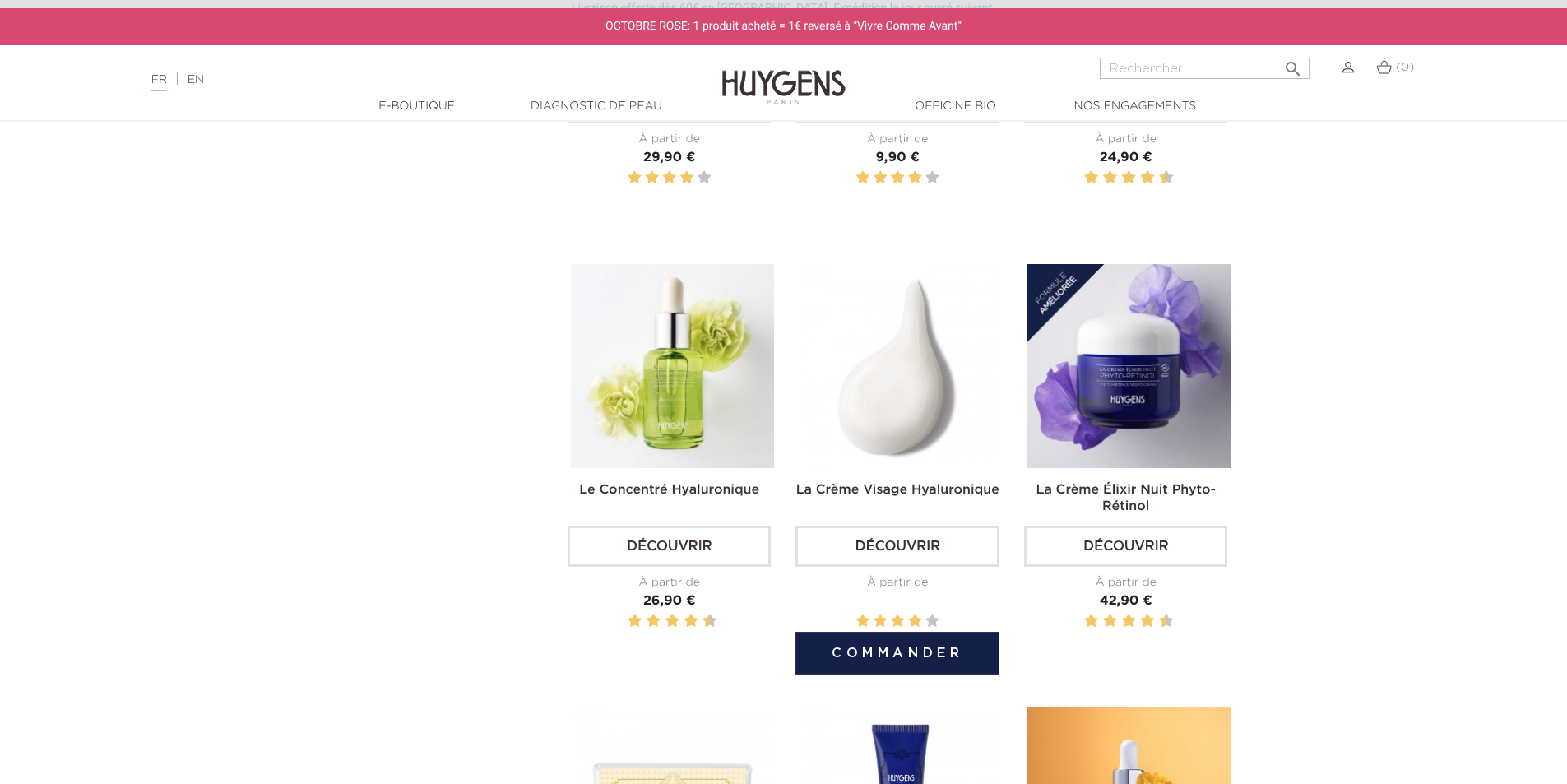
click at [905, 436] on img at bounding box center [900, 365] width 203 height 203
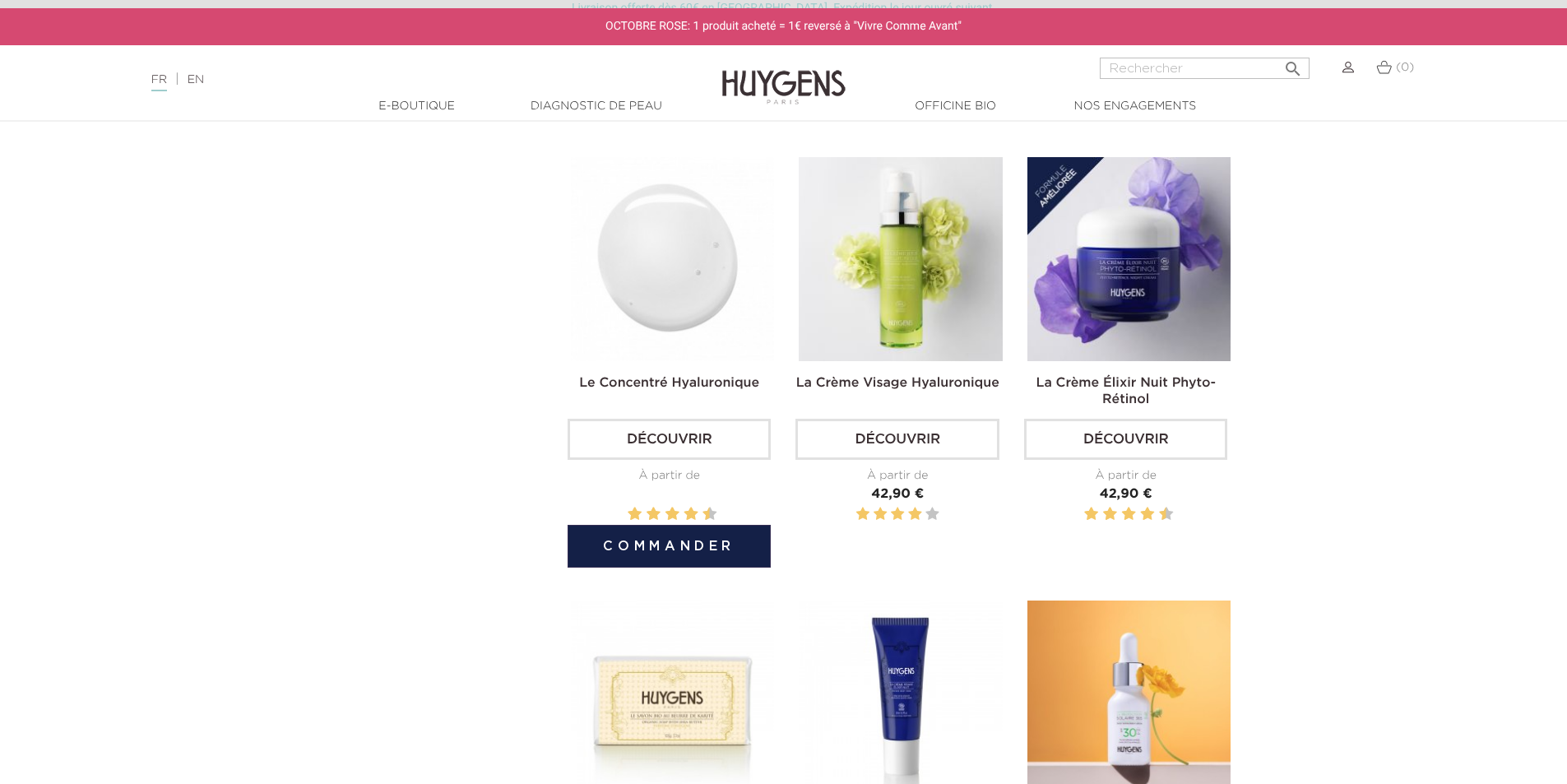
scroll to position [1480, 0]
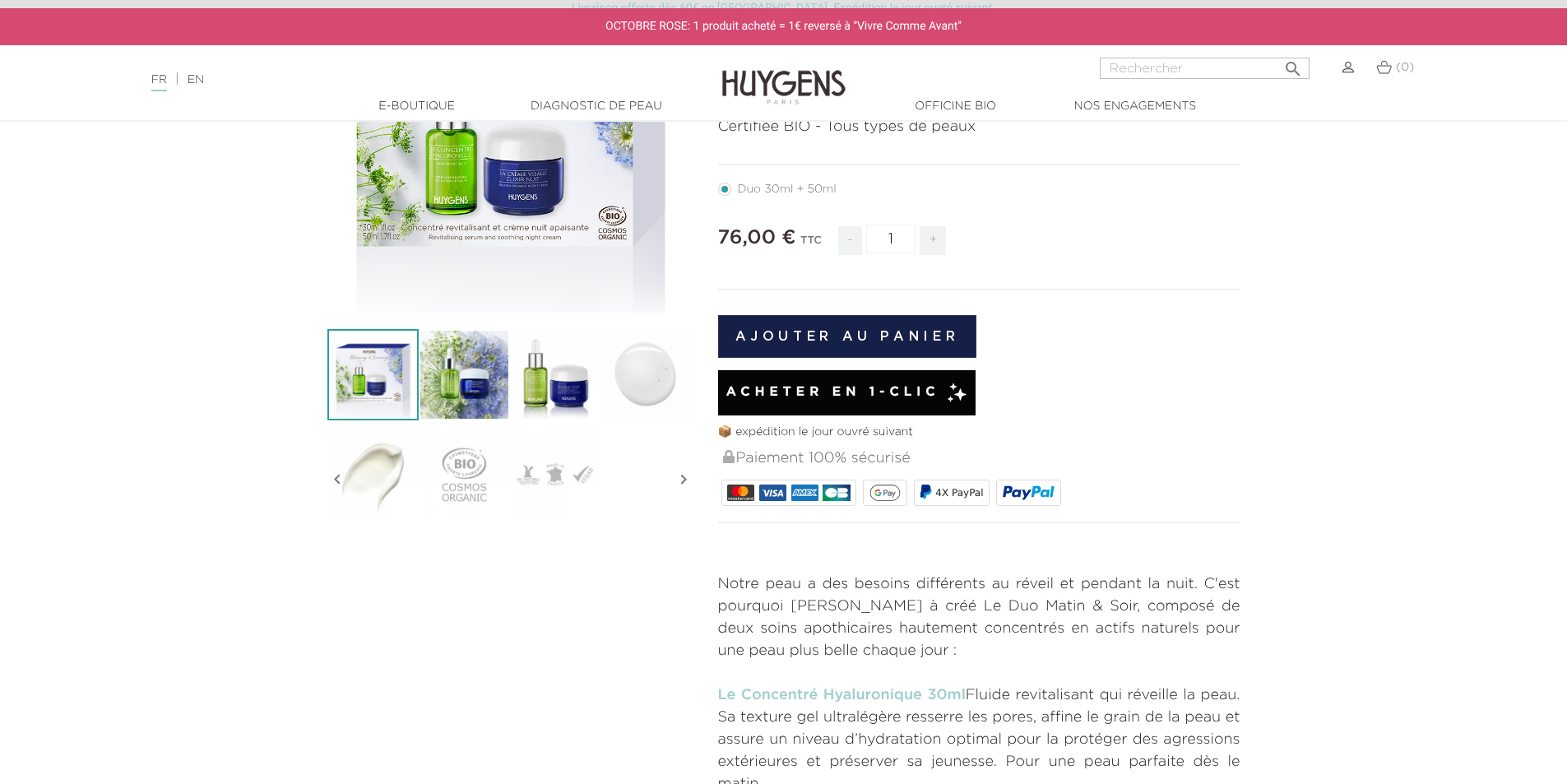
scroll to position [164, 0]
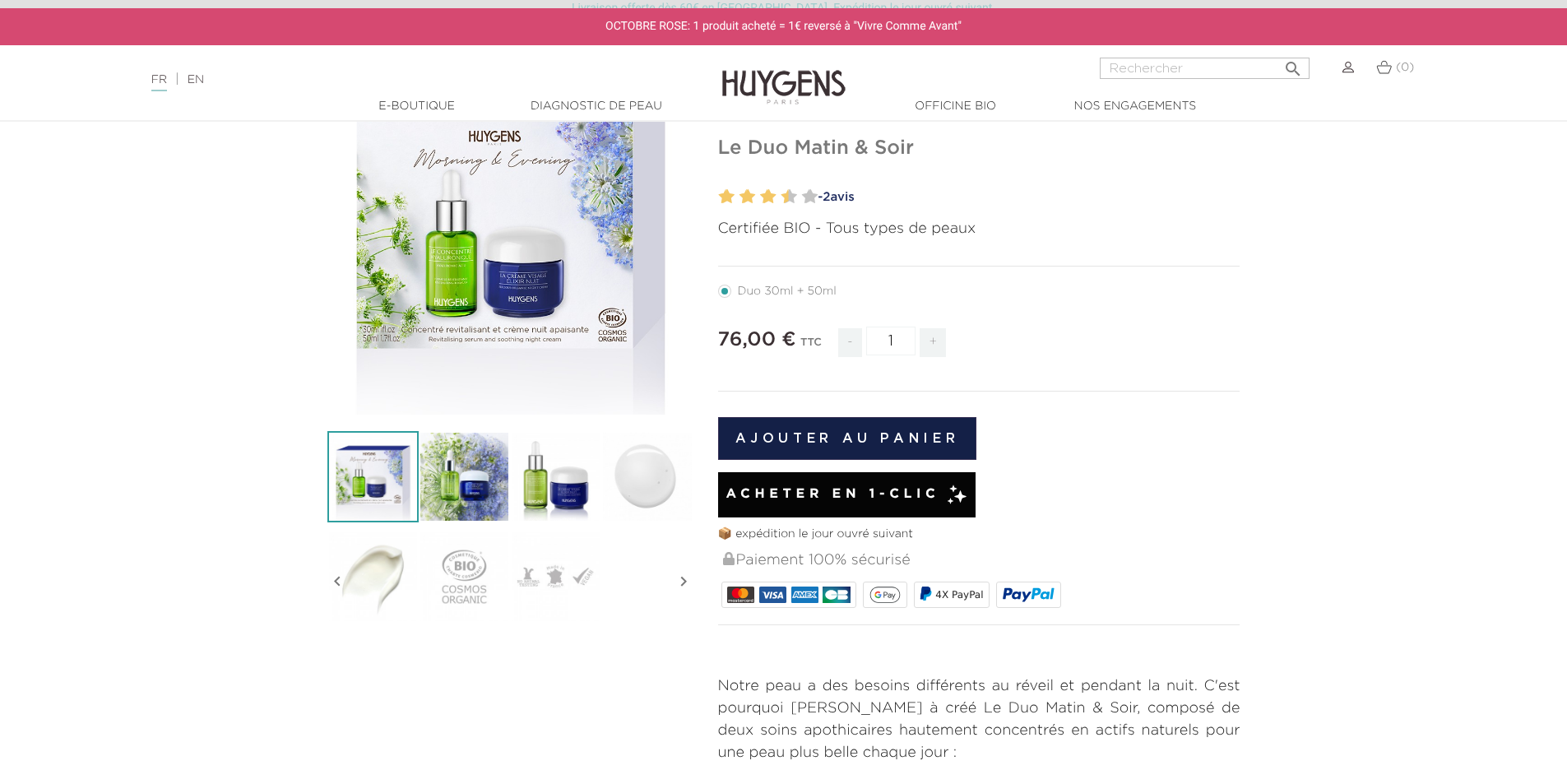
click at [455, 472] on img at bounding box center [464, 476] width 91 height 91
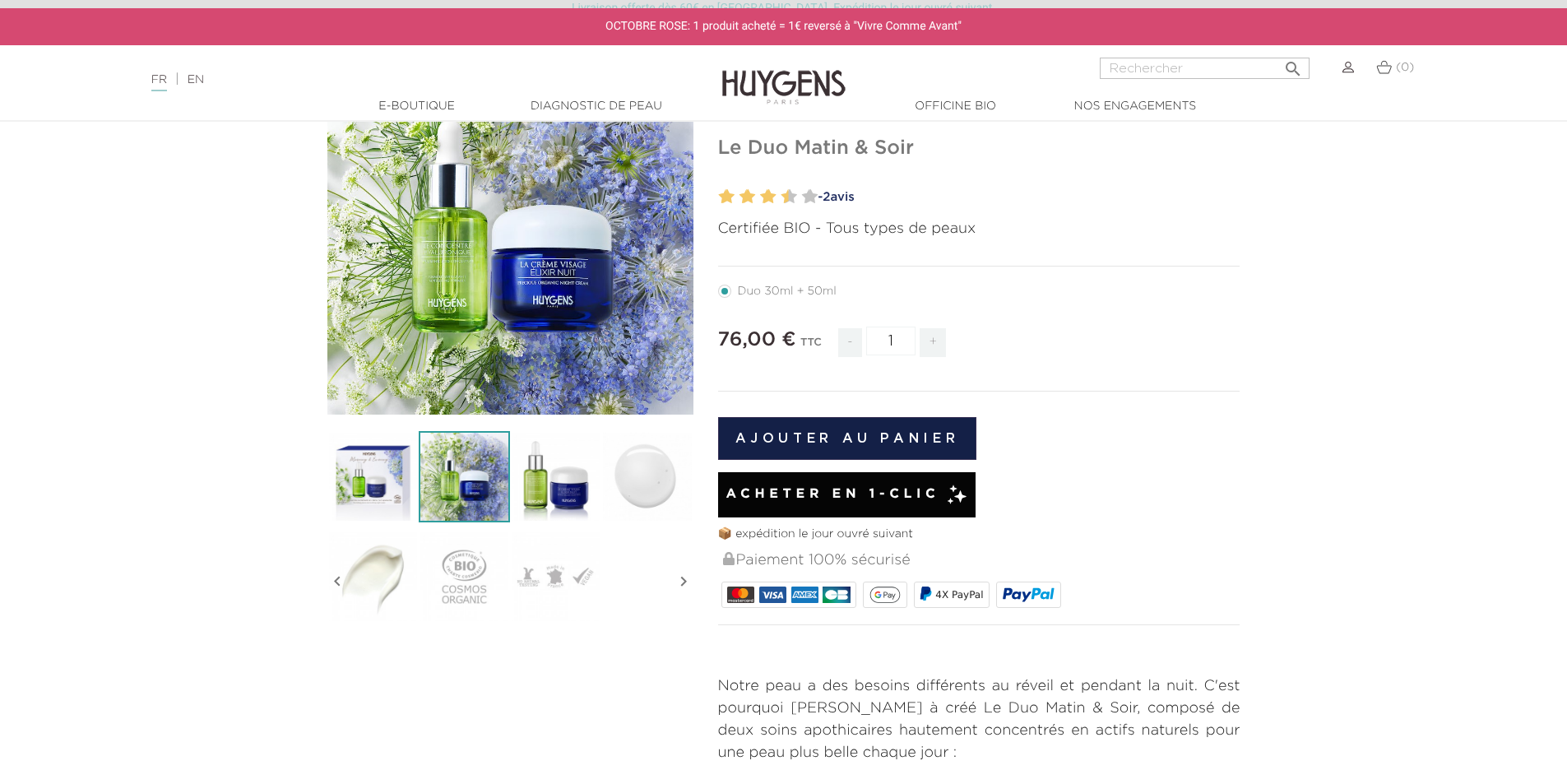
click at [382, 478] on img at bounding box center [373, 476] width 91 height 91
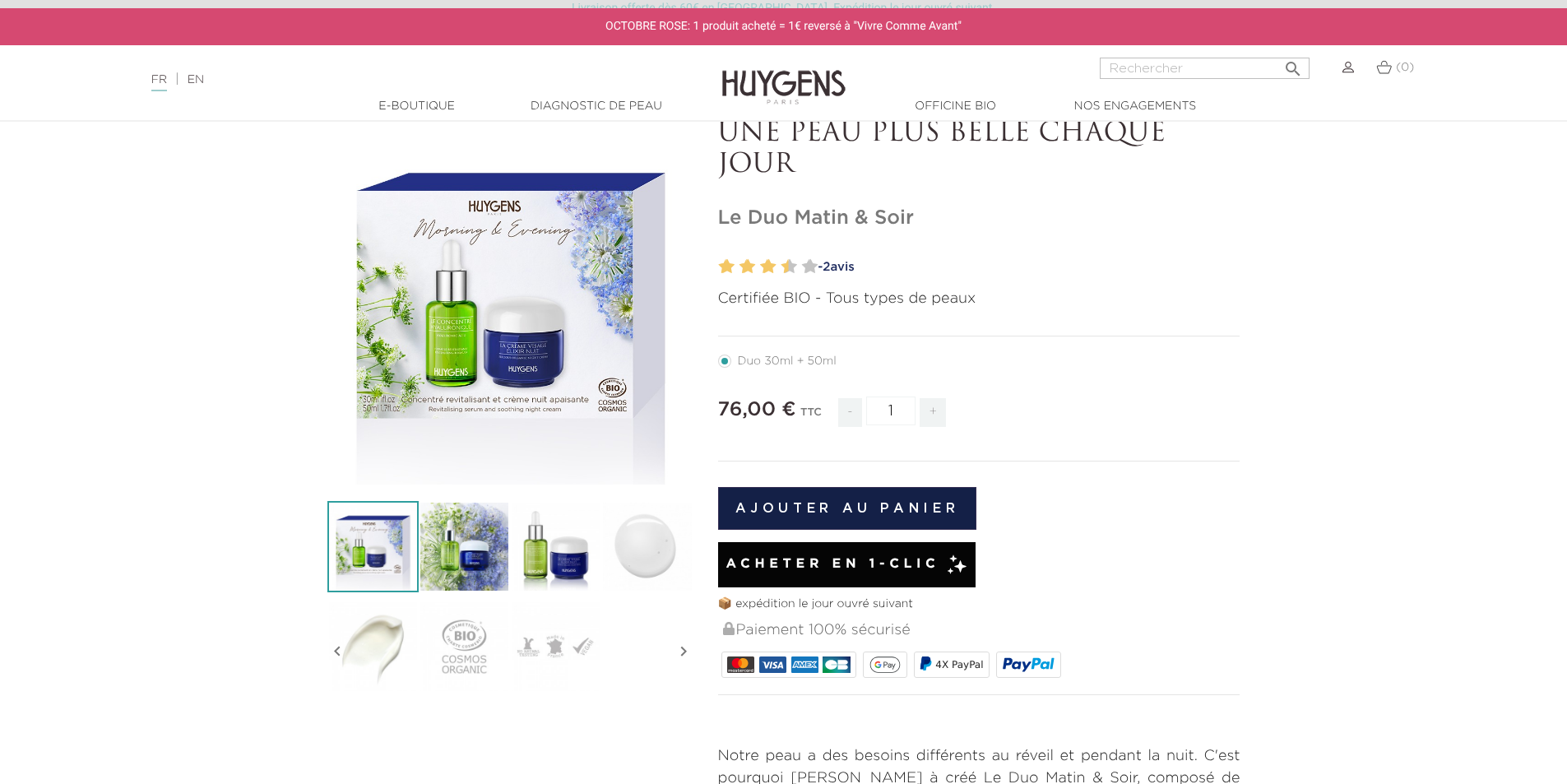
scroll to position [0, 0]
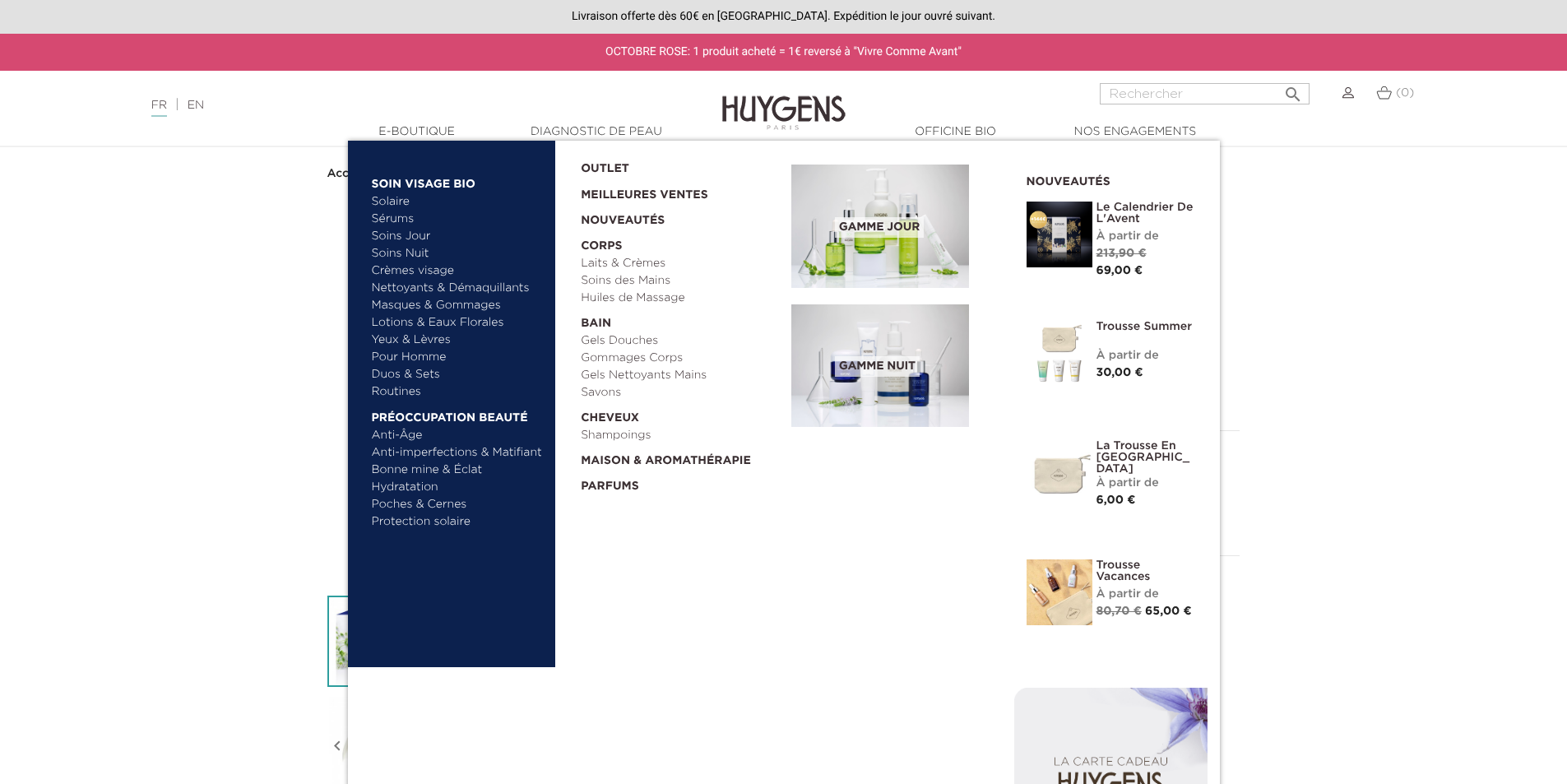
click at [658, 200] on link "Meilleures Ventes" at bounding box center [672, 191] width 185 height 27
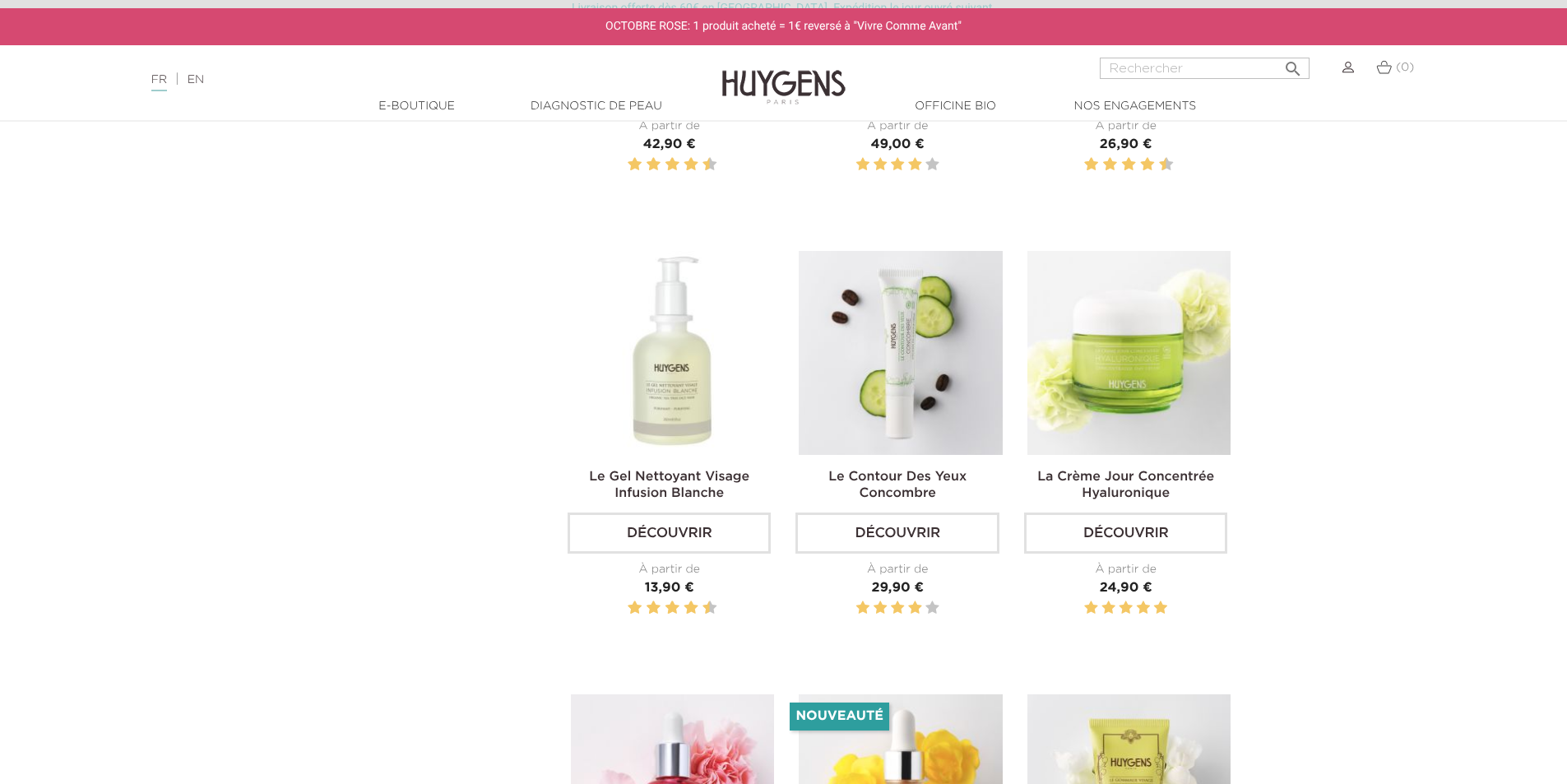
scroll to position [1398, 0]
